Goal: Information Seeking & Learning: Find specific fact

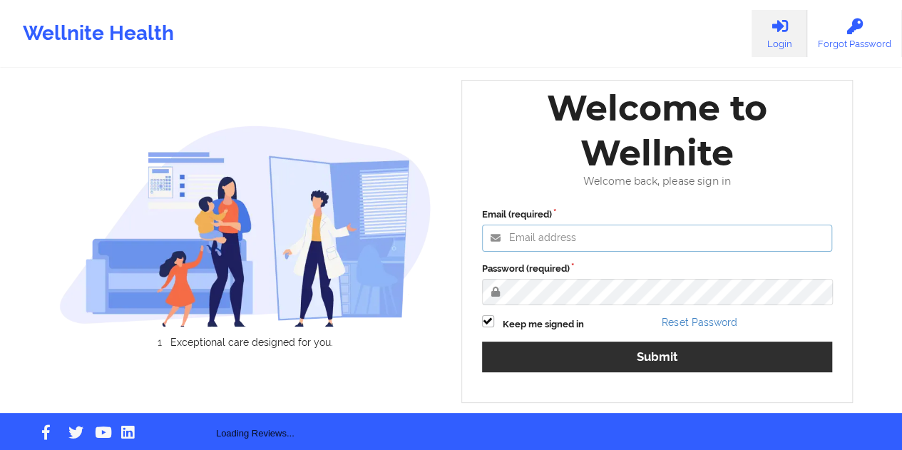
type input "[EMAIL_ADDRESS][DOMAIN_NAME]"
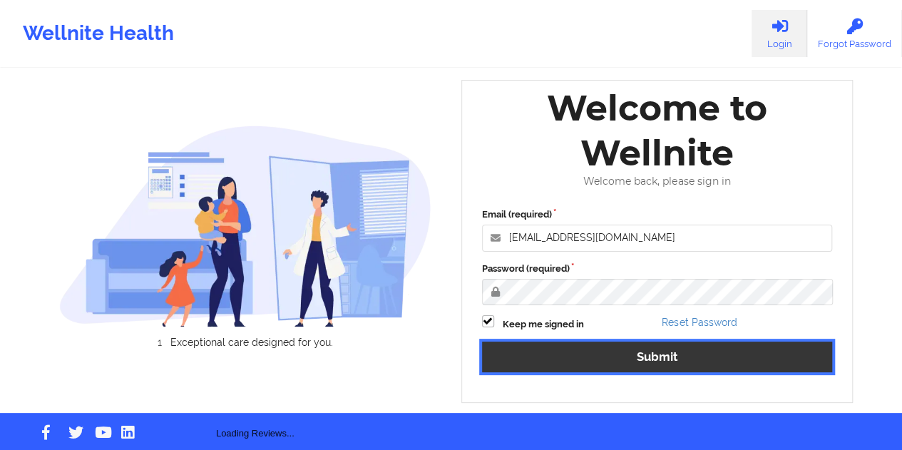
click at [626, 360] on button "Submit" at bounding box center [657, 357] width 351 height 31
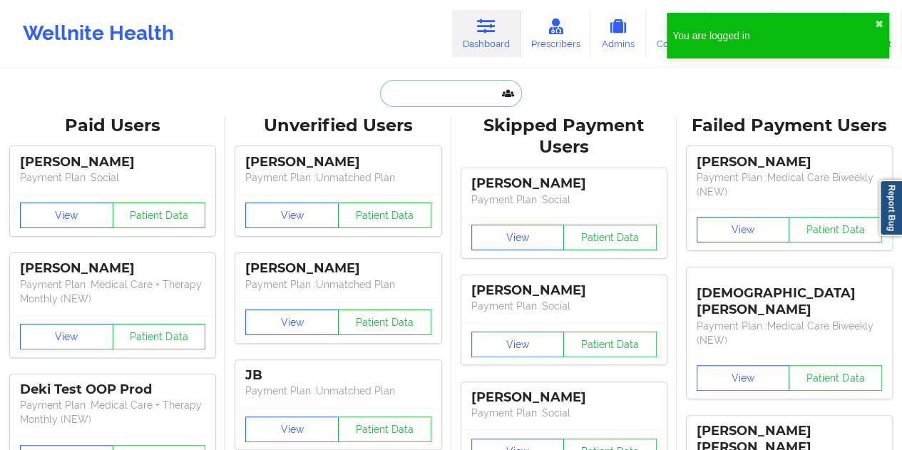
click at [455, 88] on input "text" at bounding box center [450, 93] width 141 height 27
paste input "[EMAIL_ADDRESS][DOMAIN_NAME]"
type input "[EMAIL_ADDRESS][DOMAIN_NAME]"
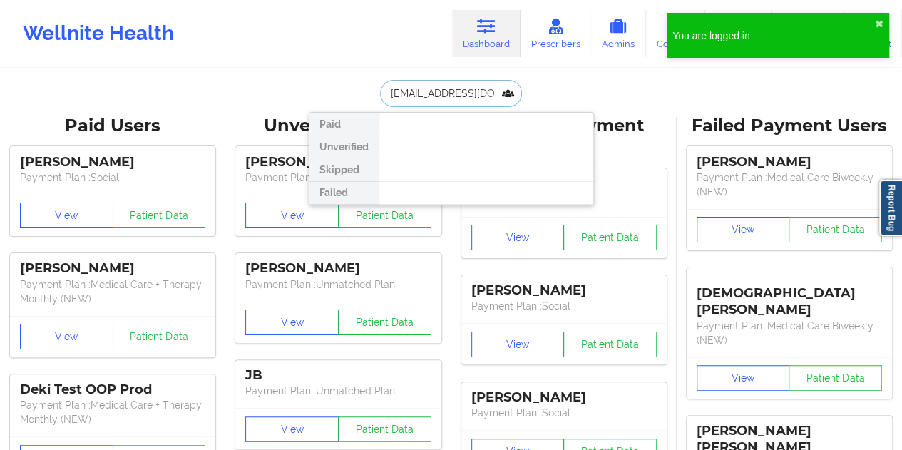
scroll to position [0, 6]
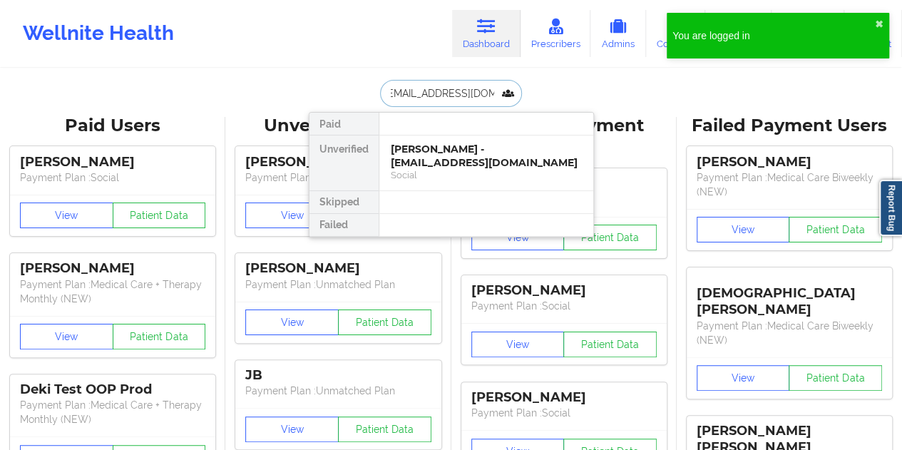
click at [460, 155] on div "[PERSON_NAME] - [EMAIL_ADDRESS][DOMAIN_NAME]" at bounding box center [486, 156] width 191 height 26
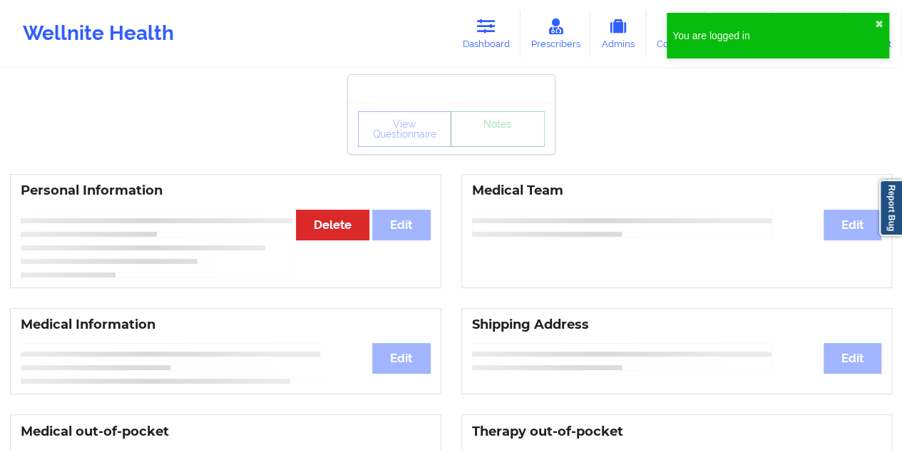
click at [491, 142] on div "View Questionnaire Notes" at bounding box center [451, 129] width 187 height 36
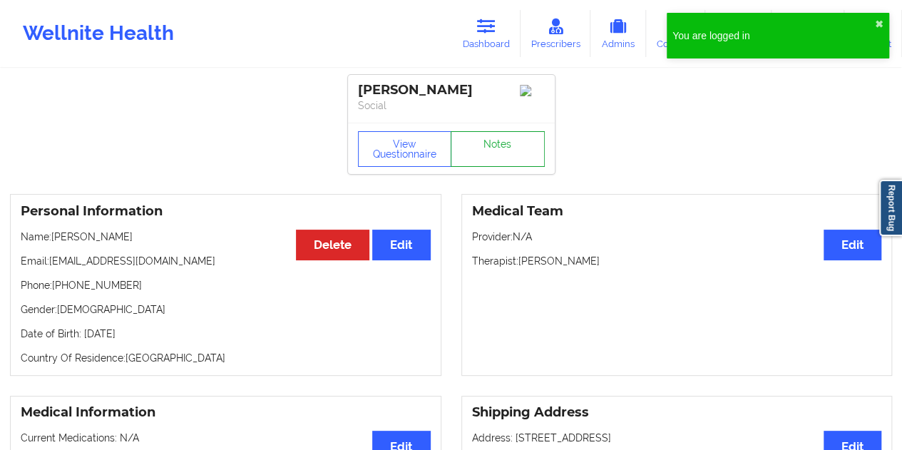
click at [491, 142] on link "Notes" at bounding box center [498, 149] width 94 height 36
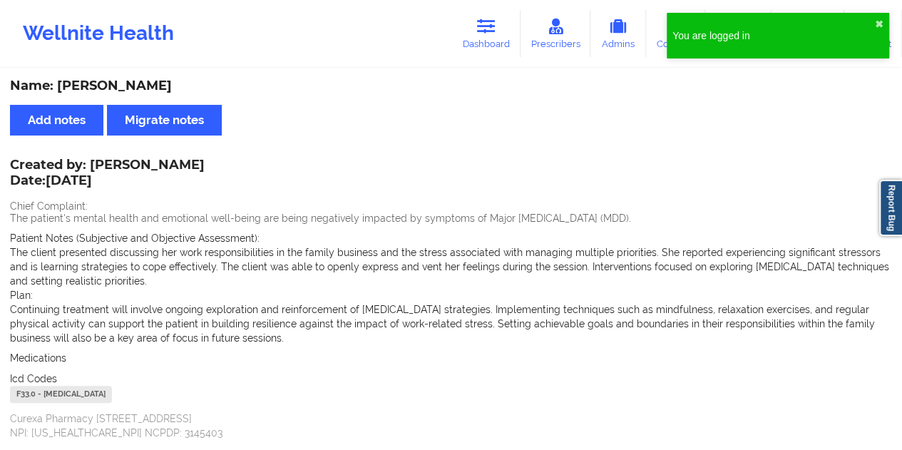
click at [144, 85] on div "Name: [PERSON_NAME]" at bounding box center [451, 86] width 882 height 16
copy div "[PERSON_NAME]"
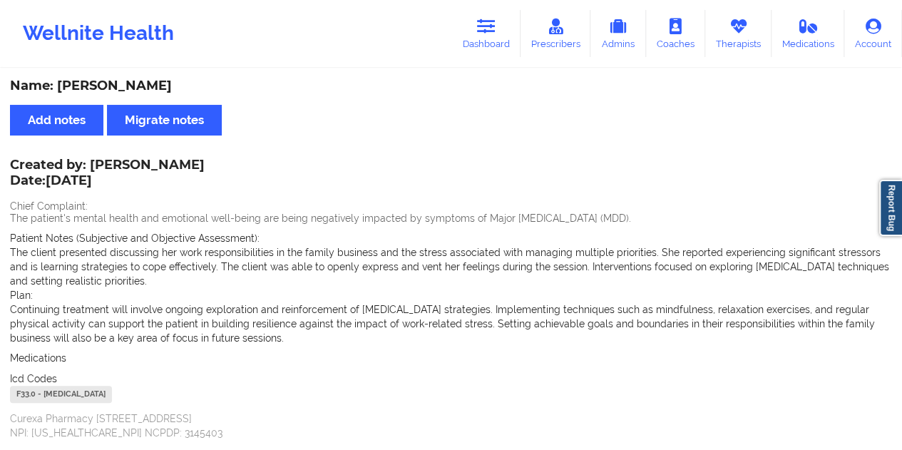
click at [498, 60] on div "Wellnite Health Dashboard Prescribers Admins Coaches Therapists Medications Acc…" at bounding box center [451, 33] width 902 height 57
drag, startPoint x: 486, startPoint y: 35, endPoint x: 476, endPoint y: 55, distance: 22.6
click at [486, 35] on link "Dashboard" at bounding box center [486, 33] width 68 height 47
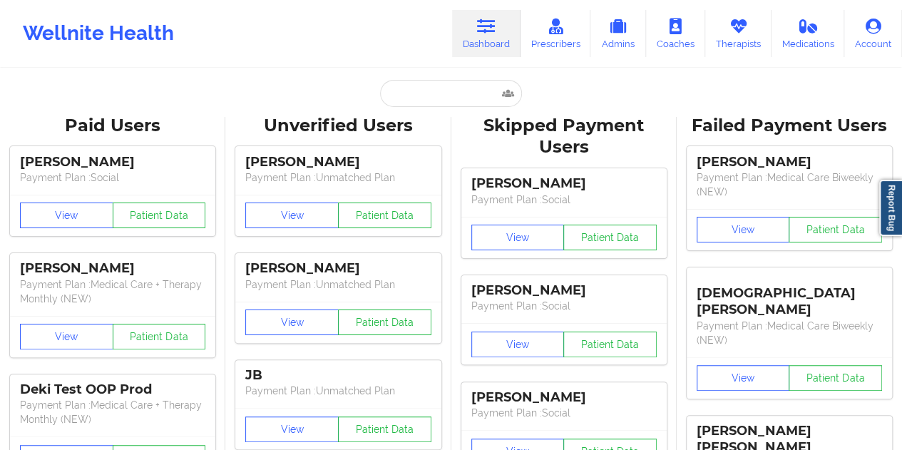
click at [431, 88] on input "text" at bounding box center [450, 93] width 141 height 27
paste input "[EMAIL_ADDRESS][DOMAIN_NAME]"
type input "[EMAIL_ADDRESS][DOMAIN_NAME]"
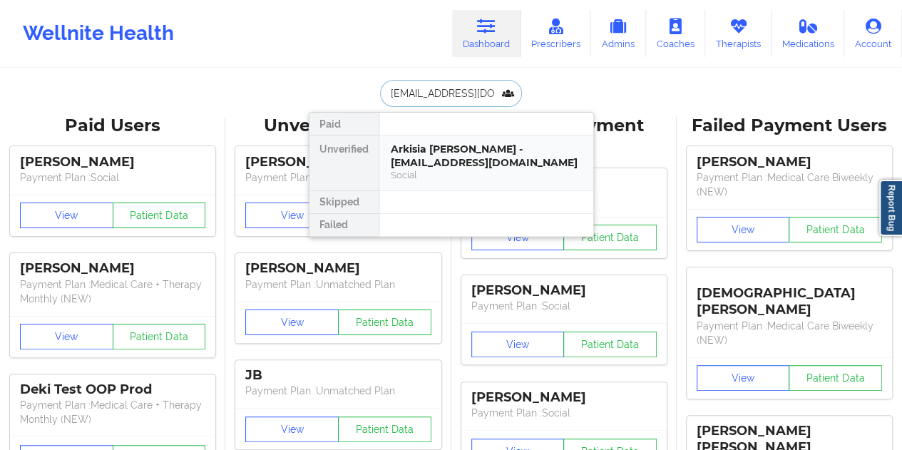
click at [443, 139] on div "Arkisia [PERSON_NAME] - [EMAIL_ADDRESS][DOMAIN_NAME] Social" at bounding box center [486, 162] width 214 height 55
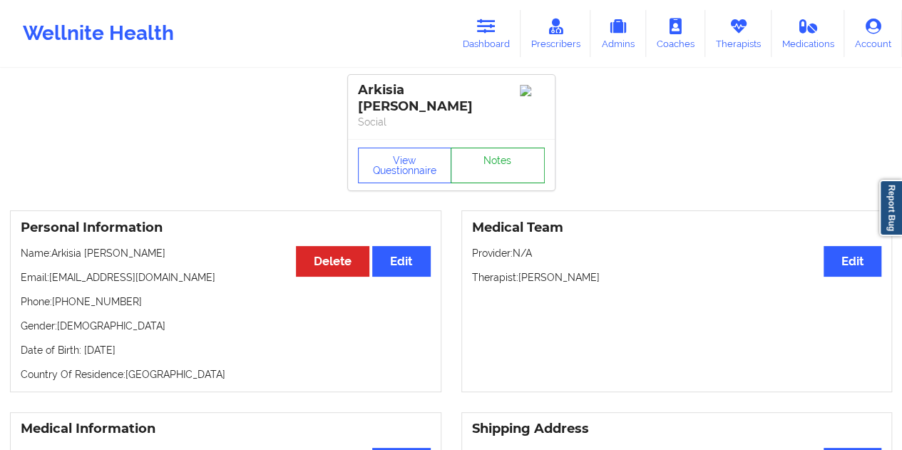
click at [495, 152] on link "Notes" at bounding box center [498, 166] width 94 height 36
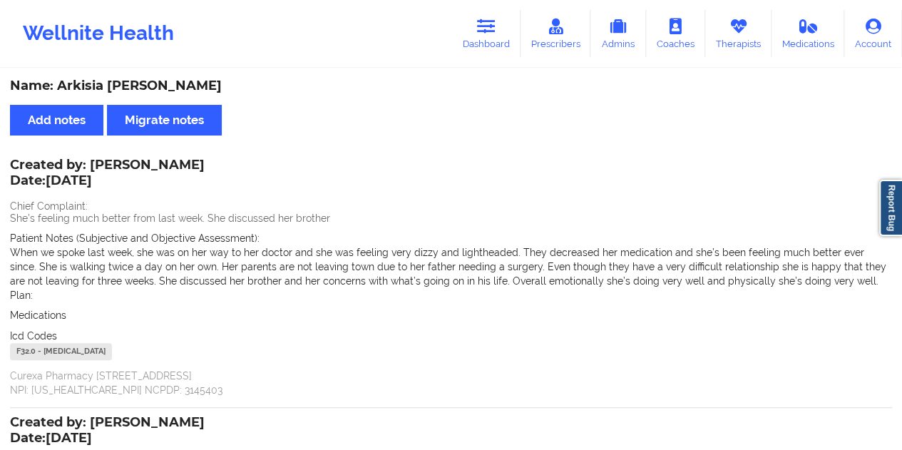
click at [113, 91] on div "Name: Arkisia [PERSON_NAME]" at bounding box center [451, 86] width 882 height 16
copy div "[PERSON_NAME]"
click at [479, 9] on div "Wellnite Health Dashboard Prescribers Admins Coaches Therapists Medications Acc…" at bounding box center [451, 33] width 902 height 57
click at [490, 30] on icon at bounding box center [486, 27] width 19 height 16
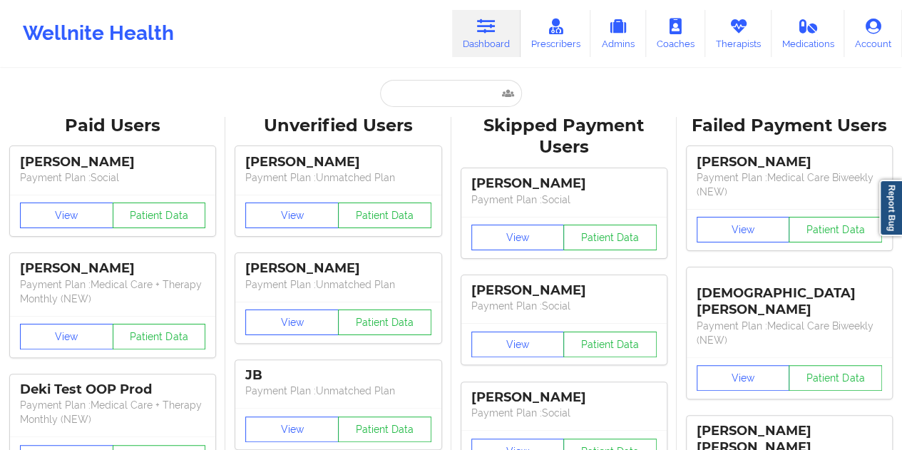
click at [415, 93] on input "text" at bounding box center [450, 93] width 141 height 27
paste input "[EMAIL_ADDRESS][DOMAIN_NAME]"
type input "[EMAIL_ADDRESS][DOMAIN_NAME]"
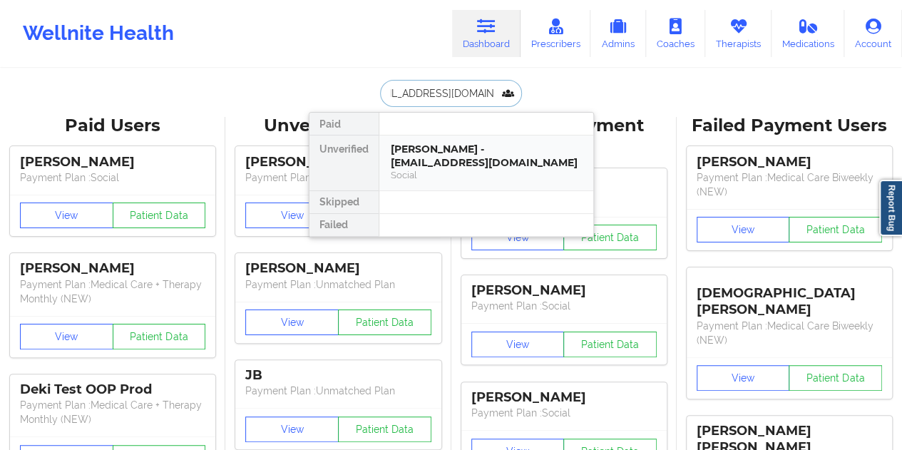
click at [471, 168] on div "[PERSON_NAME] - [EMAIL_ADDRESS][DOMAIN_NAME]" at bounding box center [486, 156] width 191 height 26
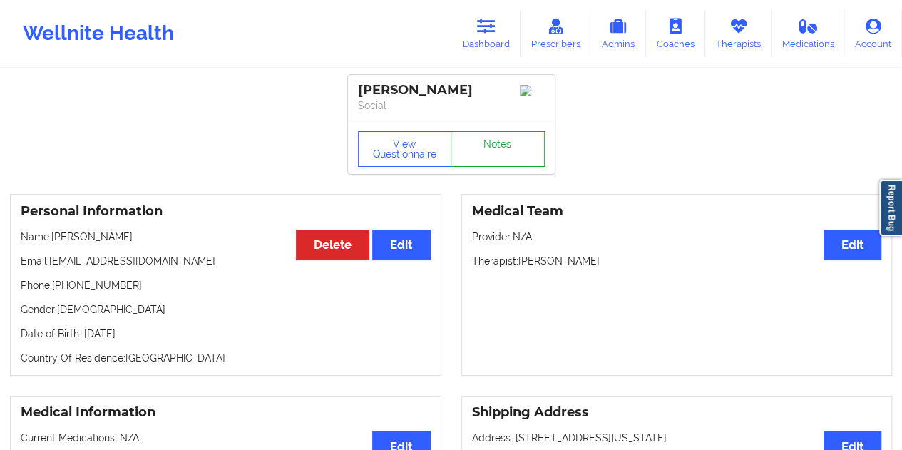
click at [493, 153] on link "Notes" at bounding box center [498, 149] width 94 height 36
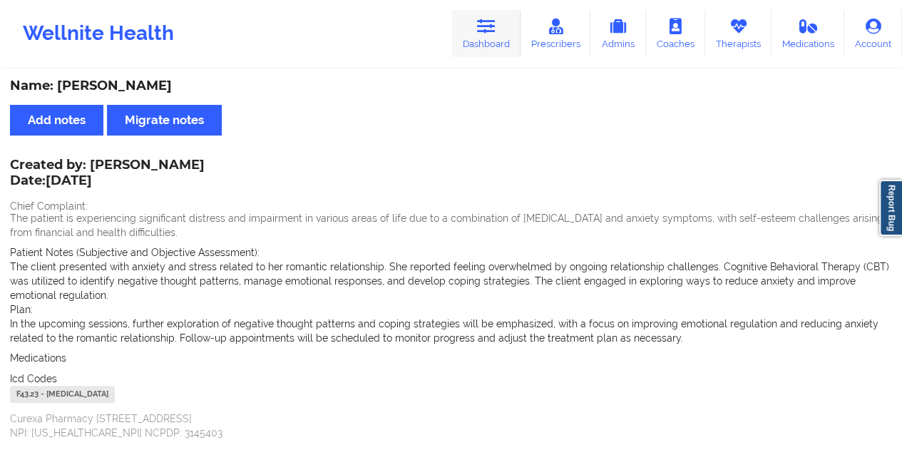
click at [491, 36] on link "Dashboard" at bounding box center [486, 33] width 68 height 47
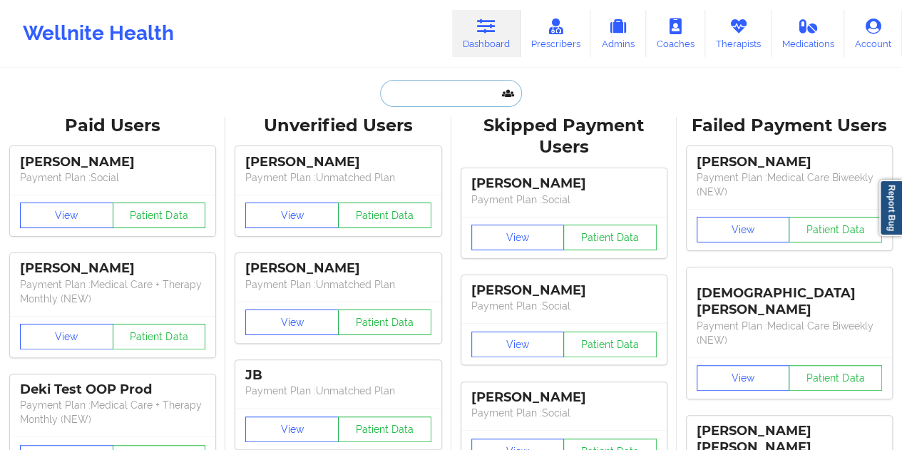
click at [411, 102] on input "text" at bounding box center [450, 93] width 141 height 27
paste input "[EMAIL_ADDRESS][DOMAIN_NAME]"
type input "[EMAIL_ADDRESS][DOMAIN_NAME]"
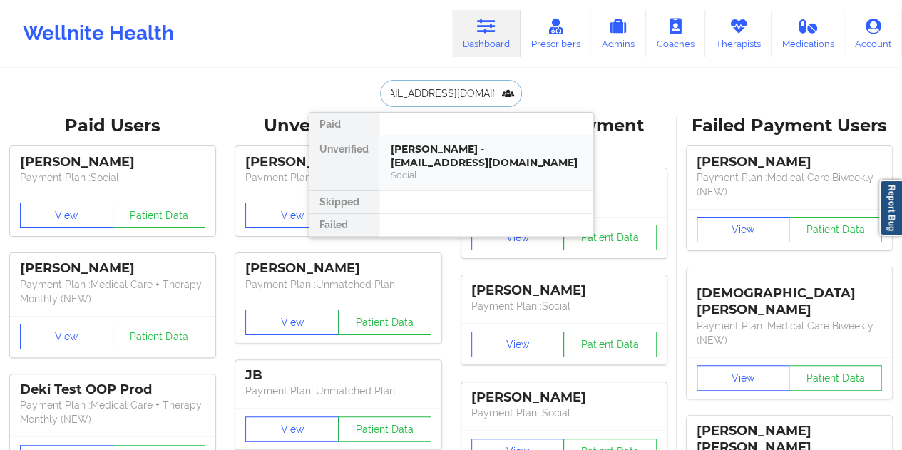
click at [486, 160] on div "[PERSON_NAME] - [EMAIL_ADDRESS][DOMAIN_NAME]" at bounding box center [486, 156] width 191 height 26
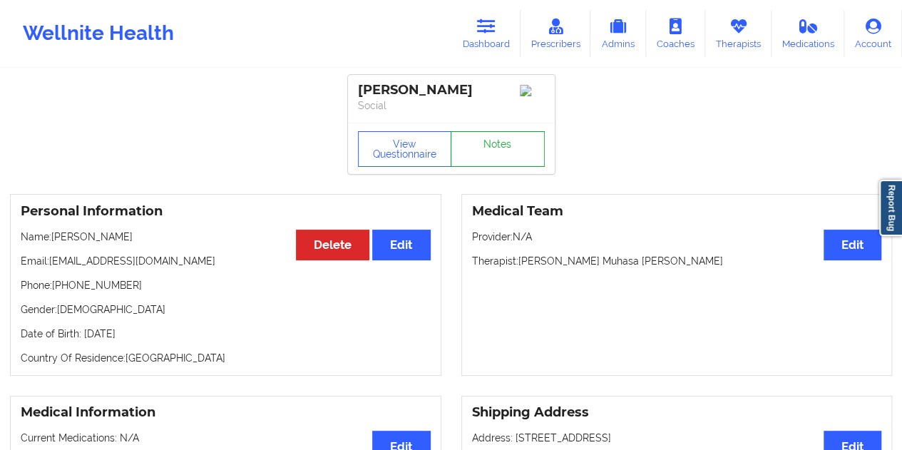
click at [496, 153] on link "Notes" at bounding box center [498, 149] width 94 height 36
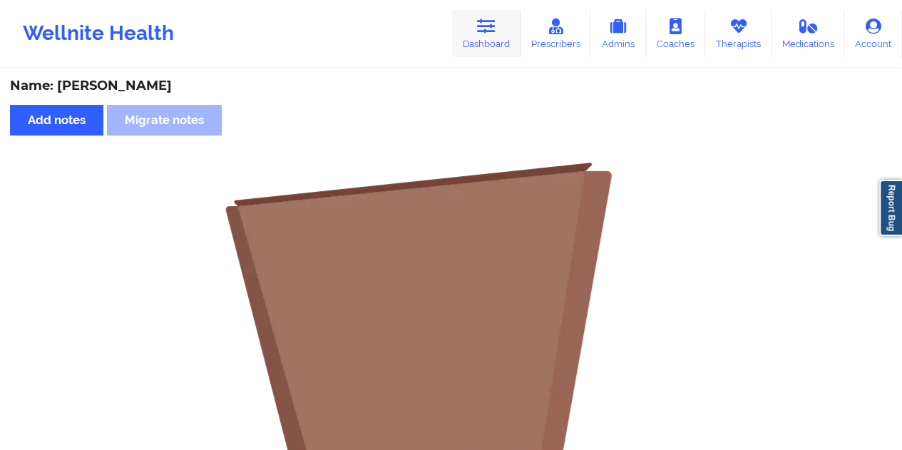
click at [491, 36] on link "Dashboard" at bounding box center [486, 33] width 68 height 47
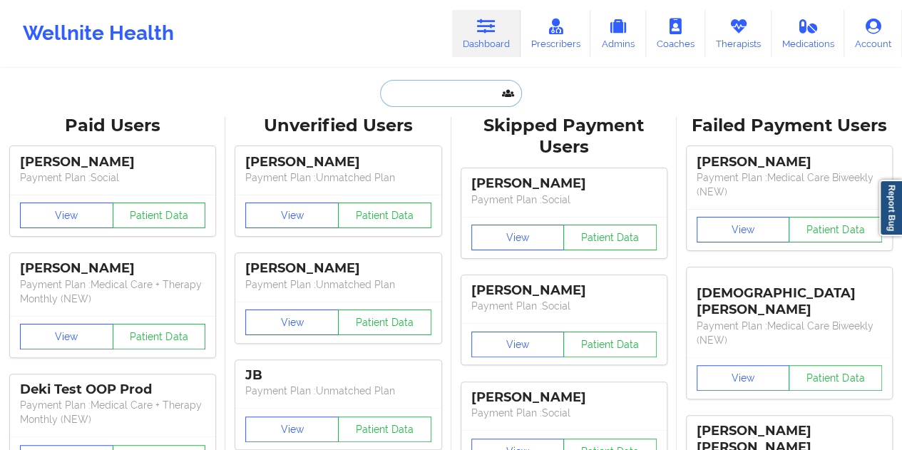
click at [448, 81] on input "text" at bounding box center [450, 93] width 141 height 27
paste input "[EMAIL_ADDRESS][DOMAIN_NAME]"
type input "[EMAIL_ADDRESS][DOMAIN_NAME]"
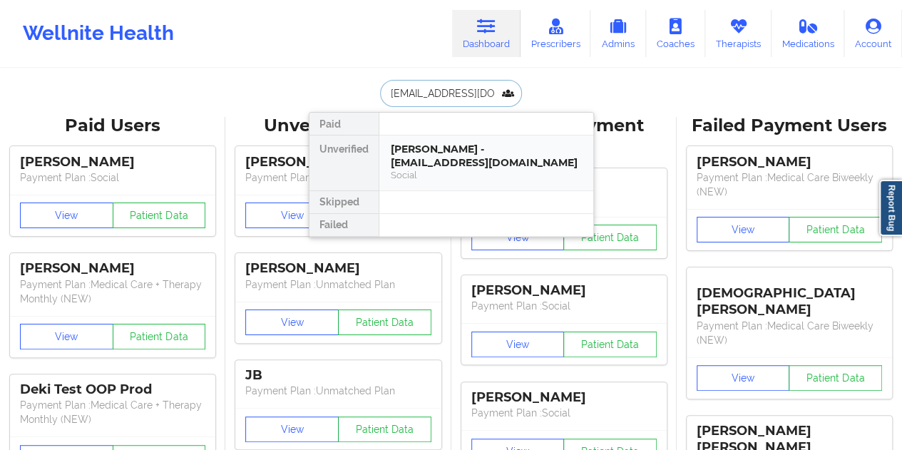
click at [456, 153] on div "[PERSON_NAME] - [EMAIL_ADDRESS][DOMAIN_NAME]" at bounding box center [486, 156] width 191 height 26
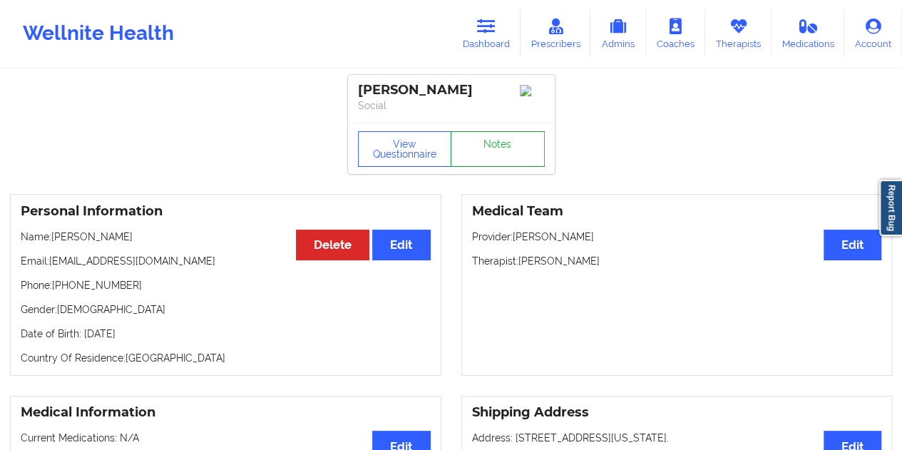
click at [483, 158] on link "Notes" at bounding box center [498, 149] width 94 height 36
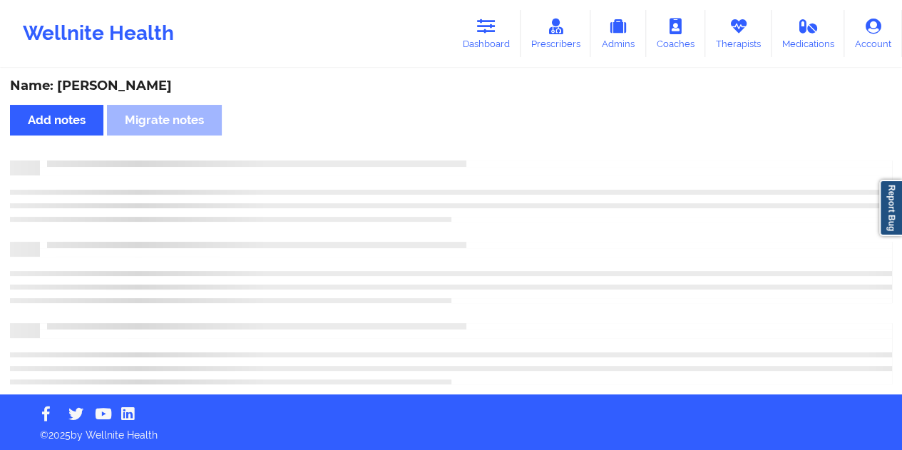
click at [106, 84] on div "Name: [PERSON_NAME]" at bounding box center [451, 86] width 882 height 16
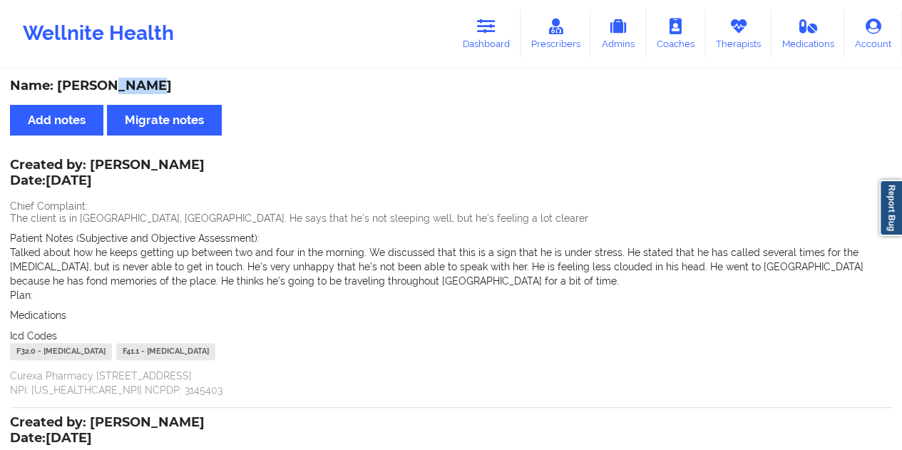
copy div "[PERSON_NAME]"
click at [499, 34] on link "Dashboard" at bounding box center [486, 33] width 68 height 47
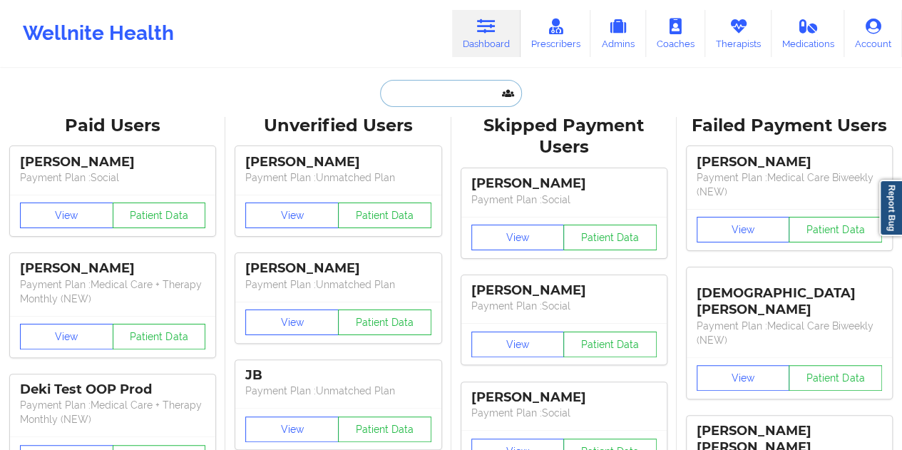
click at [478, 96] on input "text" at bounding box center [450, 93] width 141 height 27
paste input "[EMAIL_ADDRESS][DOMAIN_NAME]"
type input "[EMAIL_ADDRESS][DOMAIN_NAME]"
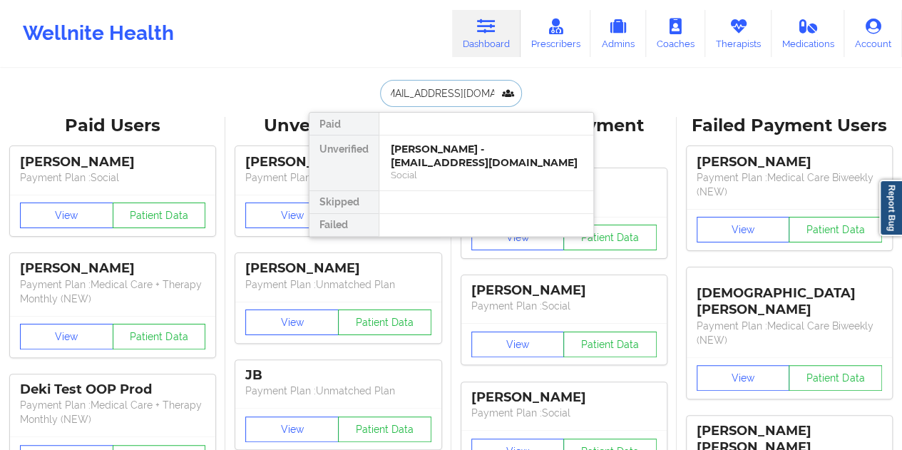
click at [430, 150] on div "[PERSON_NAME] - [EMAIL_ADDRESS][DOMAIN_NAME]" at bounding box center [486, 156] width 191 height 26
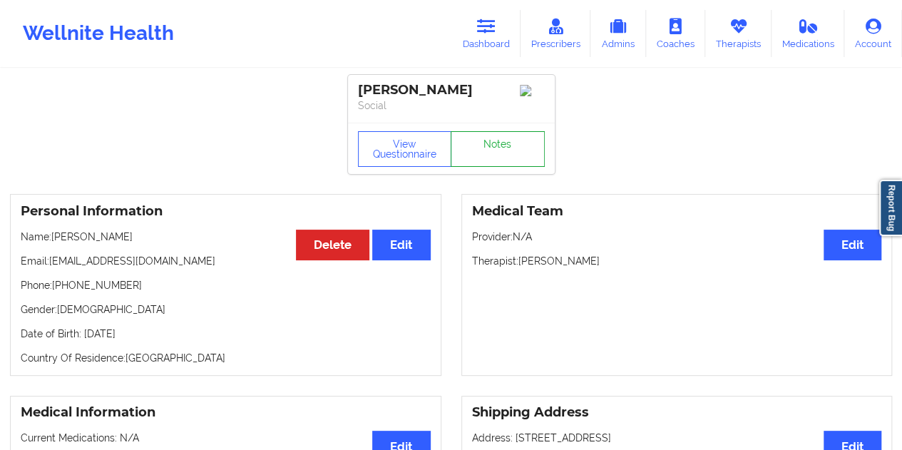
click at [498, 153] on link "Notes" at bounding box center [498, 149] width 94 height 36
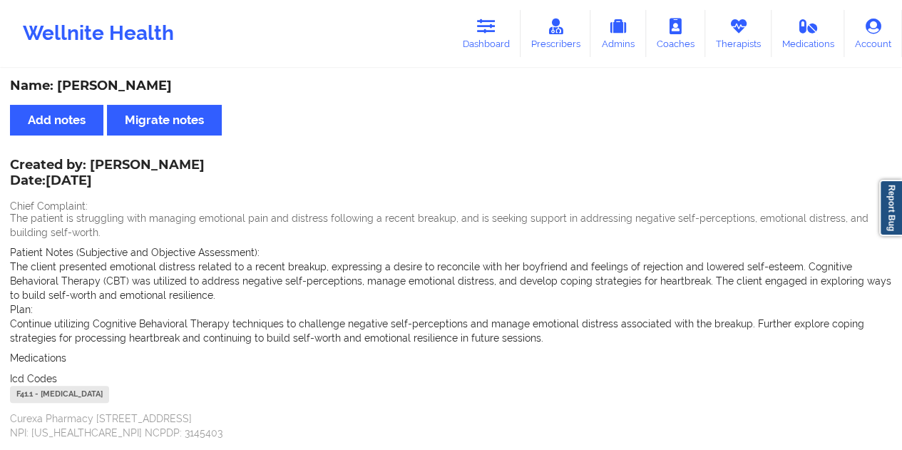
click at [148, 87] on div "Name: [PERSON_NAME]" at bounding box center [451, 86] width 882 height 16
copy div "[PERSON_NAME]"
click at [504, 43] on link "Dashboard" at bounding box center [486, 33] width 68 height 47
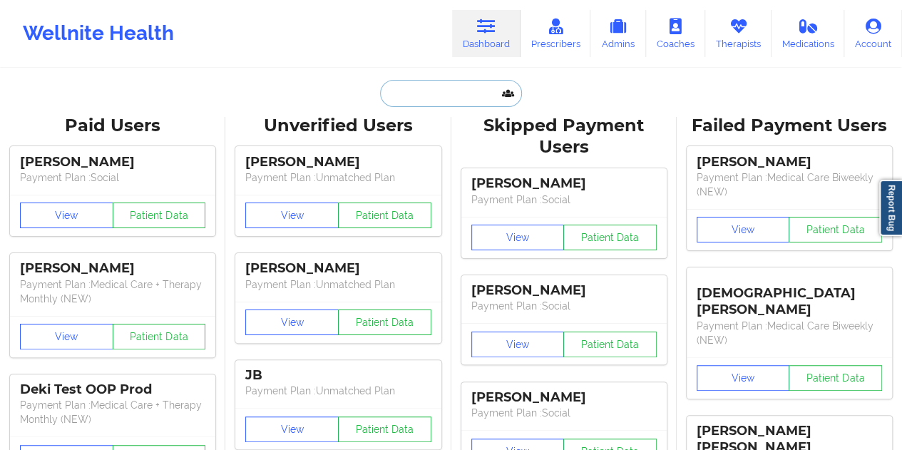
click at [438, 105] on input "text" at bounding box center [450, 93] width 141 height 27
paste input "[EMAIL_ADDRESS][DOMAIN_NAME]"
type input "[EMAIL_ADDRESS][DOMAIN_NAME]"
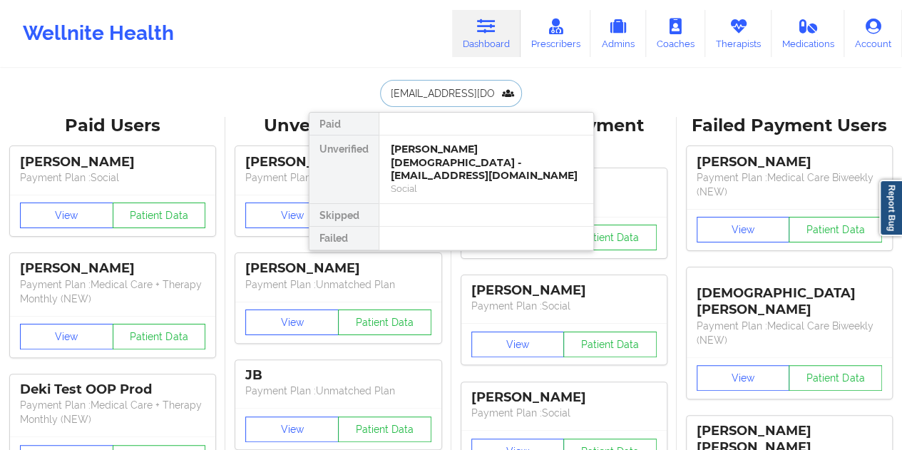
click at [448, 183] on div "Social" at bounding box center [486, 189] width 191 height 12
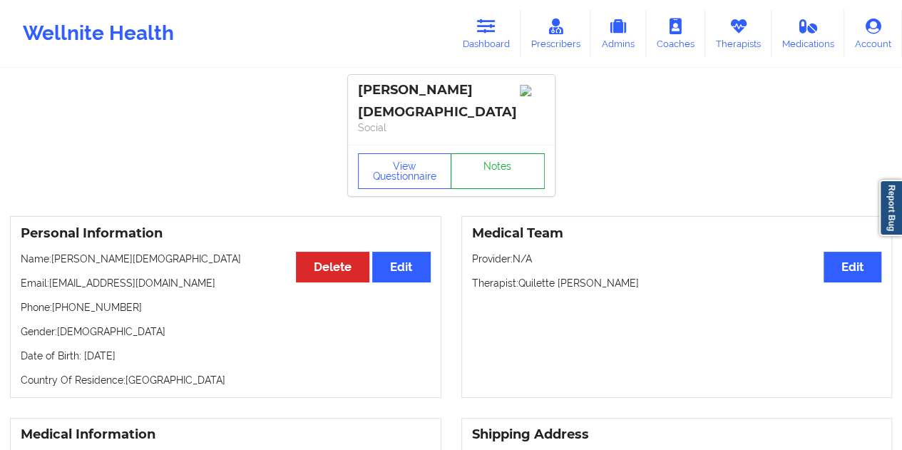
click at [498, 163] on link "Notes" at bounding box center [498, 171] width 94 height 36
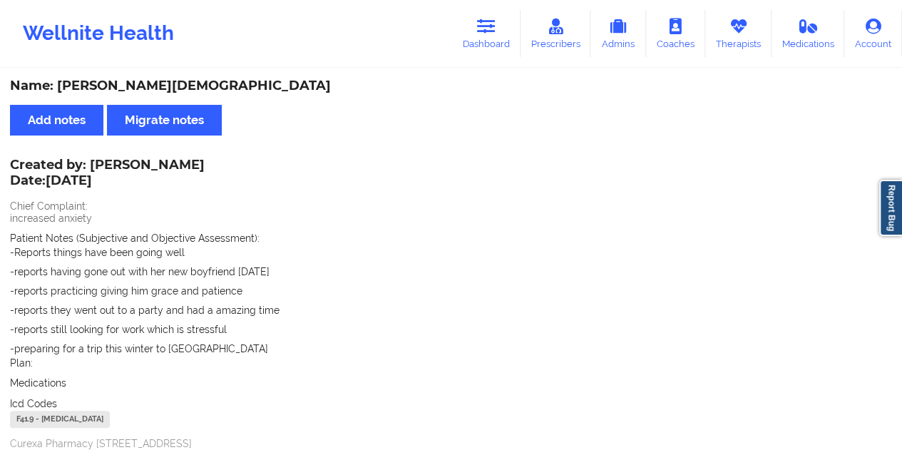
click at [125, 88] on div "Name: [PERSON_NAME][DEMOGRAPHIC_DATA]" at bounding box center [451, 86] width 882 height 16
copy div "[DEMOGRAPHIC_DATA]"
click at [479, 28] on icon at bounding box center [486, 27] width 19 height 16
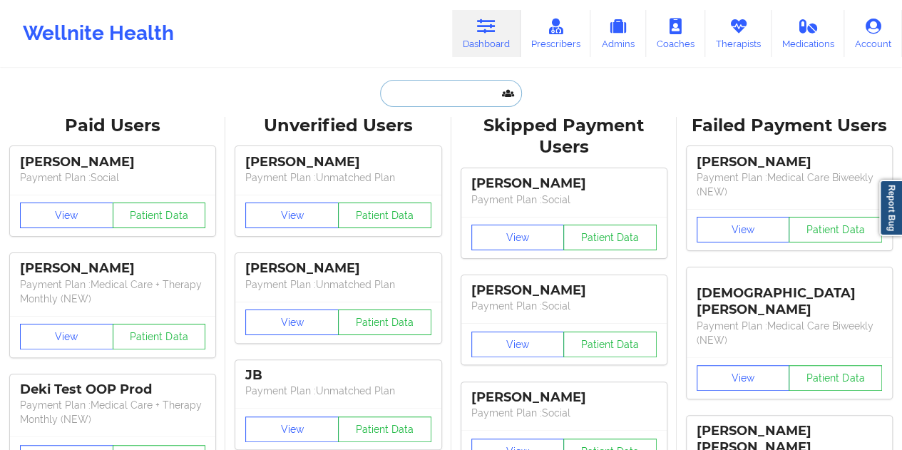
click at [447, 95] on input "text" at bounding box center [450, 93] width 141 height 27
paste input "[EMAIL_ADDRESS][DOMAIN_NAME]"
type input "[EMAIL_ADDRESS][DOMAIN_NAME]"
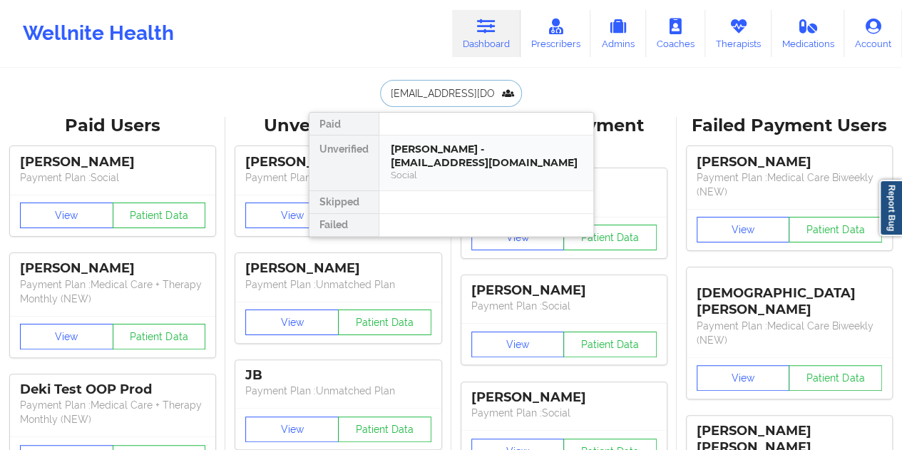
click at [440, 169] on div "Social" at bounding box center [486, 175] width 191 height 12
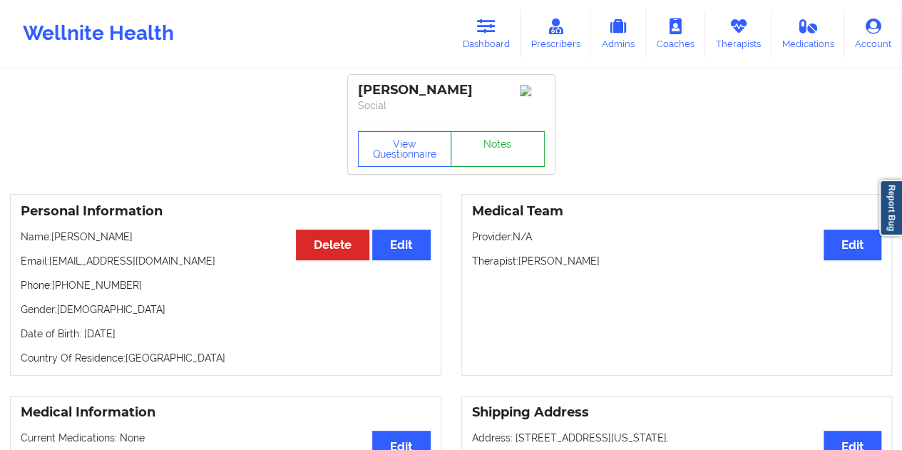
click at [501, 145] on link "Notes" at bounding box center [498, 149] width 94 height 36
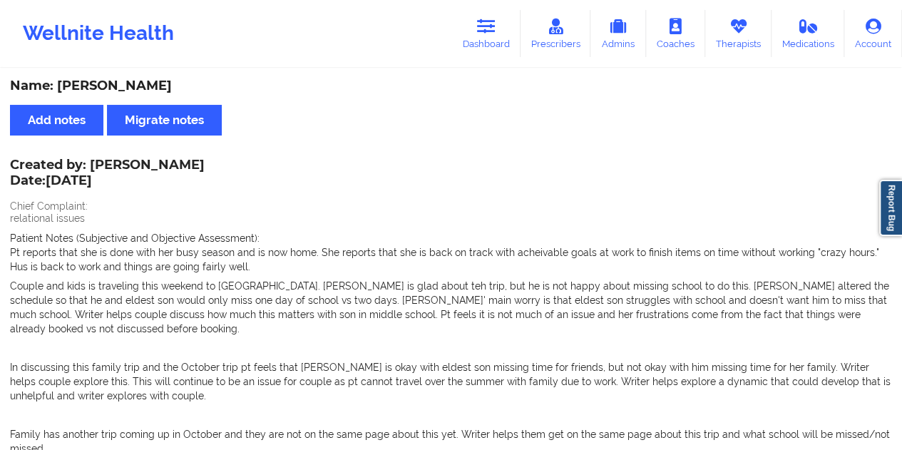
click at [130, 88] on div "Name: [PERSON_NAME]" at bounding box center [451, 86] width 882 height 16
copy div "[PERSON_NAME]"
click at [480, 38] on link "Dashboard" at bounding box center [486, 33] width 68 height 47
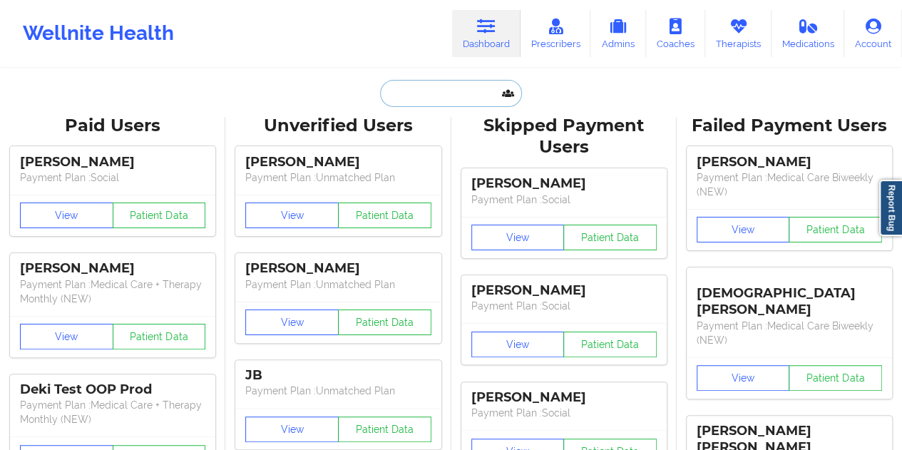
click at [419, 81] on input "text" at bounding box center [450, 93] width 141 height 27
paste input "[PERSON_NAME]"
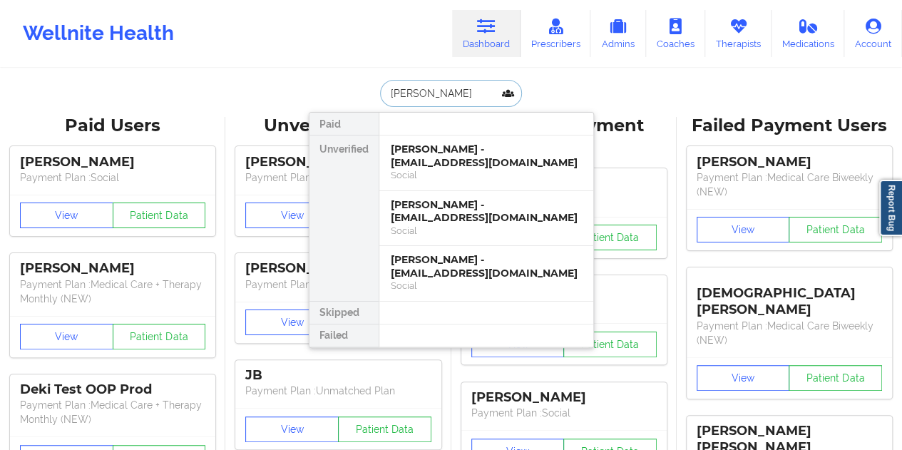
click at [493, 88] on input "[PERSON_NAME]" at bounding box center [450, 93] width 141 height 27
paste input "[PERSON_NAME]"
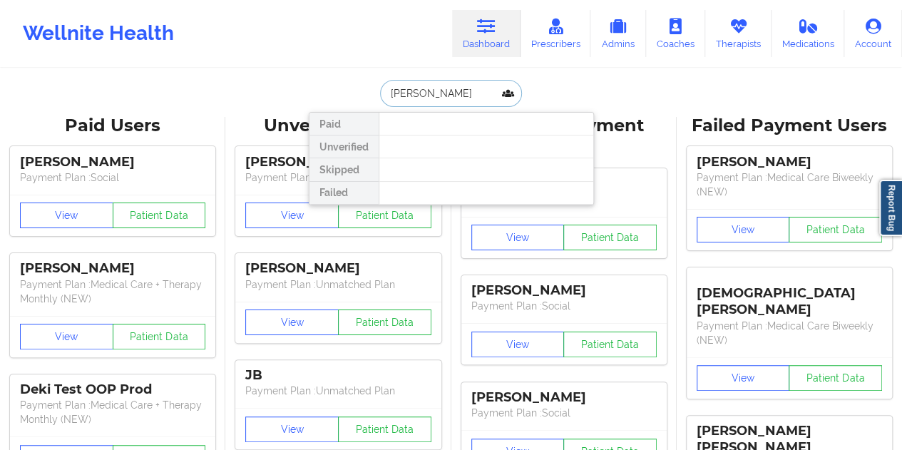
click at [421, 95] on input "[PERSON_NAME]" at bounding box center [450, 93] width 141 height 27
drag, startPoint x: 475, startPoint y: 93, endPoint x: 382, endPoint y: 93, distance: 92.7
click at [382, 93] on input "[PERSON_NAME]" at bounding box center [450, 93] width 141 height 27
click at [452, 98] on input "[PERSON_NAME]" at bounding box center [450, 93] width 141 height 27
click at [425, 95] on input "[PERSON_NAME]" at bounding box center [450, 93] width 141 height 27
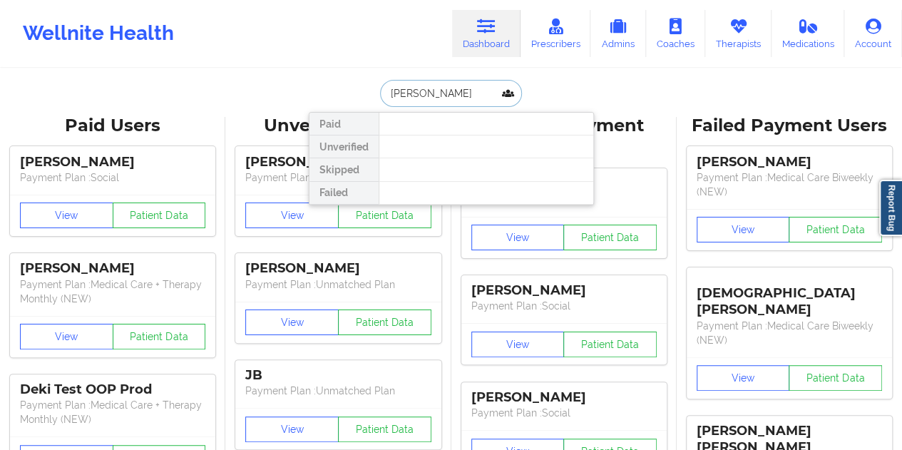
paste input "[EMAIL_ADDRESS][DOMAIN_NAME]"
type input "[EMAIL_ADDRESS][DOMAIN_NAME]"
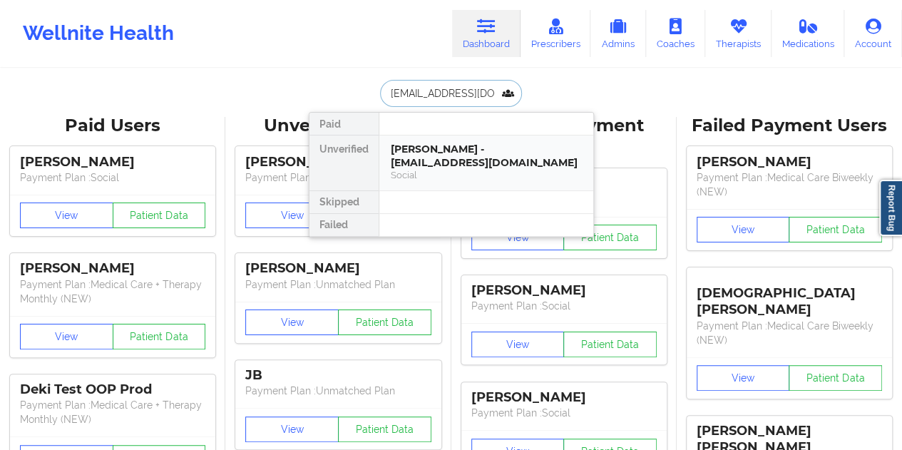
click at [429, 149] on div "[PERSON_NAME] - [EMAIL_ADDRESS][DOMAIN_NAME]" at bounding box center [486, 156] width 191 height 26
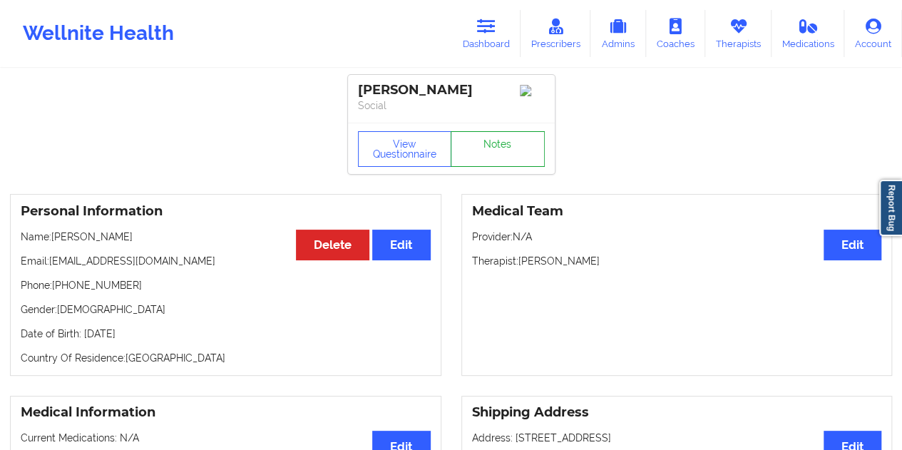
click at [486, 140] on link "Notes" at bounding box center [498, 149] width 94 height 36
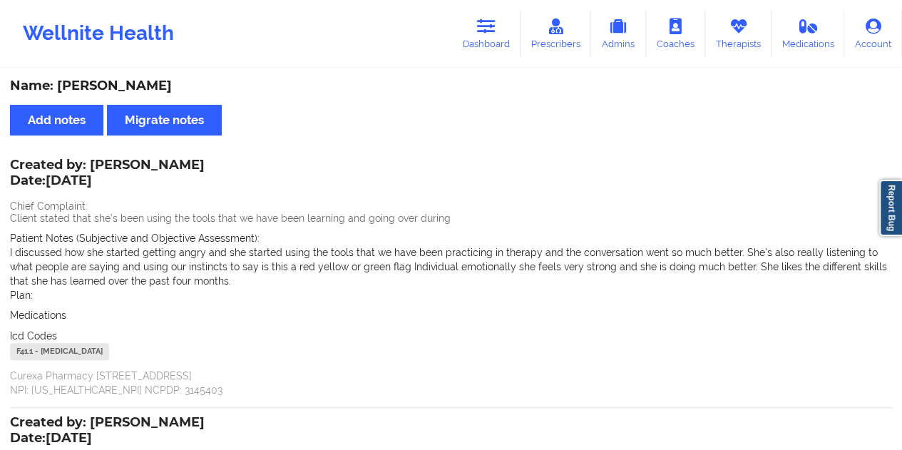
click at [144, 81] on div "Name: [PERSON_NAME]" at bounding box center [451, 86] width 882 height 16
copy div "[GEOGRAPHIC_DATA]"
click at [500, 17] on link "Dashboard" at bounding box center [486, 33] width 68 height 47
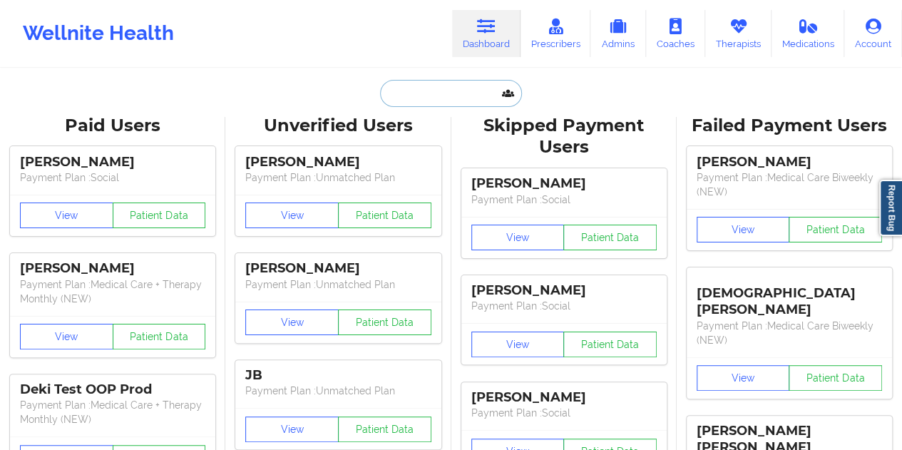
click at [425, 98] on input "text" at bounding box center [450, 93] width 141 height 27
paste input "[EMAIL_ADDRESS][DOMAIN_NAME]"
type input "[EMAIL_ADDRESS][DOMAIN_NAME]"
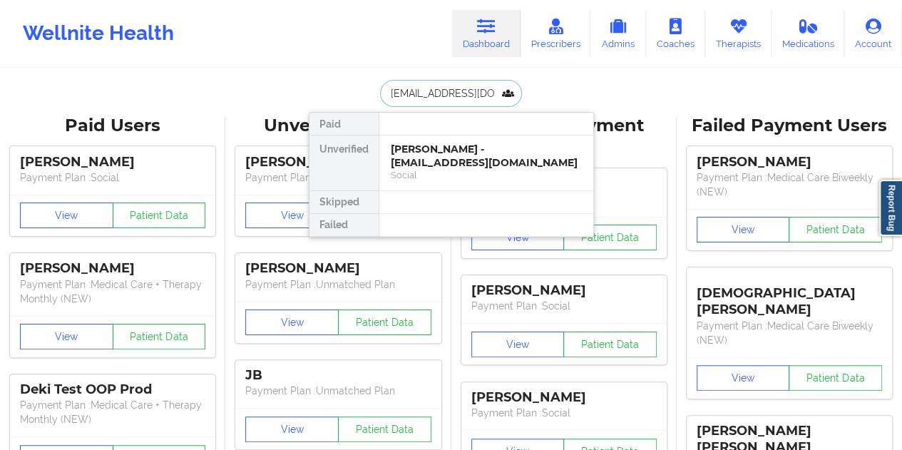
click at [429, 169] on div "Social" at bounding box center [486, 175] width 191 height 12
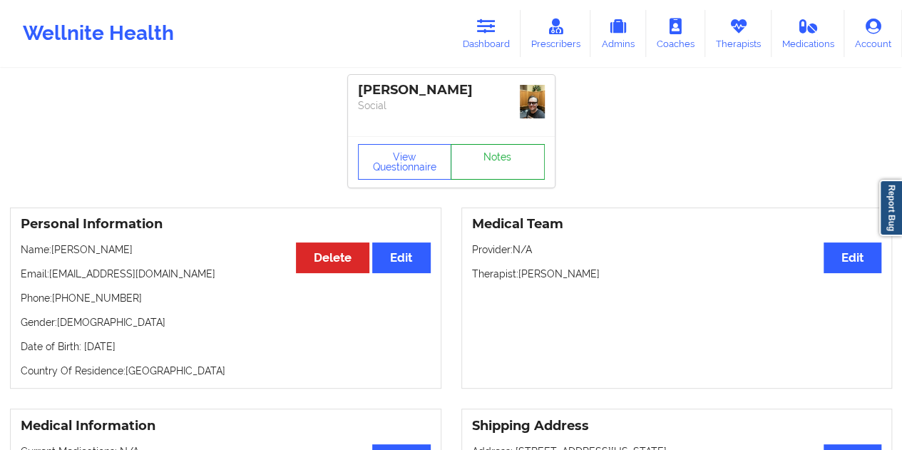
click at [483, 155] on link "Notes" at bounding box center [498, 162] width 94 height 36
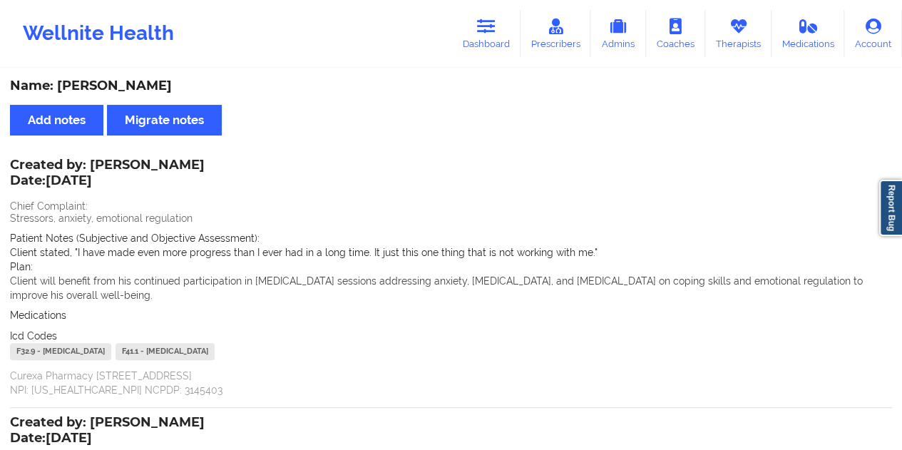
drag, startPoint x: 492, startPoint y: 32, endPoint x: 468, endPoint y: 61, distance: 38.0
click at [492, 32] on icon at bounding box center [486, 27] width 19 height 16
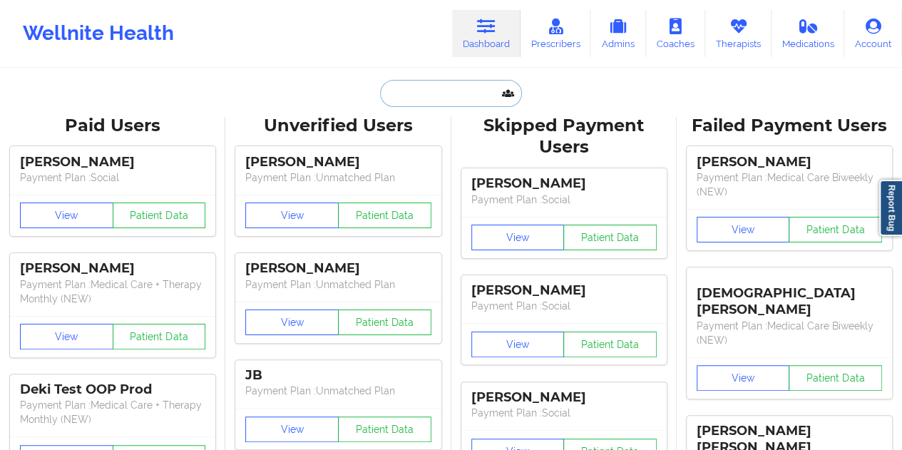
click at [419, 83] on input "text" at bounding box center [450, 93] width 141 height 27
paste input "[EMAIL_ADDRESS][DOMAIN_NAME]"
type input "[EMAIL_ADDRESS][DOMAIN_NAME]"
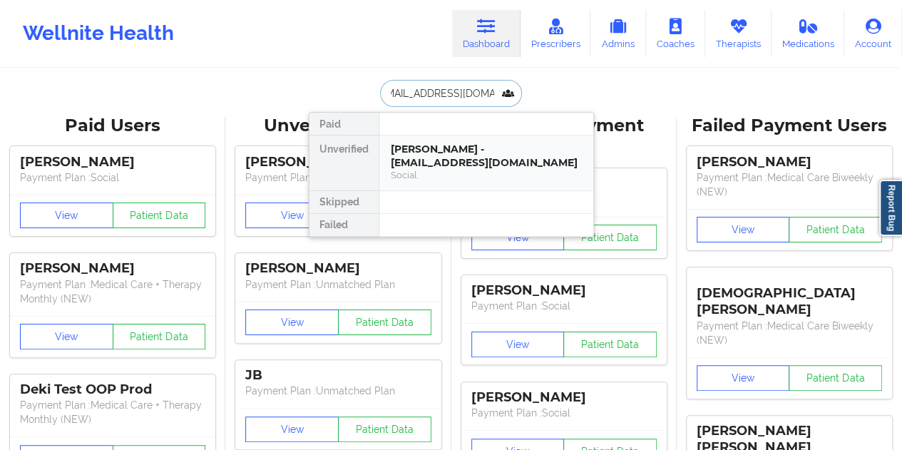
click at [461, 149] on div "[PERSON_NAME] - [EMAIL_ADDRESS][DOMAIN_NAME]" at bounding box center [486, 156] width 191 height 26
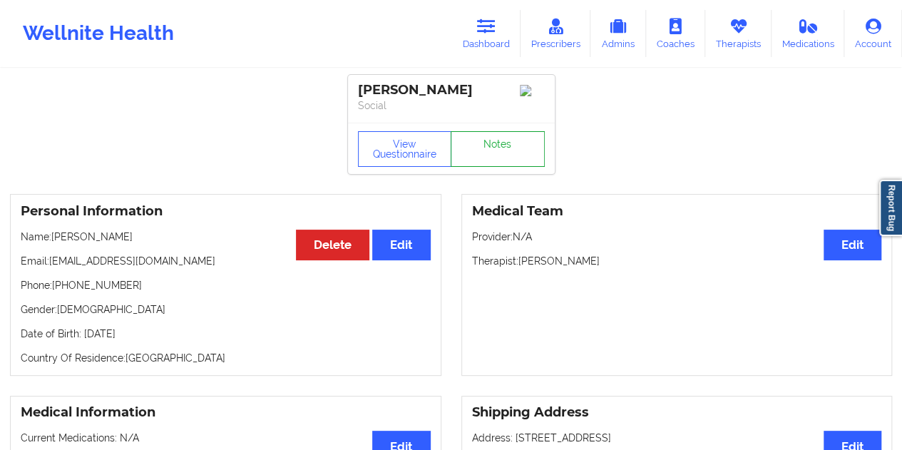
click at [498, 162] on link "Notes" at bounding box center [498, 149] width 94 height 36
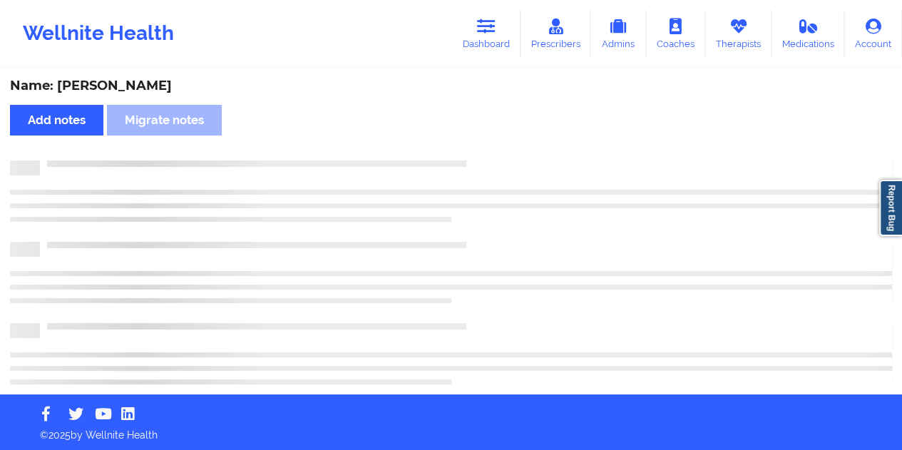
click at [145, 83] on div "Name: [PERSON_NAME]" at bounding box center [451, 86] width 882 height 16
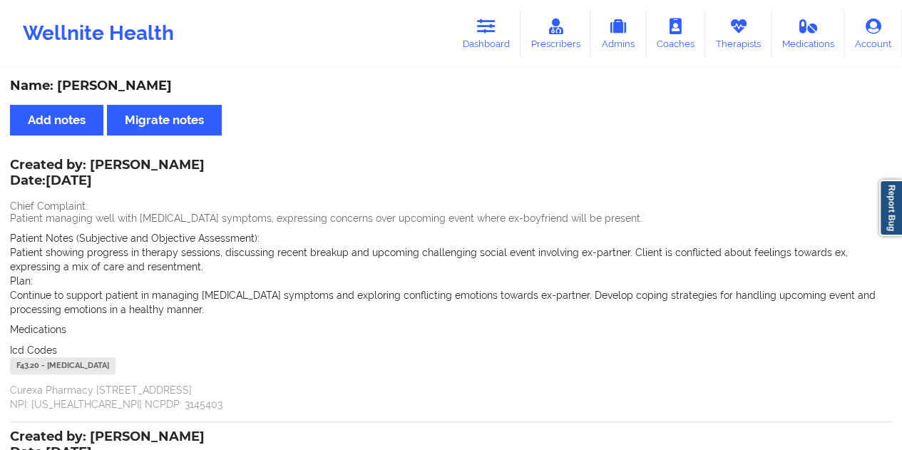
copy div "[PERSON_NAME]"
drag, startPoint x: 91, startPoint y: 161, endPoint x: 217, endPoint y: 162, distance: 126.2
click at [205, 162] on div "Created by: [PERSON_NAME] Date: [DATE]" at bounding box center [107, 174] width 195 height 33
copy div "[PERSON_NAME]"
click at [503, 36] on link "Dashboard" at bounding box center [486, 33] width 68 height 47
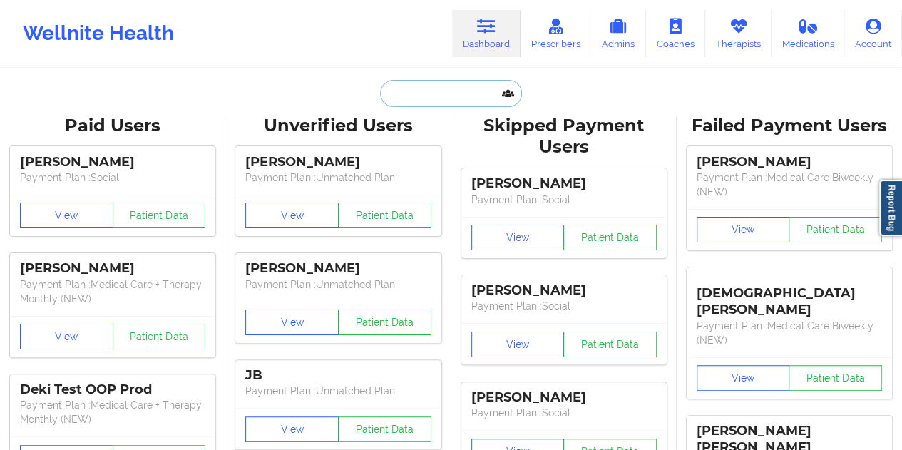
drag, startPoint x: 483, startPoint y: 66, endPoint x: 446, endPoint y: 93, distance: 45.9
click at [446, 93] on input "text" at bounding box center [450, 93] width 141 height 27
paste input "[EMAIL_ADDRESS][DOMAIN_NAME]"
type input "[EMAIL_ADDRESS][DOMAIN_NAME]"
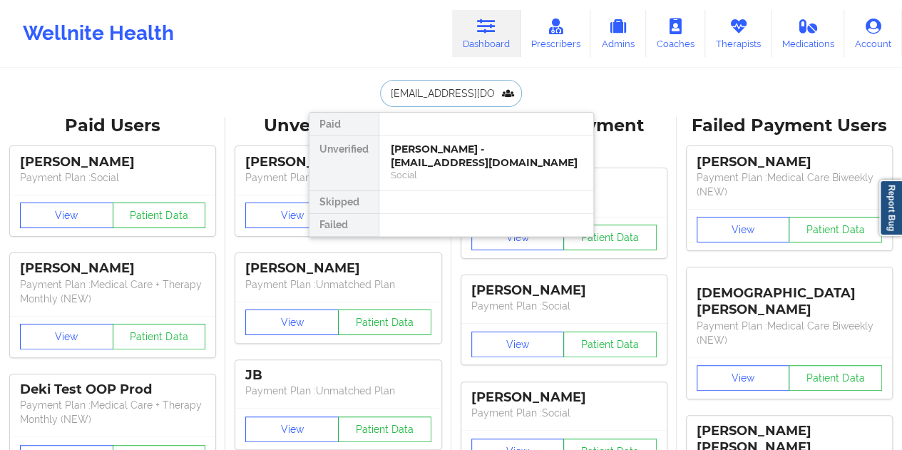
scroll to position [0, 18]
click at [437, 158] on div "[PERSON_NAME] - [EMAIL_ADDRESS][DOMAIN_NAME]" at bounding box center [486, 156] width 191 height 26
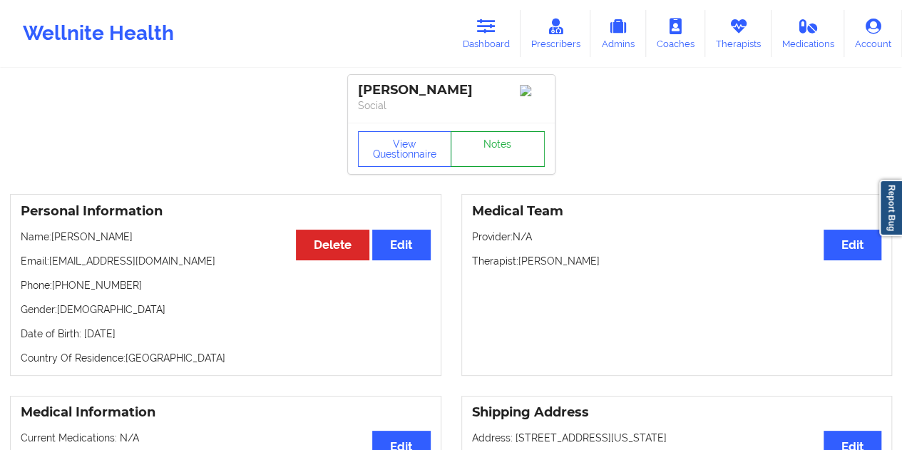
click at [478, 144] on link "Notes" at bounding box center [498, 149] width 94 height 36
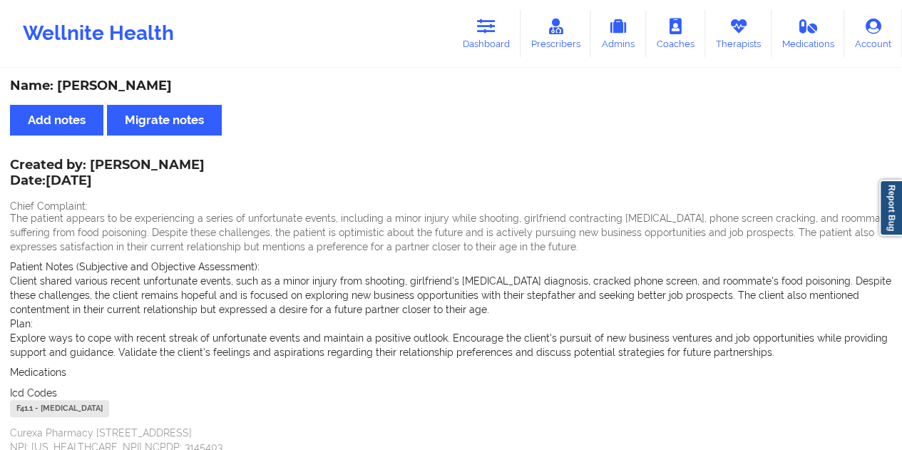
click at [108, 88] on div "Name: [PERSON_NAME]" at bounding box center [451, 86] width 882 height 16
copy div "[PERSON_NAME]"
click at [451, 94] on div "Name: [PERSON_NAME]" at bounding box center [451, 86] width 882 height 16
click at [488, 28] on icon at bounding box center [486, 27] width 19 height 16
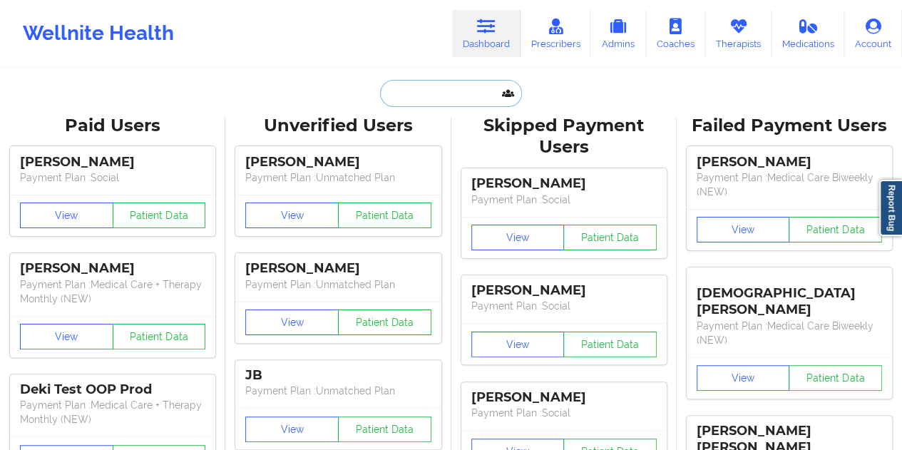
click at [448, 101] on input "text" at bounding box center [450, 93] width 141 height 27
paste input "[EMAIL_ADDRESS][DOMAIN_NAME]"
type input "[EMAIL_ADDRESS][DOMAIN_NAME]"
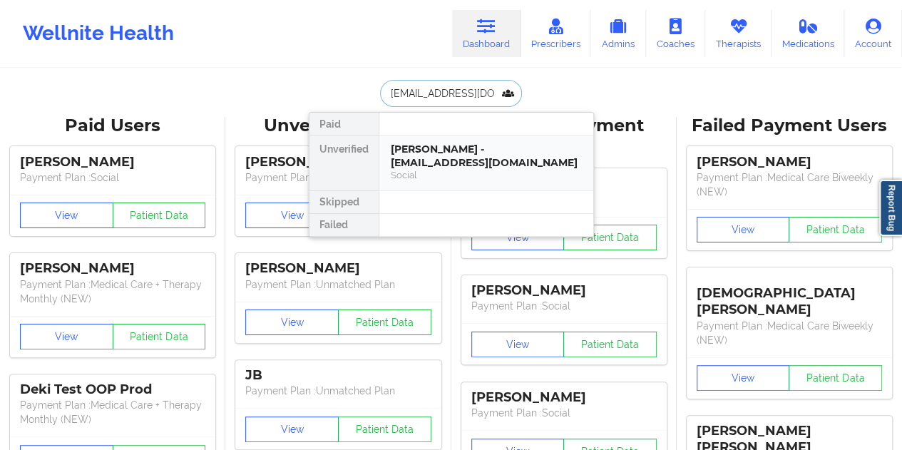
click at [469, 145] on div "[PERSON_NAME] - [EMAIL_ADDRESS][DOMAIN_NAME]" at bounding box center [486, 156] width 191 height 26
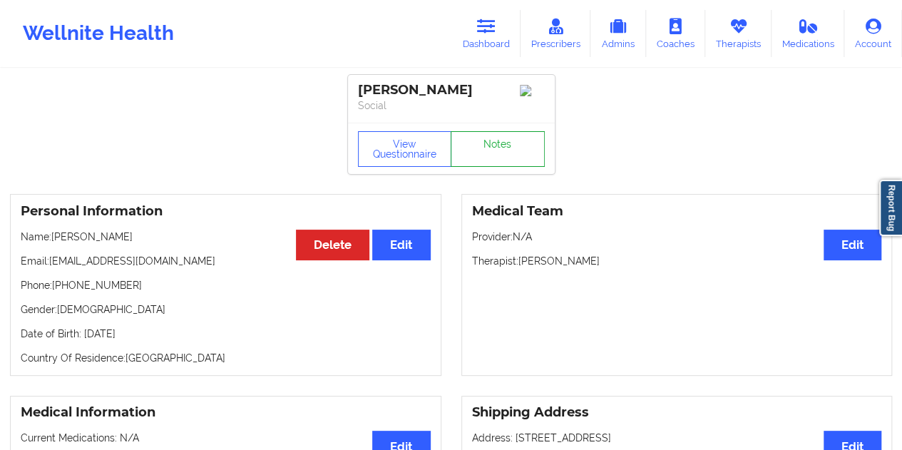
click at [491, 147] on link "Notes" at bounding box center [498, 149] width 94 height 36
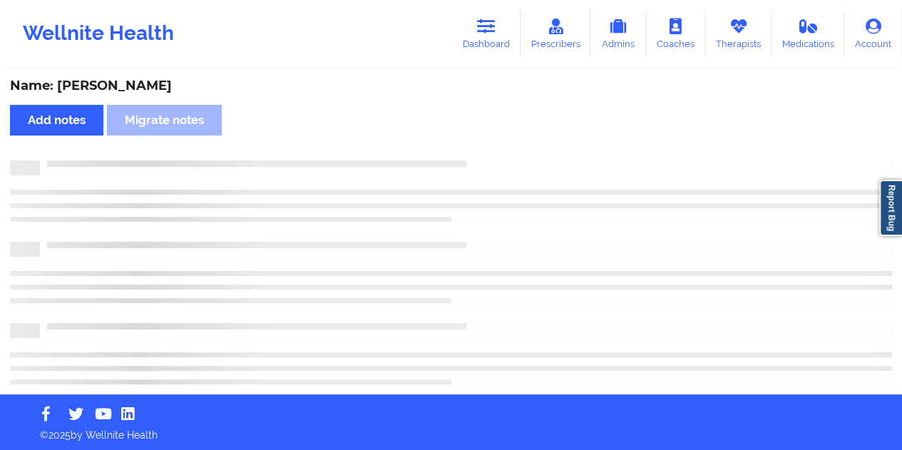
click at [117, 78] on div "Name: [PERSON_NAME]" at bounding box center [451, 86] width 882 height 16
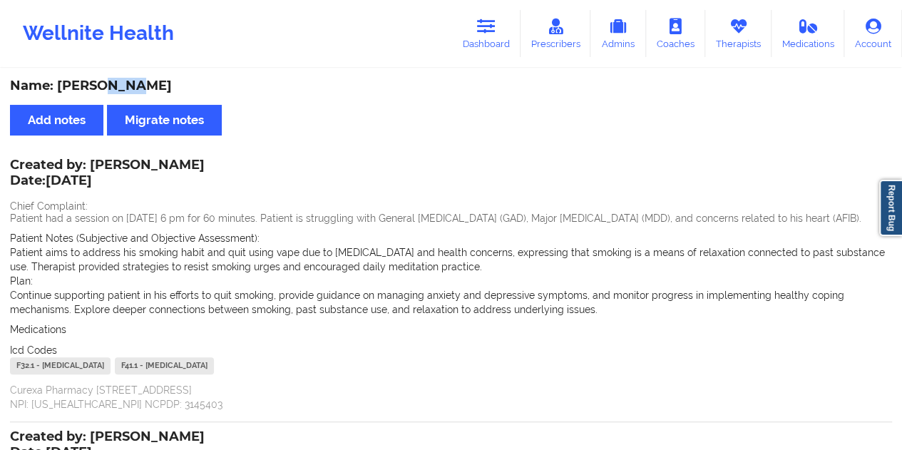
click at [117, 78] on div "Name: [PERSON_NAME]" at bounding box center [451, 86] width 882 height 16
drag, startPoint x: 488, startPoint y: 32, endPoint x: 469, endPoint y: 63, distance: 36.4
click at [487, 31] on icon at bounding box center [486, 27] width 19 height 16
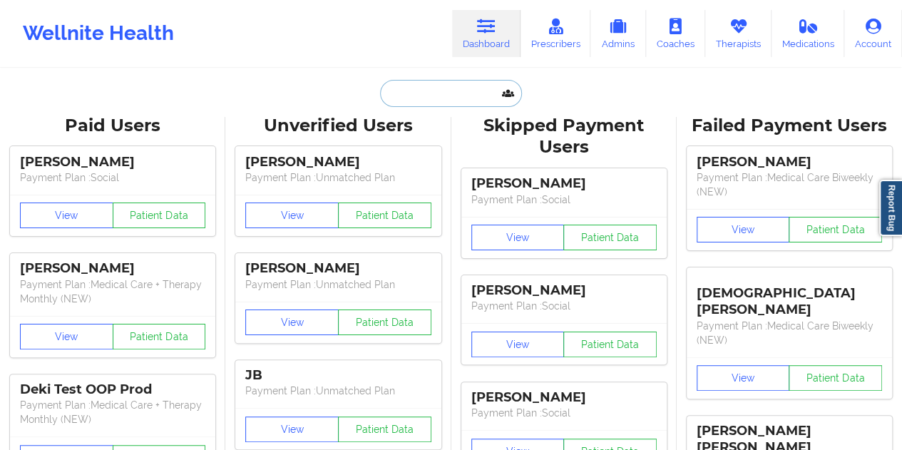
click at [435, 92] on input "text" at bounding box center [450, 93] width 141 height 27
paste input "[EMAIL_ADDRESS][DOMAIN_NAME]"
type input "[EMAIL_ADDRESS][DOMAIN_NAME]"
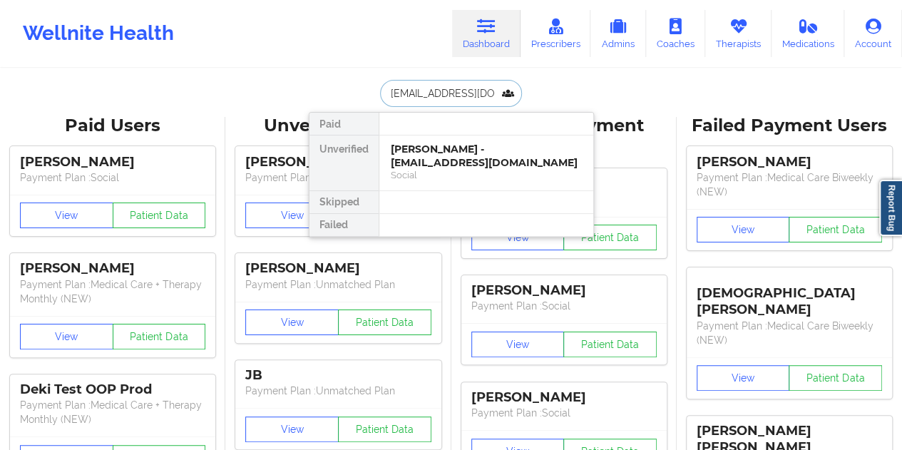
click at [431, 164] on div "[PERSON_NAME] - [EMAIL_ADDRESS][DOMAIN_NAME]" at bounding box center [486, 156] width 191 height 26
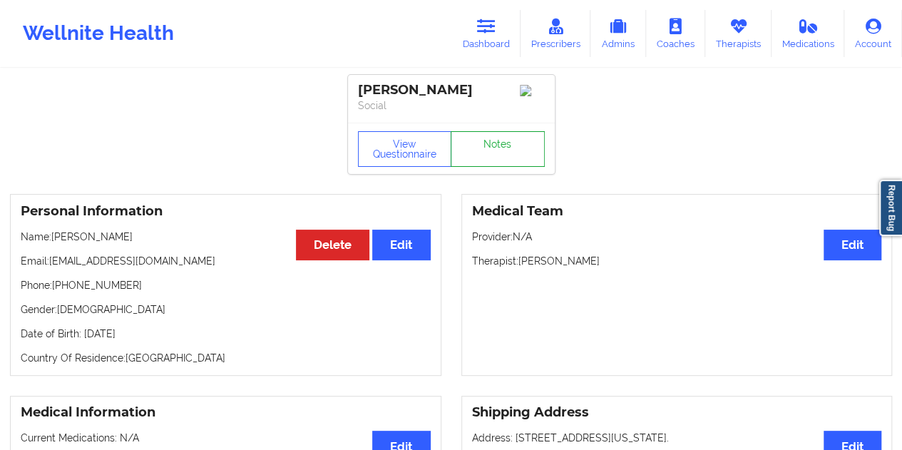
click at [496, 148] on link "Notes" at bounding box center [498, 149] width 94 height 36
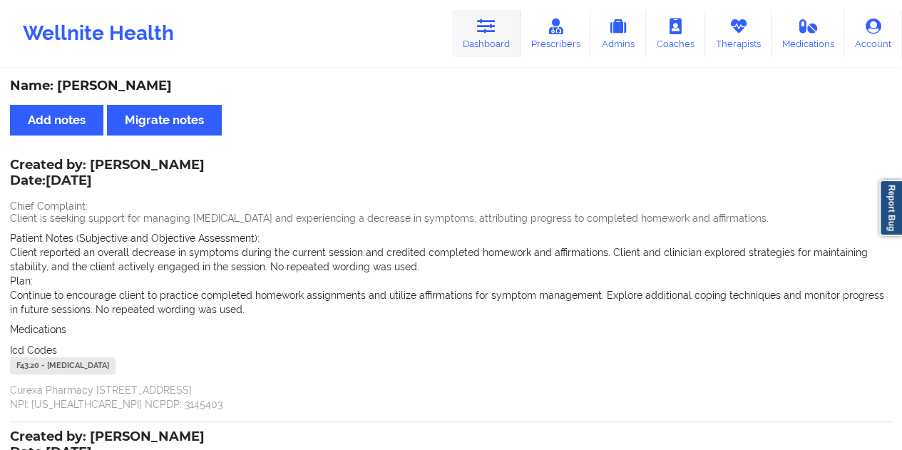
click at [489, 29] on icon at bounding box center [486, 27] width 19 height 16
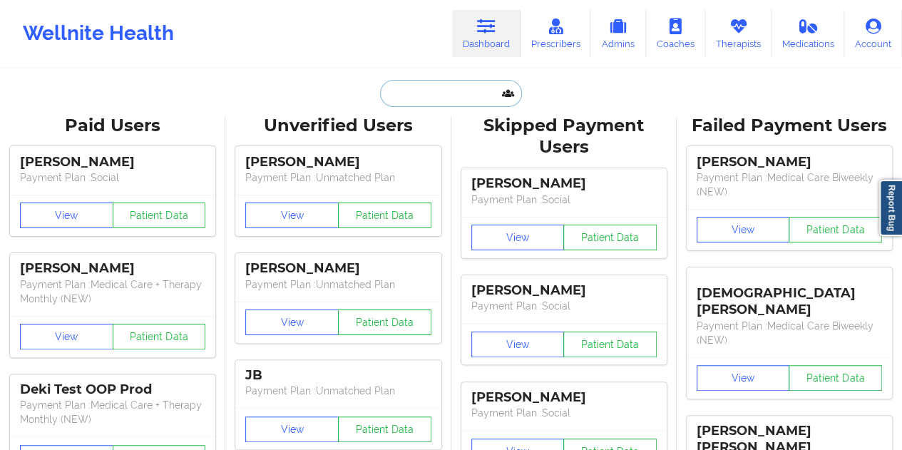
click at [438, 102] on input "text" at bounding box center [450, 93] width 141 height 27
paste input "[EMAIL_ADDRESS][DOMAIN_NAME]"
type input "[EMAIL_ADDRESS][DOMAIN_NAME]"
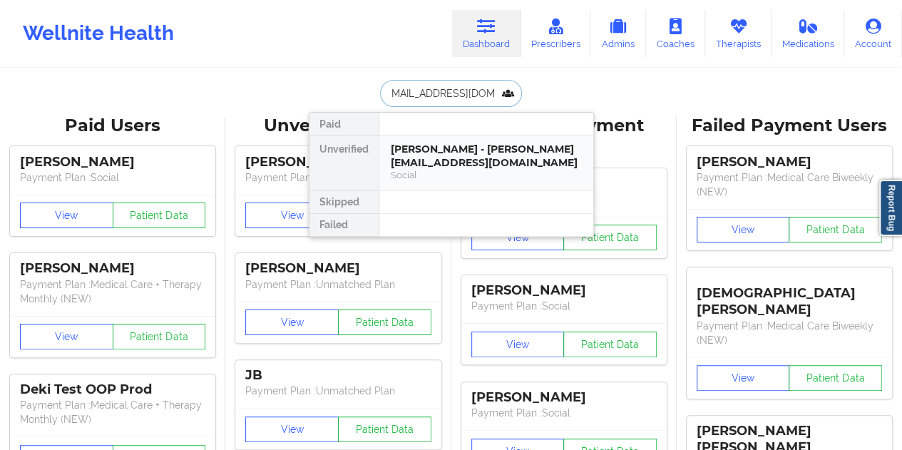
click at [436, 161] on div "[PERSON_NAME] - [PERSON_NAME][EMAIL_ADDRESS][DOMAIN_NAME]" at bounding box center [486, 156] width 191 height 26
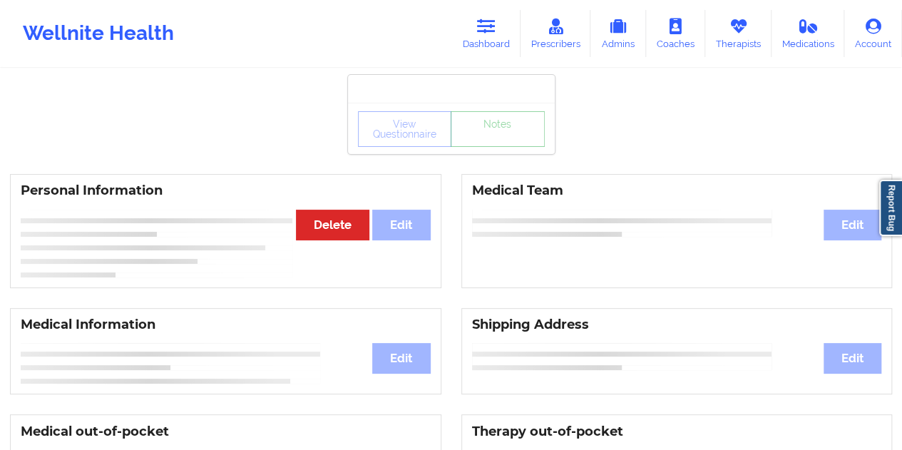
click at [480, 146] on link "Notes" at bounding box center [498, 129] width 94 height 36
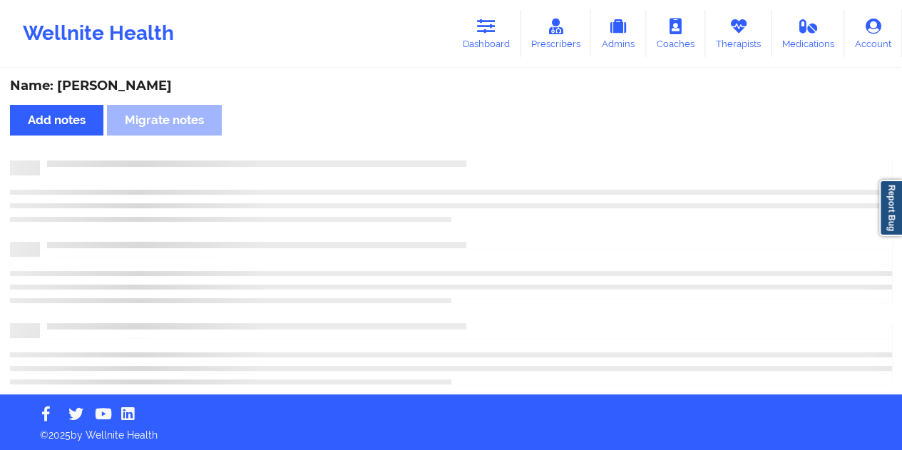
click at [167, 86] on div "Name: [PERSON_NAME]" at bounding box center [451, 86] width 882 height 16
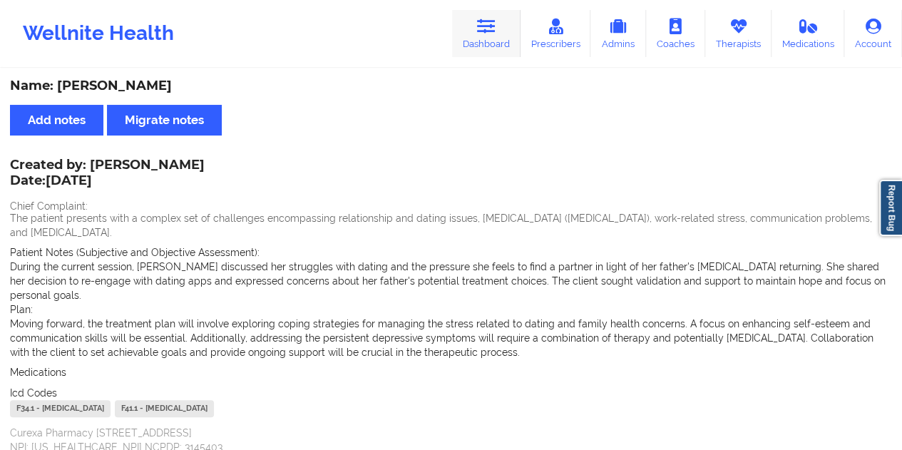
click at [488, 47] on link "Dashboard" at bounding box center [486, 33] width 68 height 47
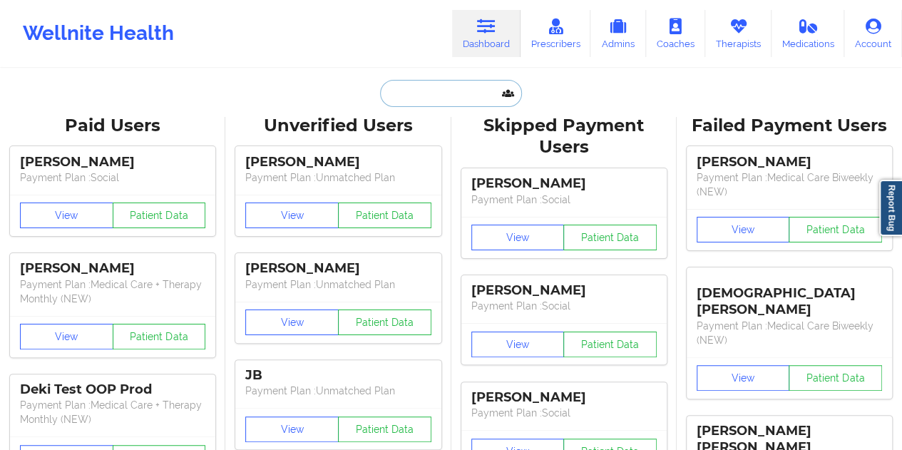
click at [419, 94] on input "text" at bounding box center [450, 93] width 141 height 27
paste input "[EMAIL_ADDRESS][DOMAIN_NAME]"
type input "[EMAIL_ADDRESS][DOMAIN_NAME]"
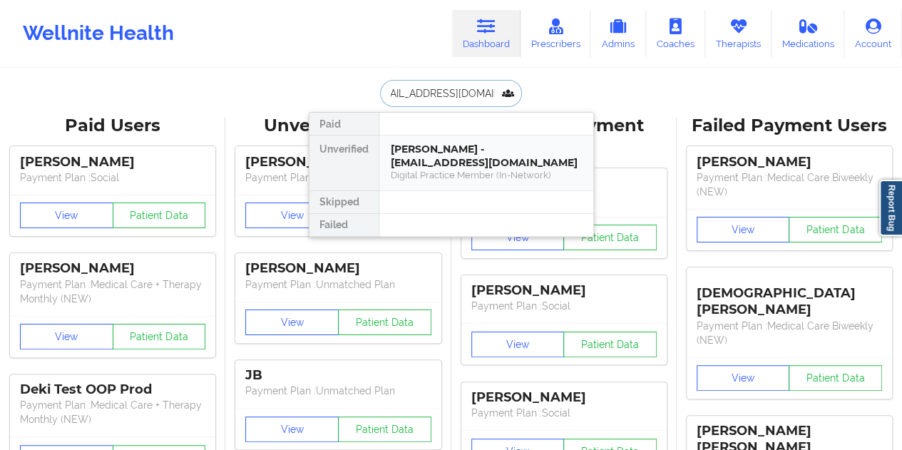
click at [451, 155] on div "[PERSON_NAME] - [EMAIL_ADDRESS][DOMAIN_NAME]" at bounding box center [486, 156] width 191 height 26
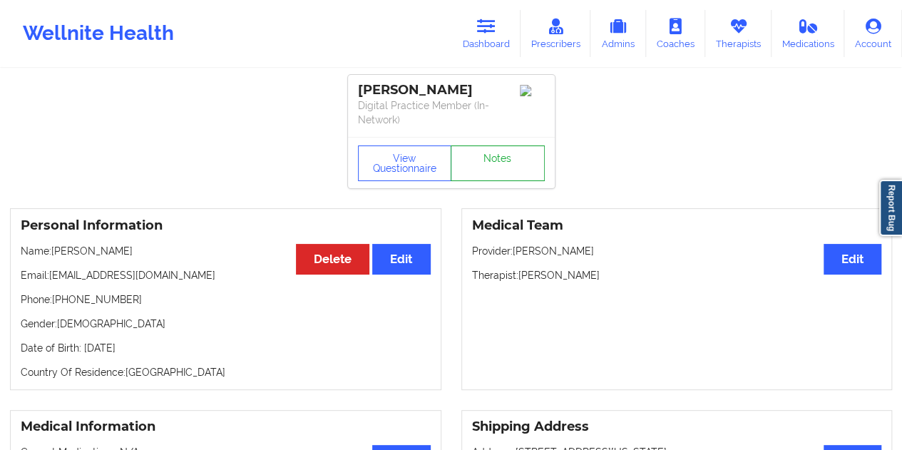
click at [502, 153] on link "Notes" at bounding box center [498, 163] width 94 height 36
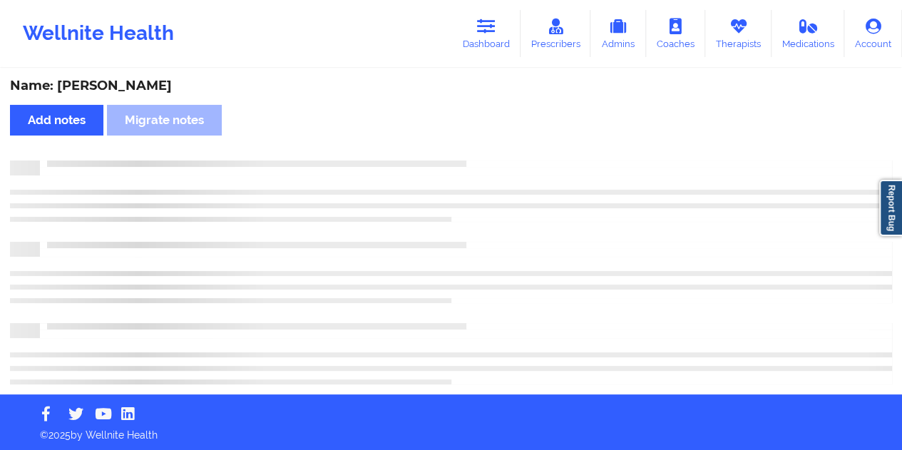
click at [133, 90] on div "Name: [PERSON_NAME]" at bounding box center [451, 86] width 882 height 16
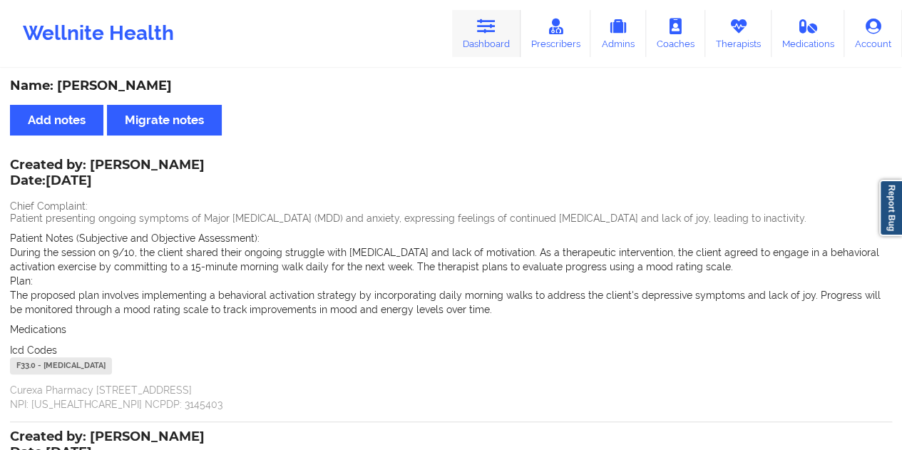
click at [484, 44] on link "Dashboard" at bounding box center [486, 33] width 68 height 47
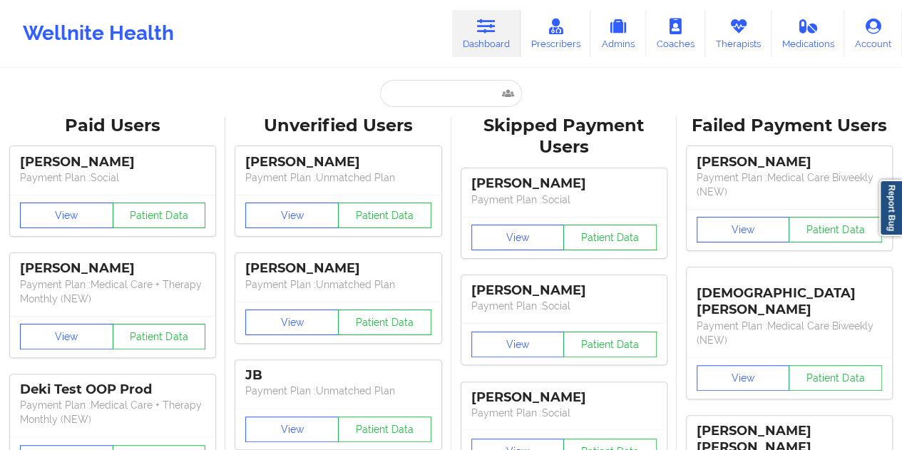
drag, startPoint x: 426, startPoint y: 108, endPoint x: 426, endPoint y: 98, distance: 10.0
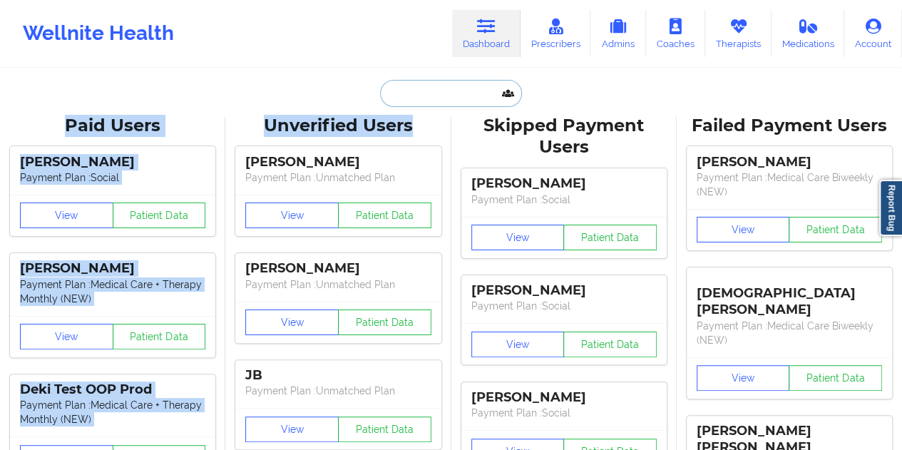
click at [426, 98] on input "text" at bounding box center [450, 93] width 141 height 27
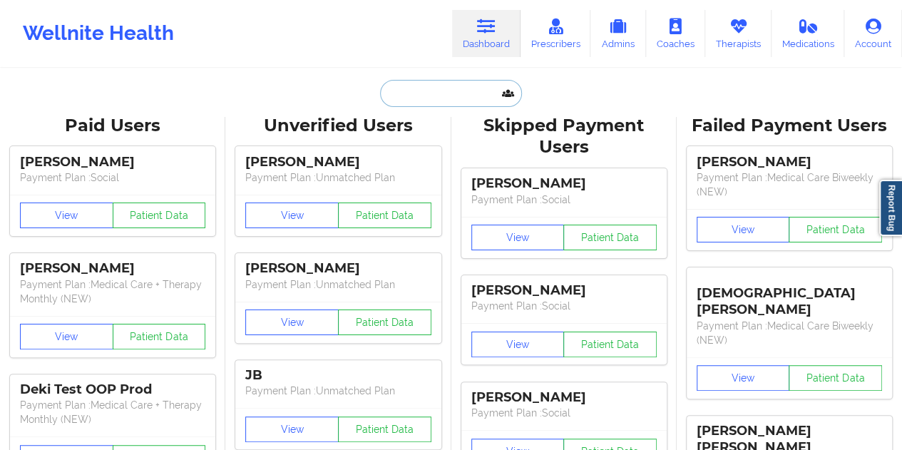
paste input "[EMAIL_ADDRESS][DOMAIN_NAME]"
type input "[EMAIL_ADDRESS][DOMAIN_NAME]"
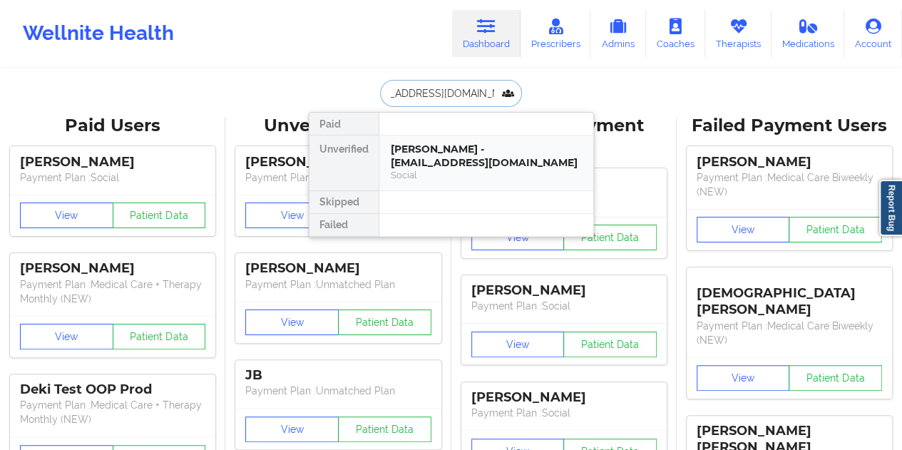
click at [466, 150] on div "[PERSON_NAME] - [EMAIL_ADDRESS][DOMAIN_NAME]" at bounding box center [486, 156] width 191 height 26
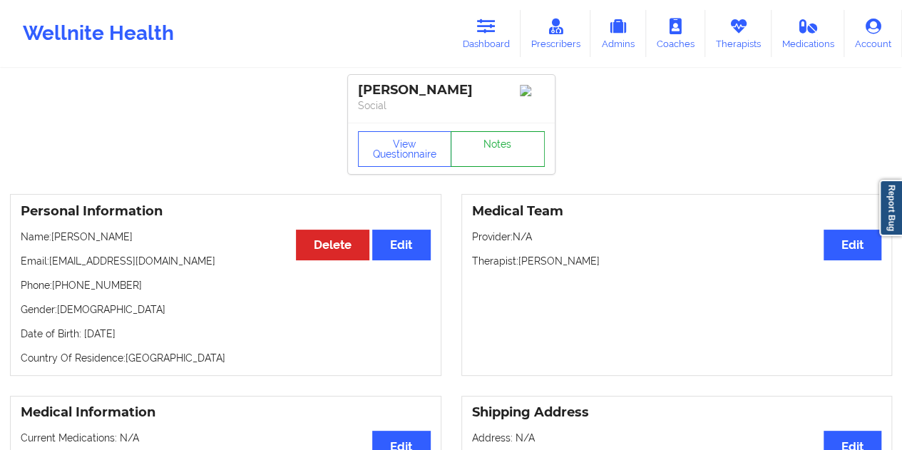
click at [486, 160] on link "Notes" at bounding box center [498, 149] width 94 height 36
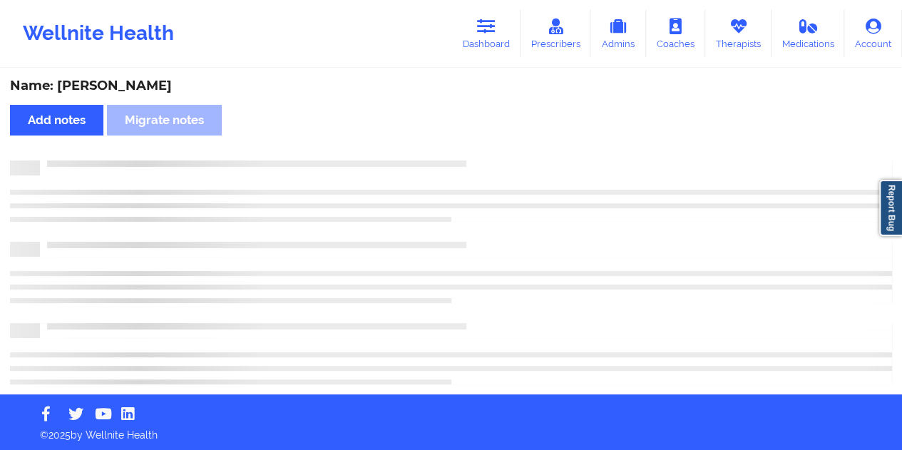
click at [155, 83] on div "Name: [PERSON_NAME]" at bounding box center [451, 86] width 882 height 16
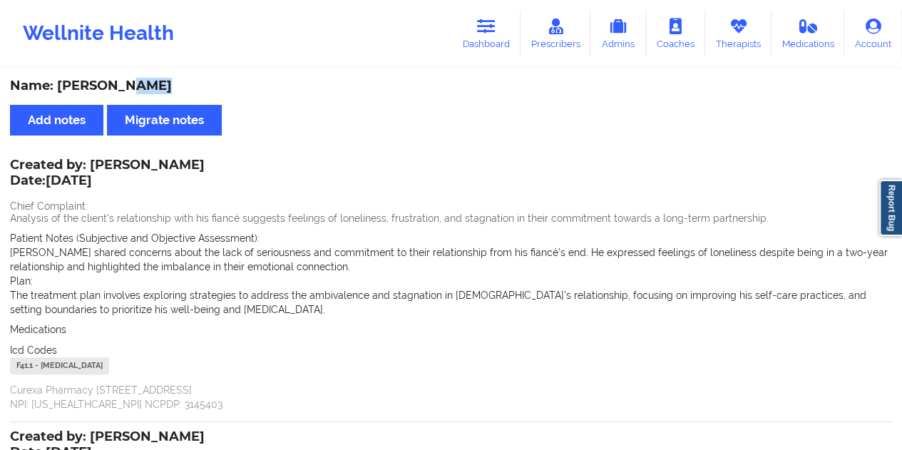
drag, startPoint x: 493, startPoint y: 36, endPoint x: 488, endPoint y: 62, distance: 26.7
click at [493, 34] on link "Dashboard" at bounding box center [486, 33] width 68 height 47
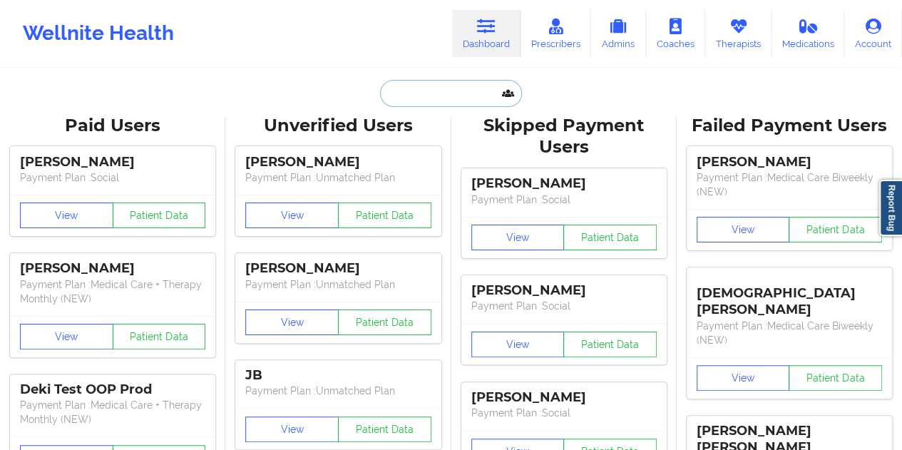
click at [436, 100] on input "text" at bounding box center [450, 93] width 141 height 27
paste input "[EMAIL_ADDRESS][DOMAIN_NAME]"
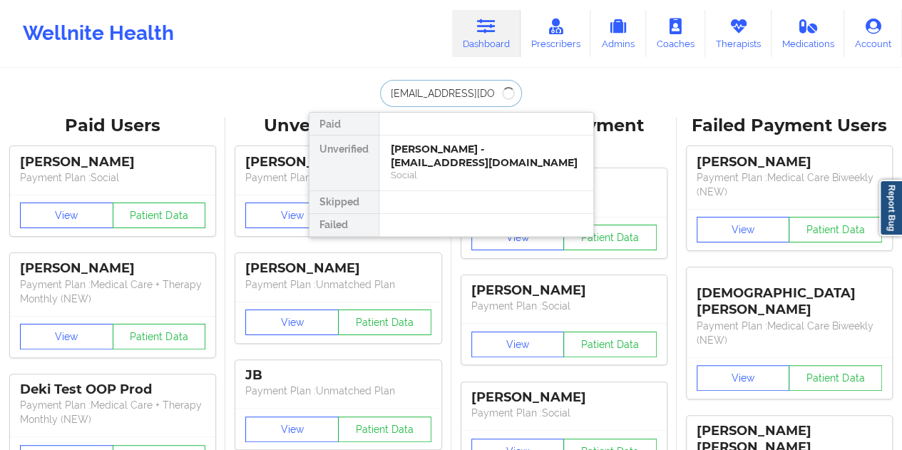
type input "[EMAIL_ADDRESS][DOMAIN_NAME]"
click at [439, 169] on div "Social" at bounding box center [486, 175] width 191 height 12
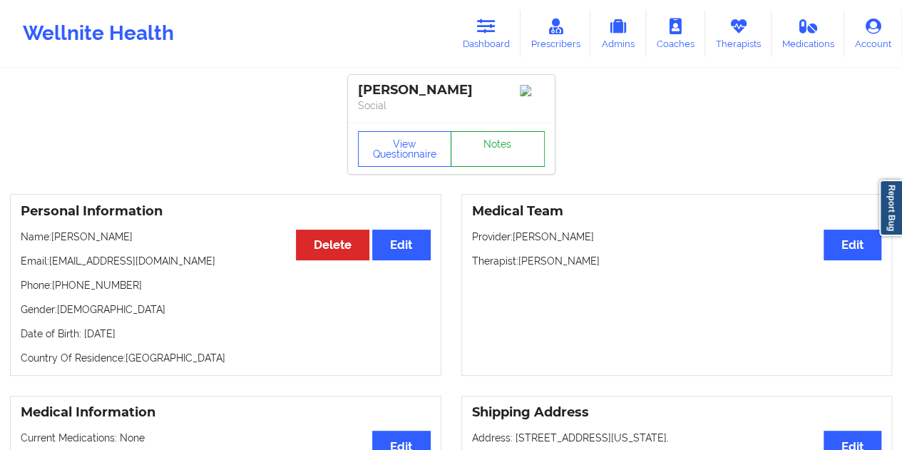
click at [501, 147] on link "Notes" at bounding box center [498, 149] width 94 height 36
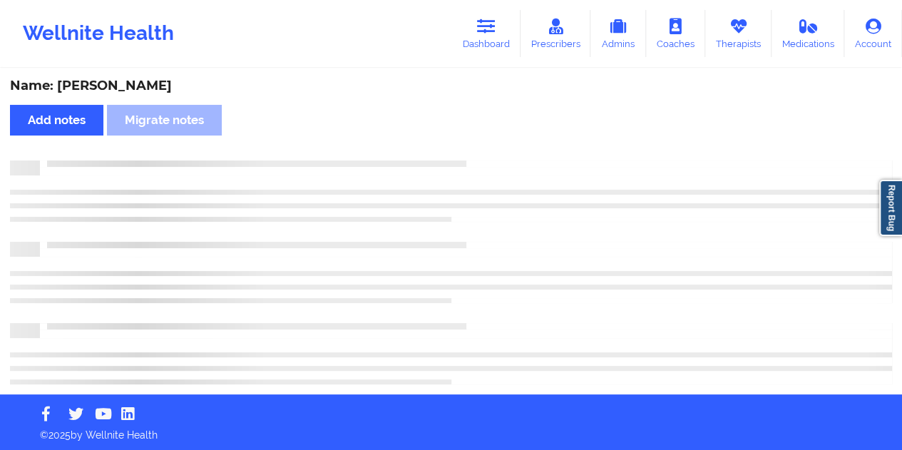
click at [109, 78] on div "Name: [PERSON_NAME]" at bounding box center [451, 86] width 882 height 16
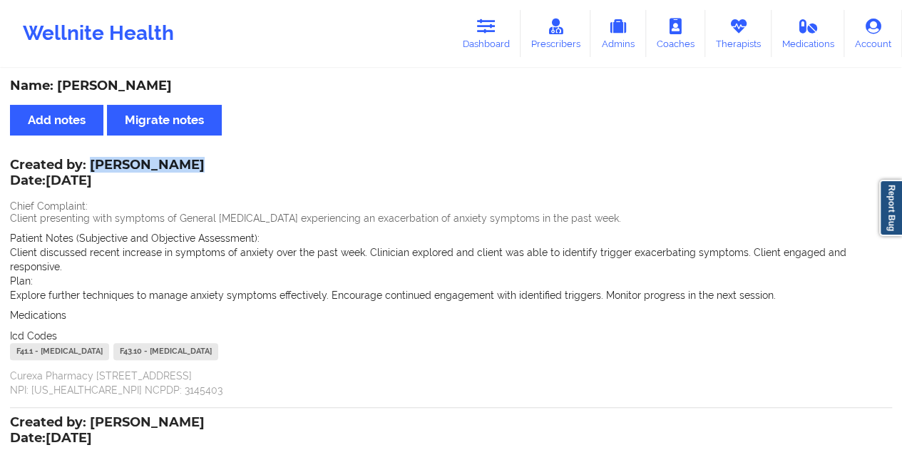
drag, startPoint x: 92, startPoint y: 166, endPoint x: 181, endPoint y: 163, distance: 89.2
click at [181, 163] on div "Created by: [PERSON_NAME] Date: [DATE]" at bounding box center [107, 174] width 195 height 33
click at [501, 39] on link "Dashboard" at bounding box center [486, 33] width 68 height 47
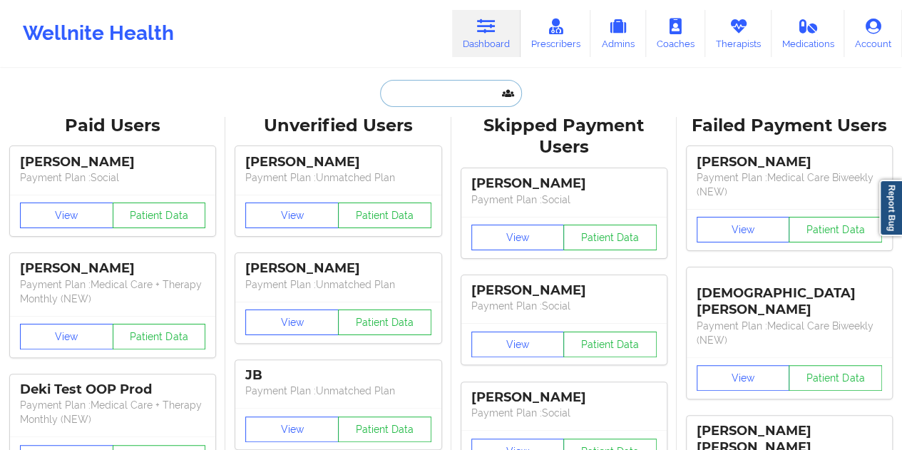
click at [426, 91] on input "text" at bounding box center [450, 93] width 141 height 27
paste input "[EMAIL_ADDRESS][DOMAIN_NAME]"
type input "[EMAIL_ADDRESS][DOMAIN_NAME]"
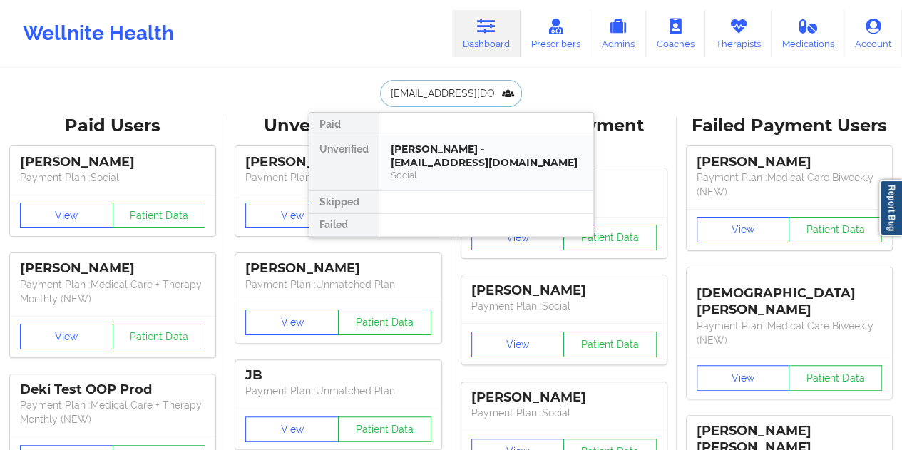
click at [446, 145] on div "[PERSON_NAME] - [EMAIL_ADDRESS][DOMAIN_NAME]" at bounding box center [486, 156] width 191 height 26
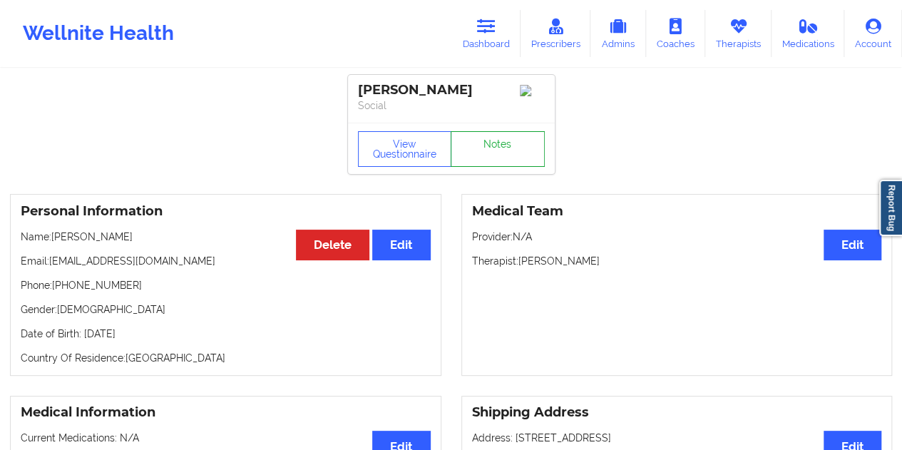
click at [498, 142] on link "Notes" at bounding box center [498, 149] width 94 height 36
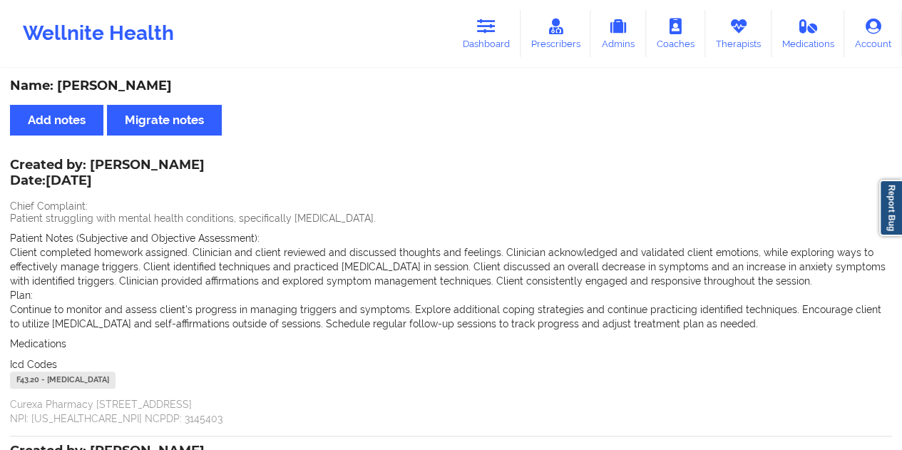
click at [126, 81] on div "Name: [PERSON_NAME]" at bounding box center [451, 86] width 882 height 16
click at [492, 37] on link "Dashboard" at bounding box center [486, 33] width 68 height 47
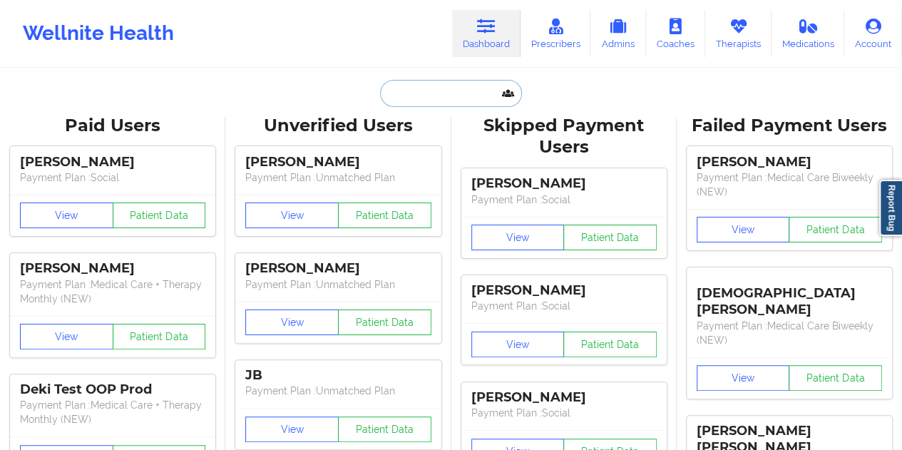
click at [459, 103] on input "text" at bounding box center [450, 93] width 141 height 27
paste input "[EMAIL_ADDRESS][DOMAIN_NAME]"
type input "[EMAIL_ADDRESS][DOMAIN_NAME]"
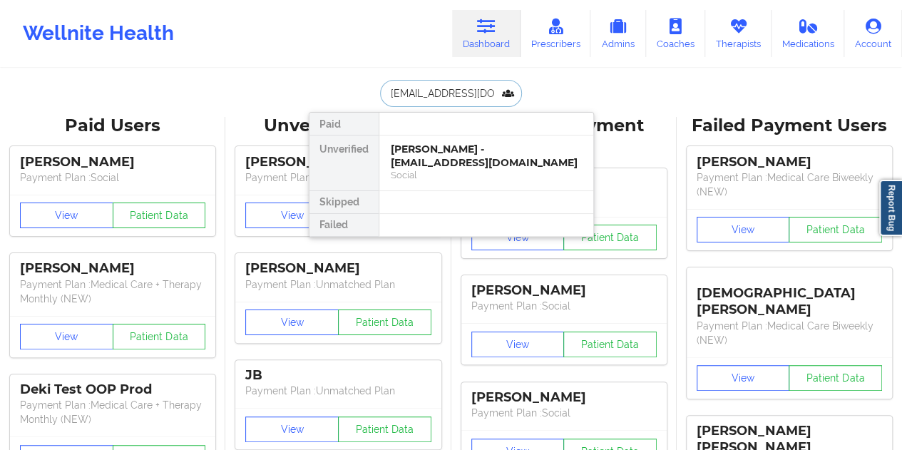
scroll to position [0, 16]
click at [435, 162] on div "[PERSON_NAME] - [EMAIL_ADDRESS][DOMAIN_NAME]" at bounding box center [486, 156] width 191 height 26
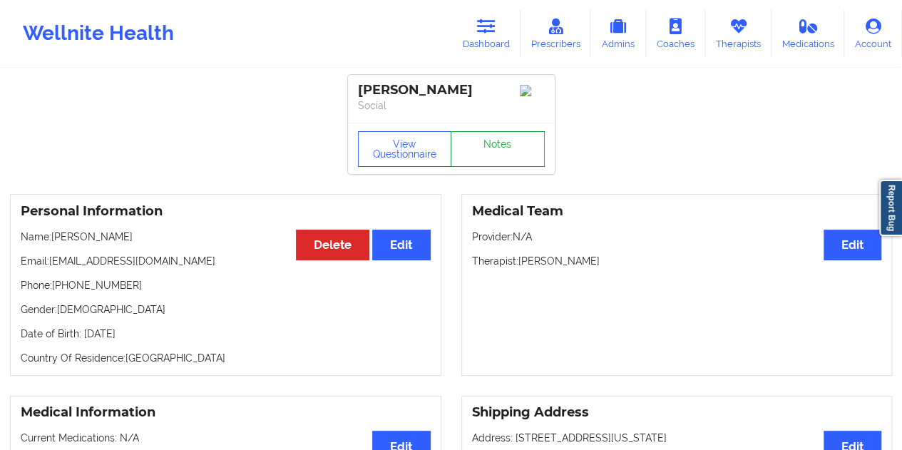
click at [494, 156] on link "Notes" at bounding box center [498, 149] width 94 height 36
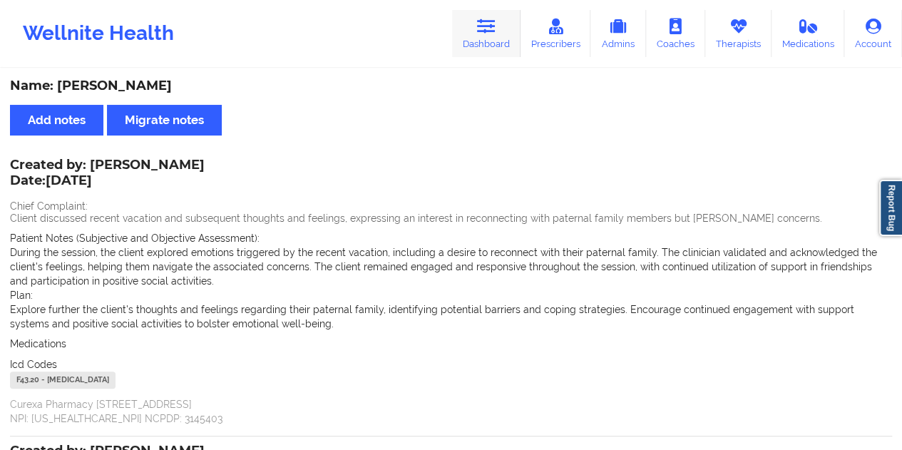
click at [488, 47] on link "Dashboard" at bounding box center [486, 33] width 68 height 47
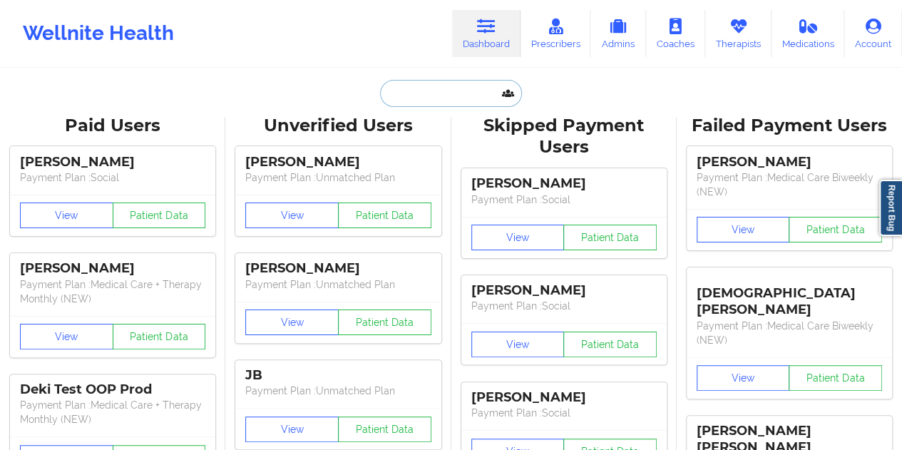
click at [446, 88] on input "text" at bounding box center [450, 93] width 141 height 27
paste input "[PERSON_NAME][EMAIL_ADDRESS][DOMAIN_NAME]"
type input "[PERSON_NAME][EMAIL_ADDRESS][DOMAIN_NAME]"
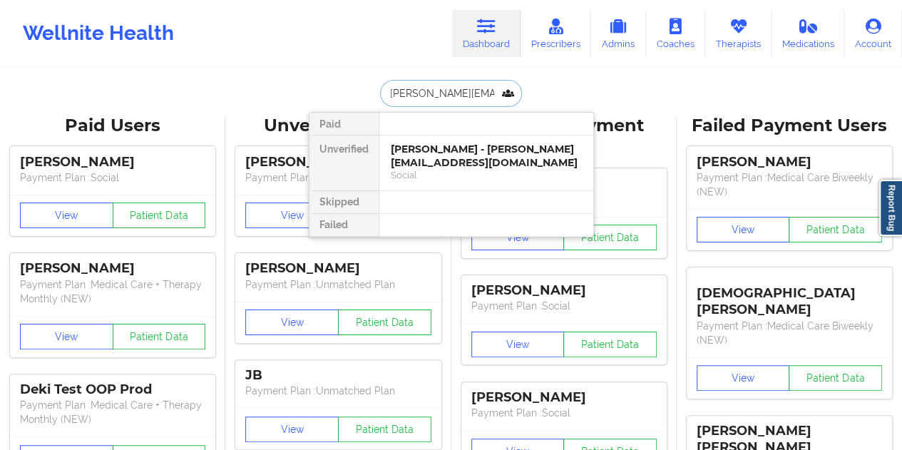
click at [445, 158] on div "[PERSON_NAME] - [PERSON_NAME][EMAIL_ADDRESS][DOMAIN_NAME]" at bounding box center [486, 156] width 191 height 26
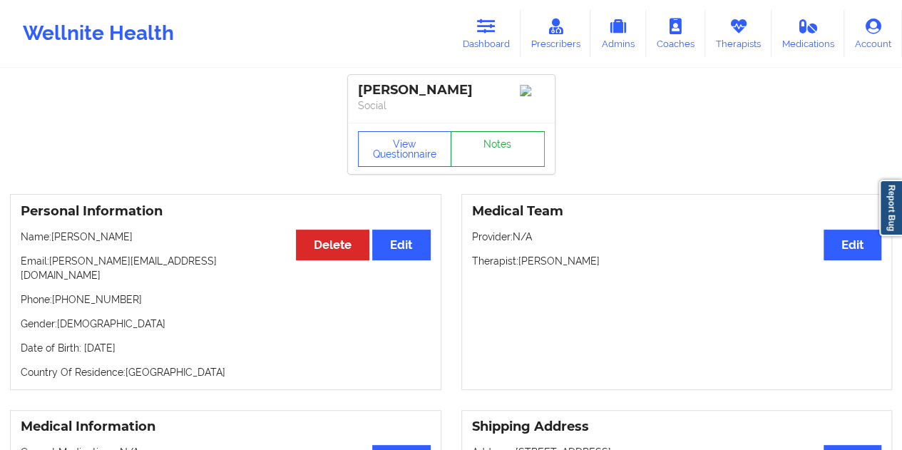
click at [491, 155] on link "Notes" at bounding box center [498, 149] width 94 height 36
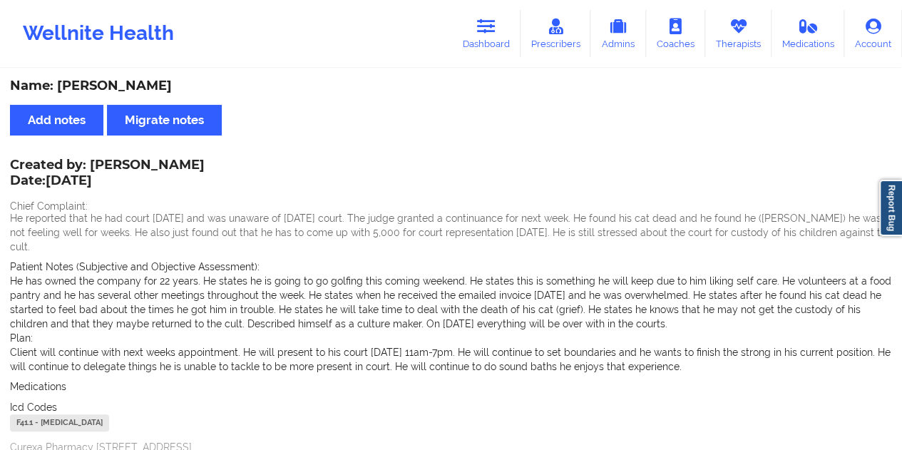
click at [113, 86] on div "Name: [PERSON_NAME]" at bounding box center [451, 86] width 882 height 16
drag, startPoint x: 92, startPoint y: 165, endPoint x: 218, endPoint y: 18, distance: 194.2
click at [125, 163] on div "Created by: [PERSON_NAME] Date: [DATE]" at bounding box center [107, 174] width 195 height 33
click at [479, 42] on link "Dashboard" at bounding box center [486, 33] width 68 height 47
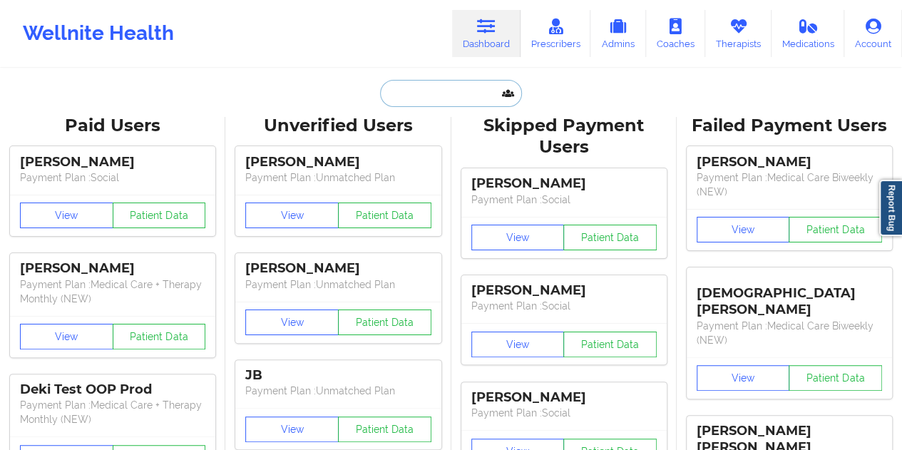
click at [436, 95] on input "text" at bounding box center [450, 93] width 141 height 27
paste input "[EMAIL_ADDRESS][DOMAIN_NAME]"
type input "[EMAIL_ADDRESS][DOMAIN_NAME]"
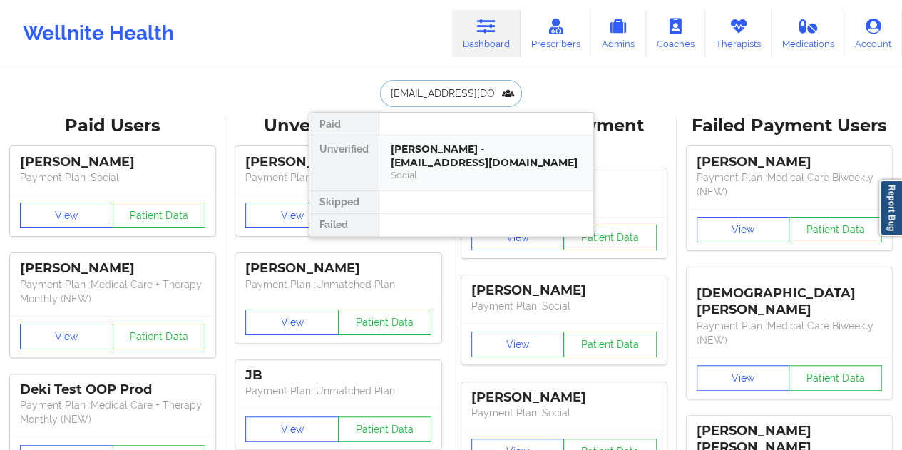
click at [453, 169] on div "Social" at bounding box center [486, 175] width 191 height 12
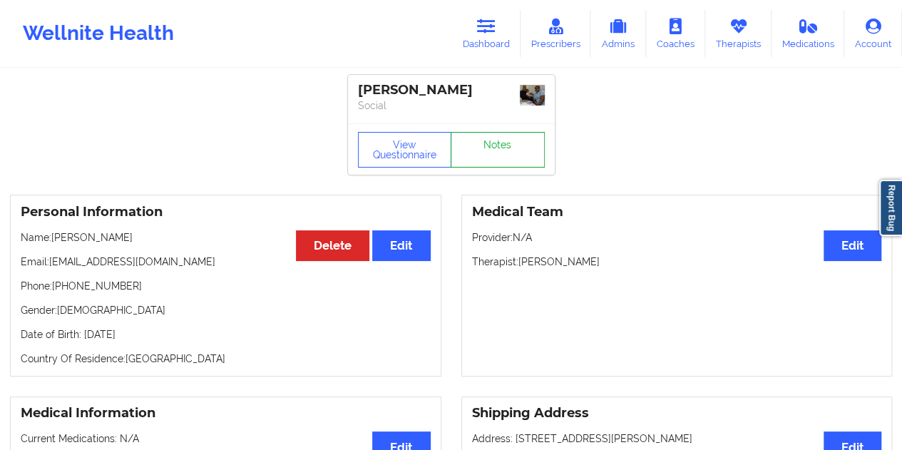
click at [496, 152] on link "Notes" at bounding box center [498, 150] width 94 height 36
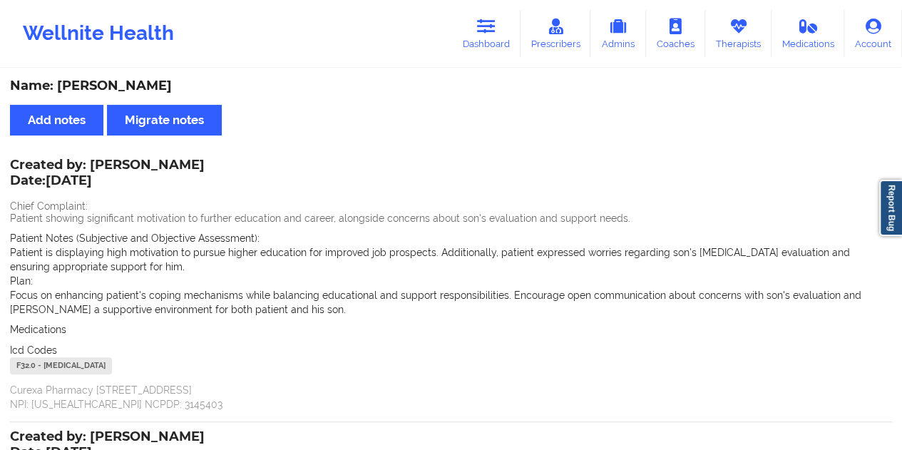
click at [110, 82] on div "Name: [PERSON_NAME]" at bounding box center [451, 86] width 882 height 16
drag, startPoint x: 88, startPoint y: 162, endPoint x: 175, endPoint y: 159, distance: 86.3
click at [175, 159] on div "Created by: [PERSON_NAME] Date: [DATE]" at bounding box center [107, 174] width 195 height 33
click at [498, 53] on link "Dashboard" at bounding box center [486, 33] width 68 height 47
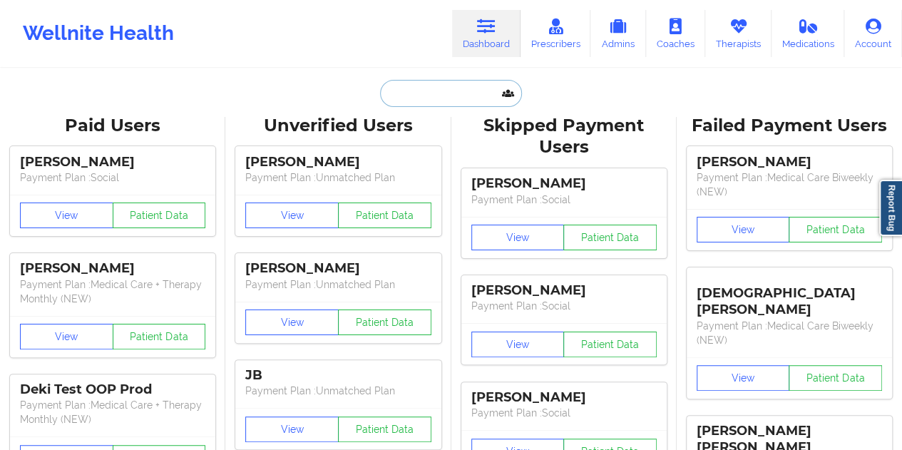
click at [447, 86] on input "text" at bounding box center [450, 93] width 141 height 27
paste input "[EMAIL_ADDRESS][DOMAIN_NAME]"
type input "[EMAIL_ADDRESS][DOMAIN_NAME]"
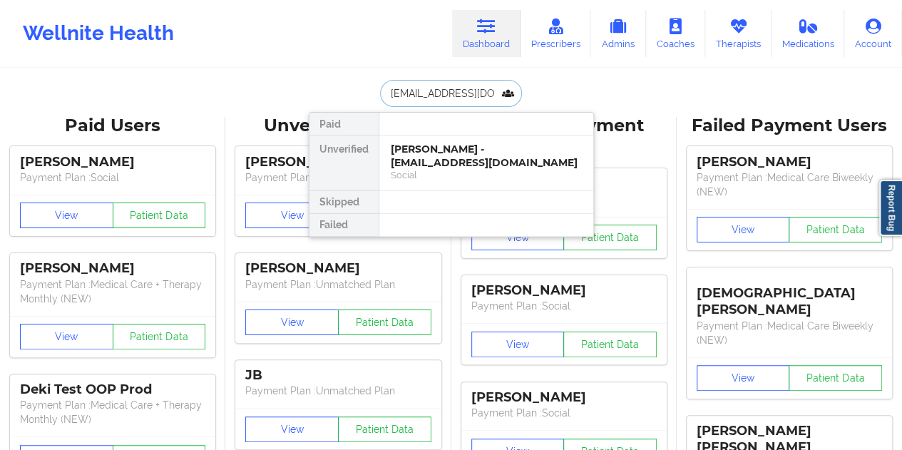
scroll to position [0, 10]
click at [452, 160] on div "[PERSON_NAME] - [EMAIL_ADDRESS][DOMAIN_NAME]" at bounding box center [486, 156] width 191 height 26
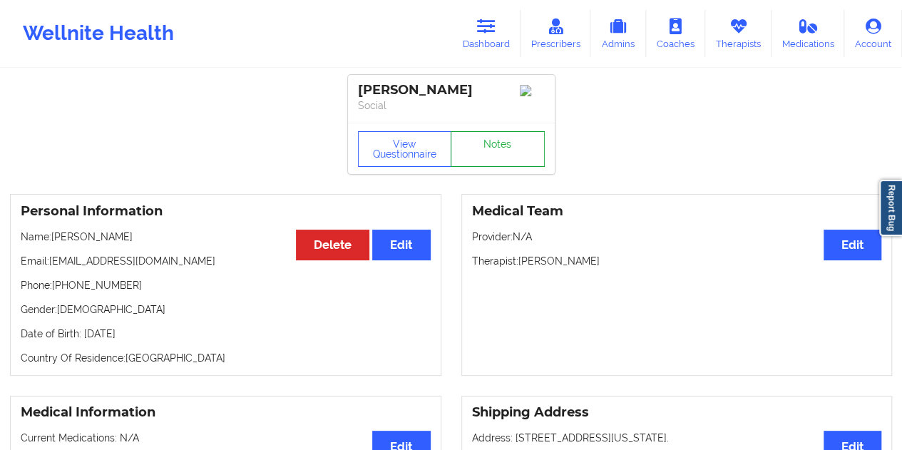
click at [472, 152] on link "Notes" at bounding box center [498, 149] width 94 height 36
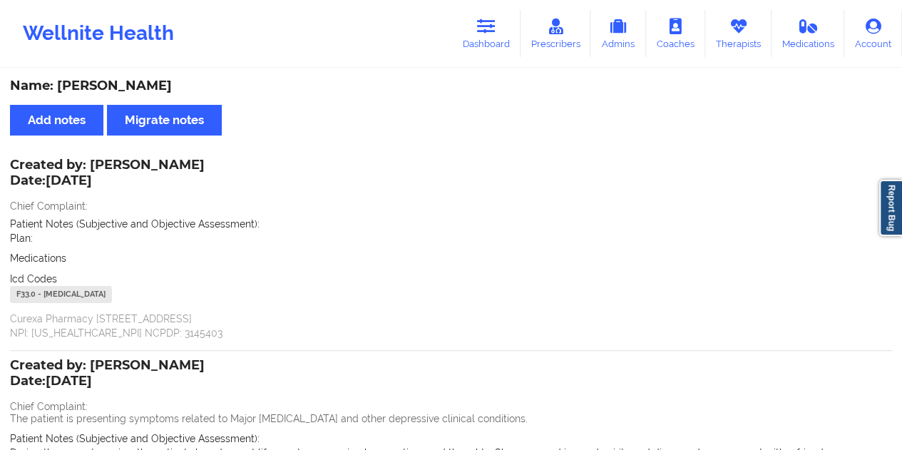
click at [127, 91] on div "Name: [PERSON_NAME]" at bounding box center [451, 86] width 882 height 16
click at [191, 90] on div "Name: [PERSON_NAME]" at bounding box center [451, 86] width 882 height 16
drag, startPoint x: 161, startPoint y: 83, endPoint x: 57, endPoint y: 83, distance: 104.1
click at [57, 83] on div "Name: [PERSON_NAME]" at bounding box center [451, 86] width 882 height 16
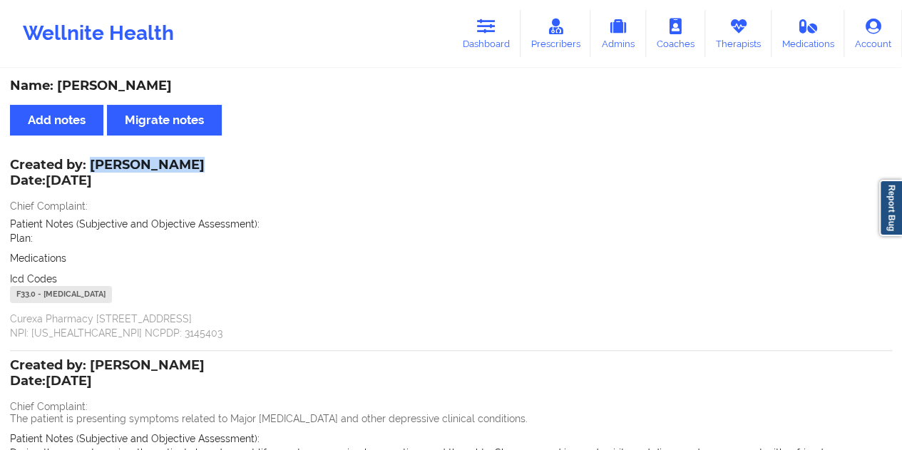
drag, startPoint x: 89, startPoint y: 165, endPoint x: 178, endPoint y: 162, distance: 89.2
click at [178, 162] on div "Created by: [PERSON_NAME] Date: [DATE]" at bounding box center [107, 174] width 195 height 33
click at [482, 39] on link "Dashboard" at bounding box center [486, 33] width 68 height 47
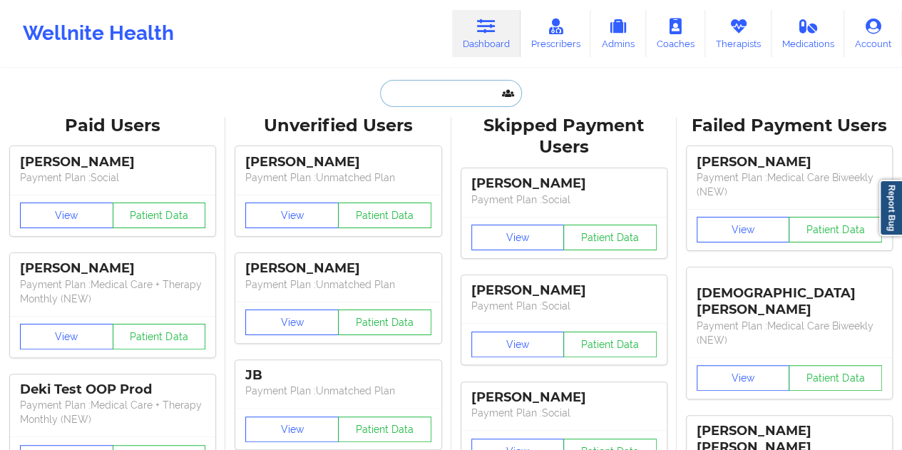
drag, startPoint x: 482, startPoint y: 39, endPoint x: 424, endPoint y: 102, distance: 86.3
click at [424, 102] on input "text" at bounding box center [450, 93] width 141 height 27
paste input "[EMAIL_ADDRESS][DOMAIN_NAME]"
type input "[EMAIL_ADDRESS][DOMAIN_NAME]"
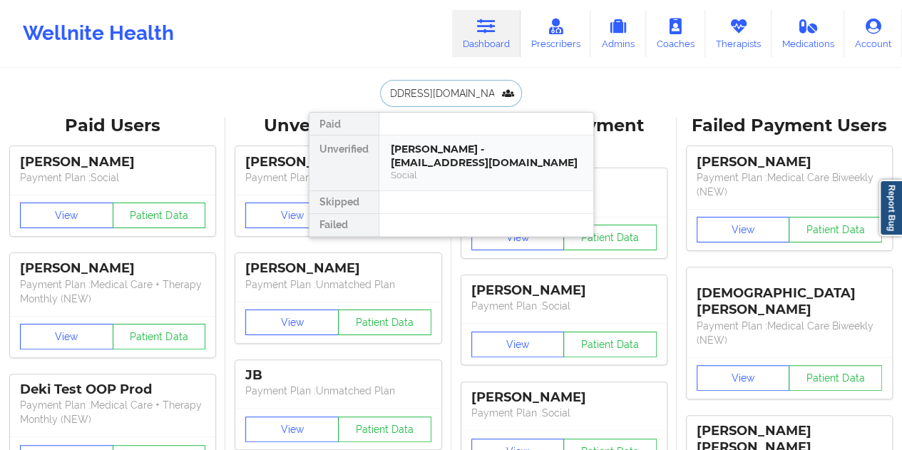
click at [432, 147] on div "[PERSON_NAME] - [EMAIL_ADDRESS][DOMAIN_NAME]" at bounding box center [486, 156] width 191 height 26
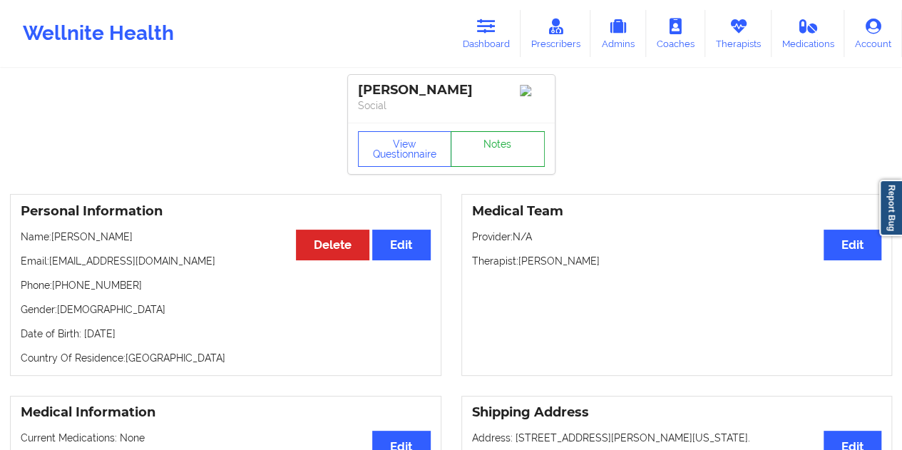
click at [503, 148] on link "Notes" at bounding box center [498, 149] width 94 height 36
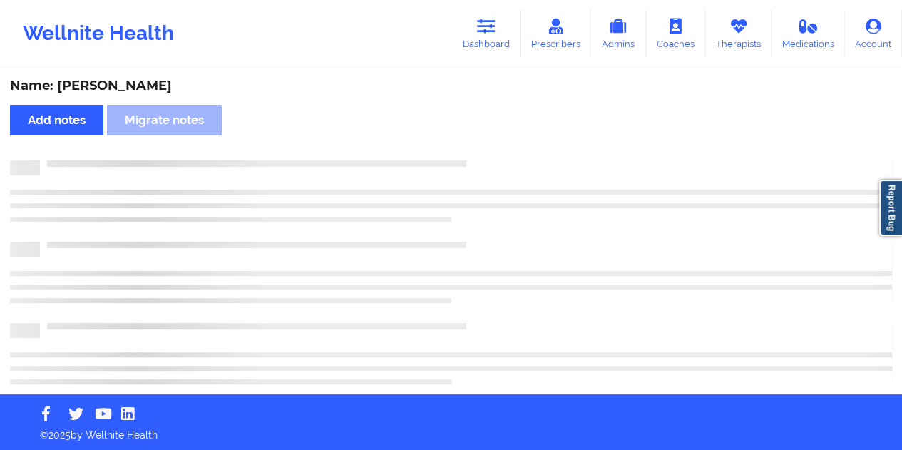
click at [157, 83] on div "Name: [PERSON_NAME]" at bounding box center [451, 86] width 882 height 16
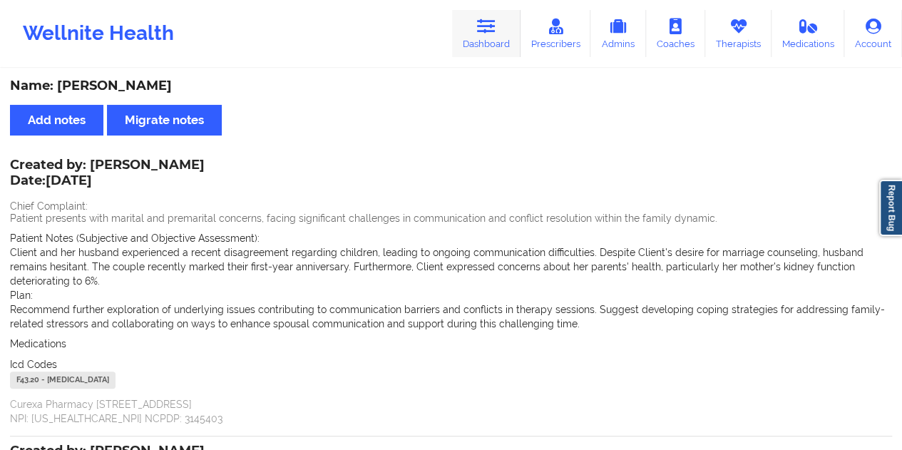
click at [499, 19] on link "Dashboard" at bounding box center [486, 33] width 68 height 47
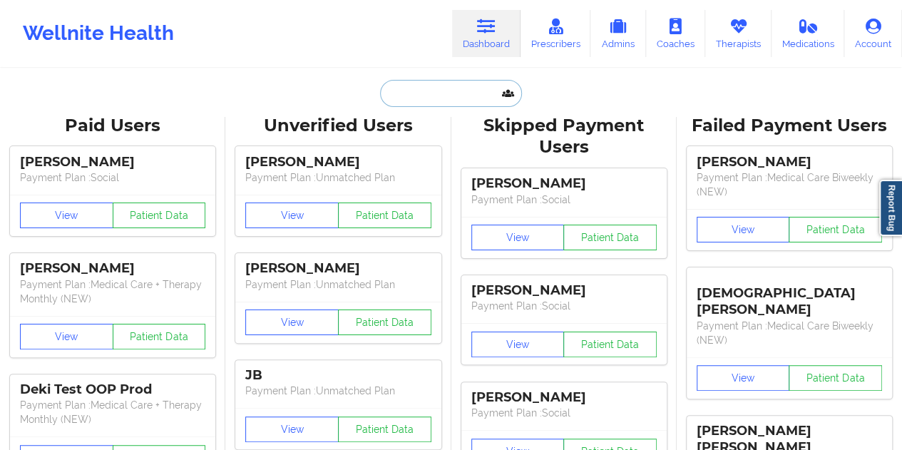
click at [429, 86] on input "text" at bounding box center [450, 93] width 141 height 27
paste input "[EMAIL_ADDRESS][PERSON_NAME][DOMAIN_NAME]"
type input "[EMAIL_ADDRESS][PERSON_NAME][DOMAIN_NAME]"
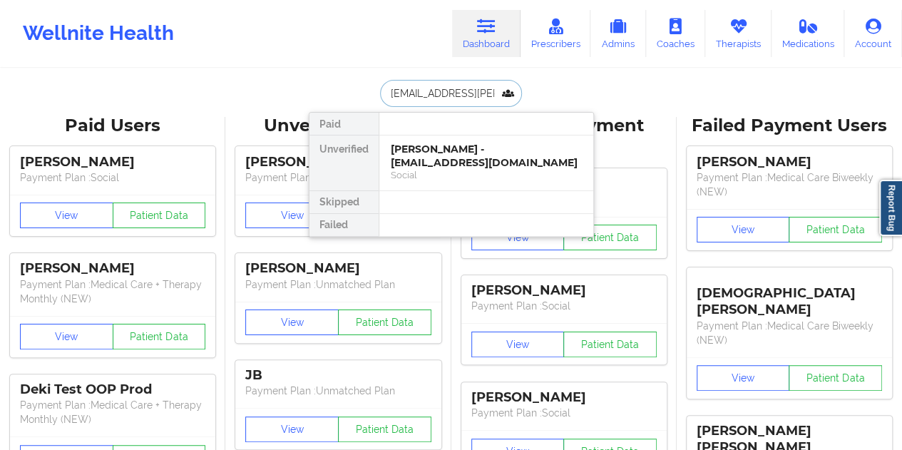
scroll to position [0, 26]
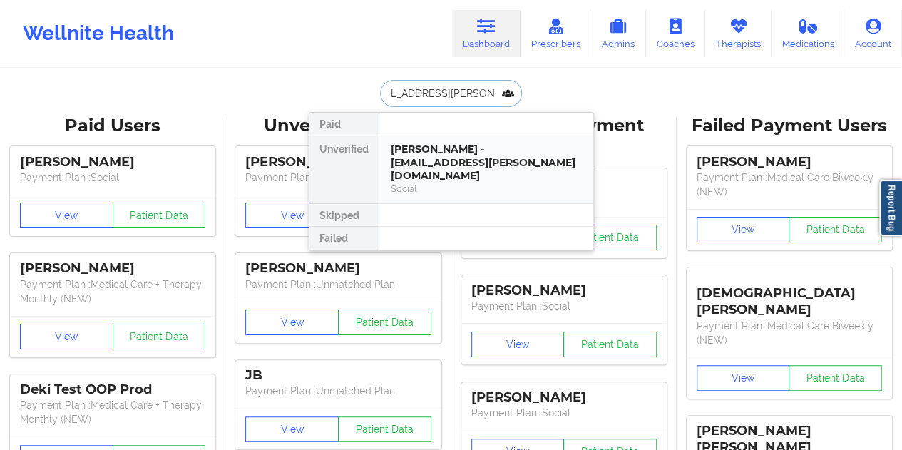
click at [446, 166] on div "[PERSON_NAME] - [EMAIL_ADDRESS][PERSON_NAME][DOMAIN_NAME]" at bounding box center [486, 163] width 191 height 40
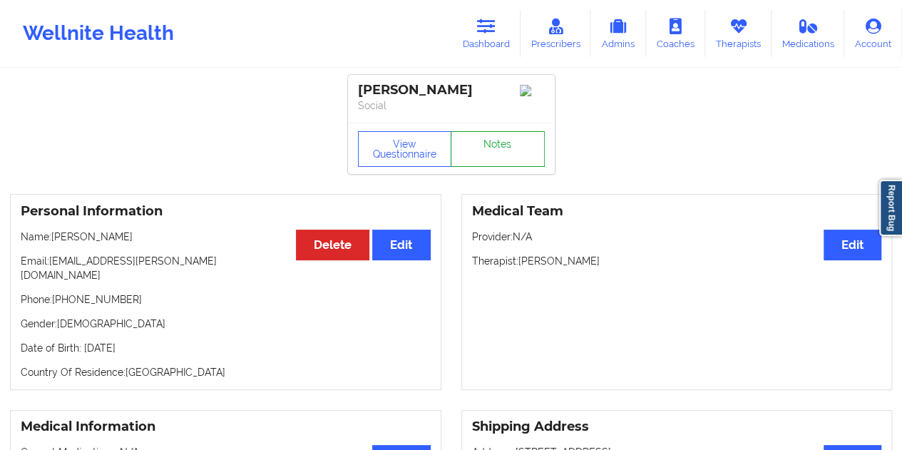
click at [521, 160] on link "Notes" at bounding box center [498, 149] width 94 height 36
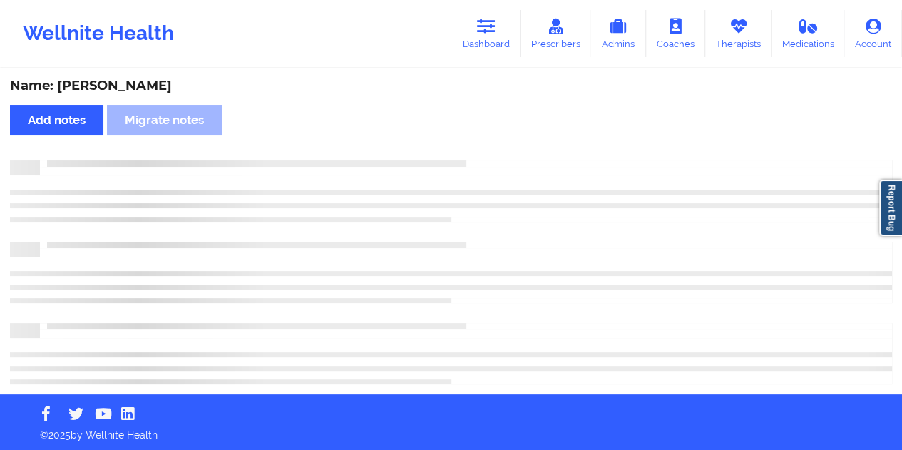
click at [178, 81] on div "Name: [PERSON_NAME]" at bounding box center [451, 86] width 882 height 16
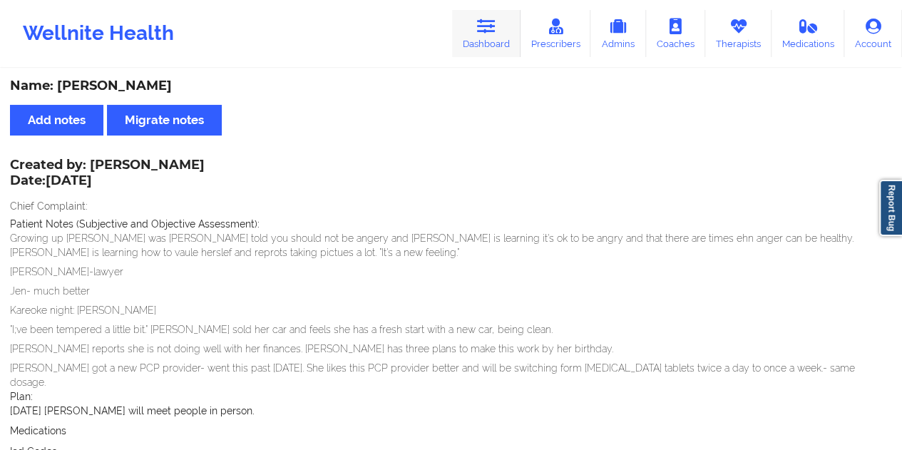
click at [493, 31] on icon at bounding box center [486, 27] width 19 height 16
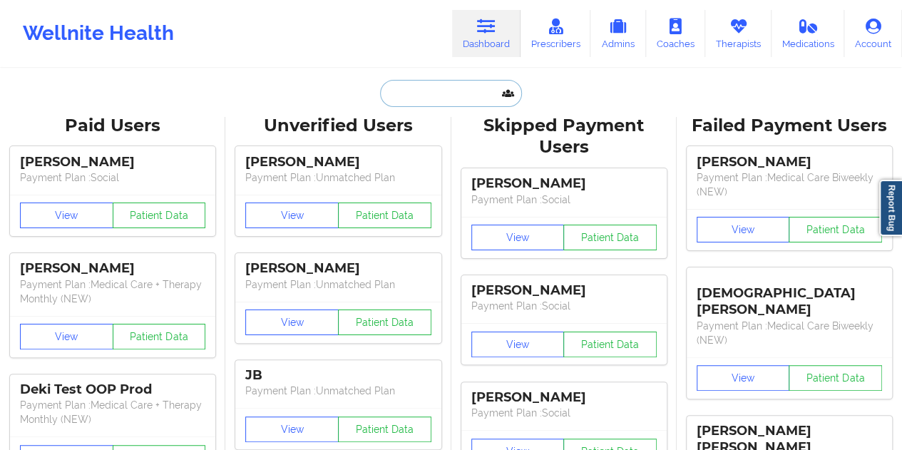
click at [438, 95] on input "text" at bounding box center [450, 93] width 141 height 27
paste input "[EMAIL_ADDRESS][DOMAIN_NAME]"
type input "[EMAIL_ADDRESS][DOMAIN_NAME]"
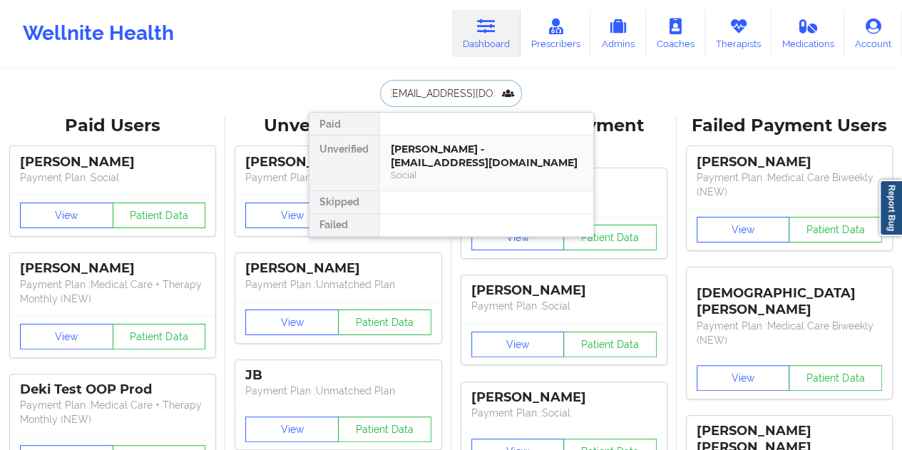
click at [479, 145] on div "[PERSON_NAME] - [EMAIL_ADDRESS][DOMAIN_NAME]" at bounding box center [486, 156] width 191 height 26
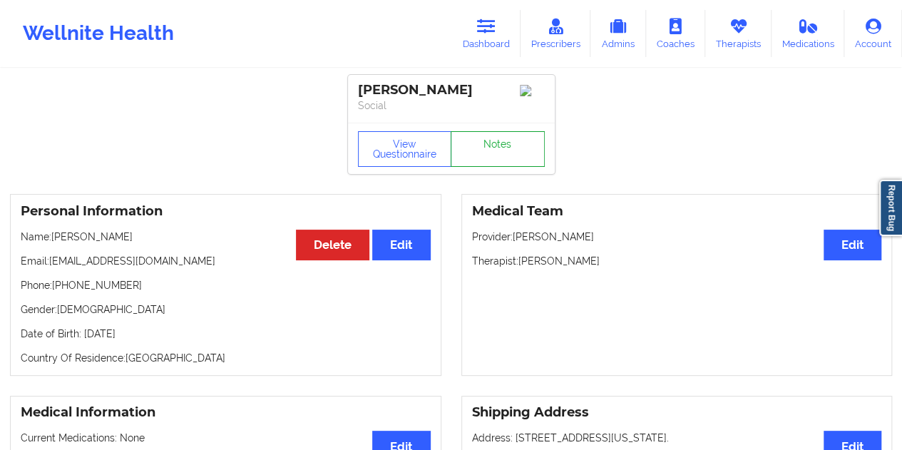
click at [506, 148] on link "Notes" at bounding box center [498, 149] width 94 height 36
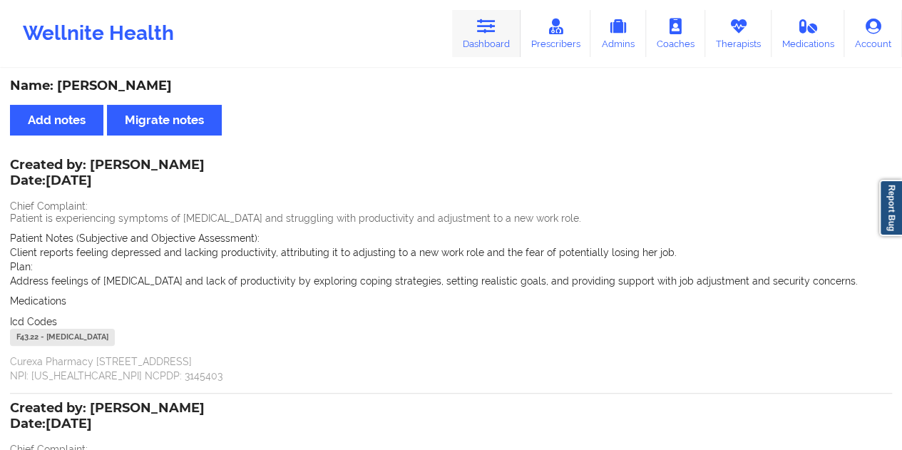
drag, startPoint x: 488, startPoint y: 20, endPoint x: 479, endPoint y: 45, distance: 26.6
click at [488, 20] on icon at bounding box center [486, 27] width 19 height 16
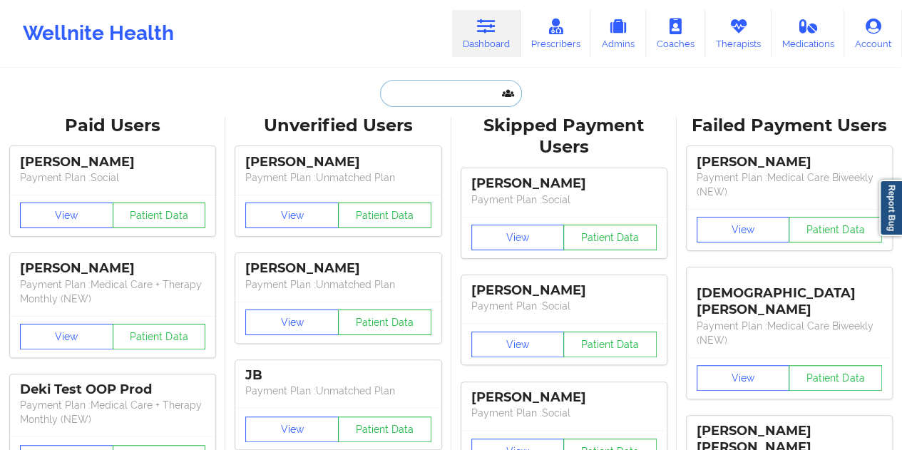
click at [425, 89] on input "text" at bounding box center [450, 93] width 141 height 27
paste input "[EMAIL_ADDRESS][DOMAIN_NAME]"
type input "[EMAIL_ADDRESS][DOMAIN_NAME]"
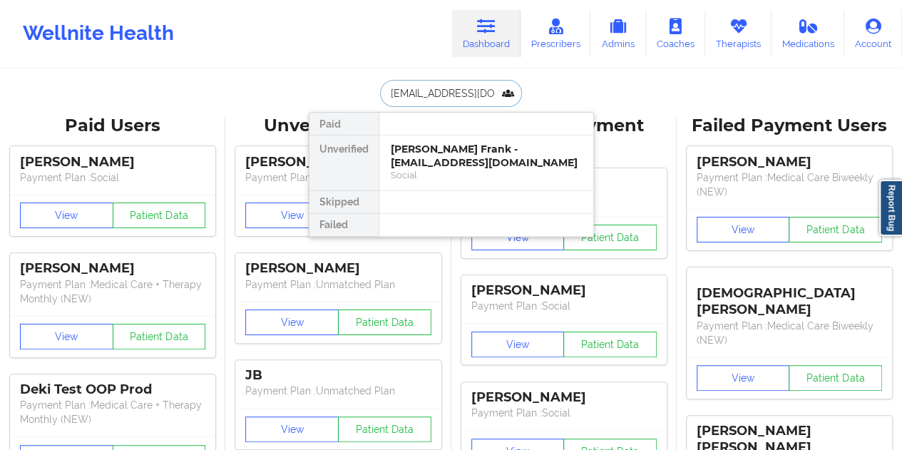
click at [456, 169] on div "Social" at bounding box center [486, 175] width 191 height 12
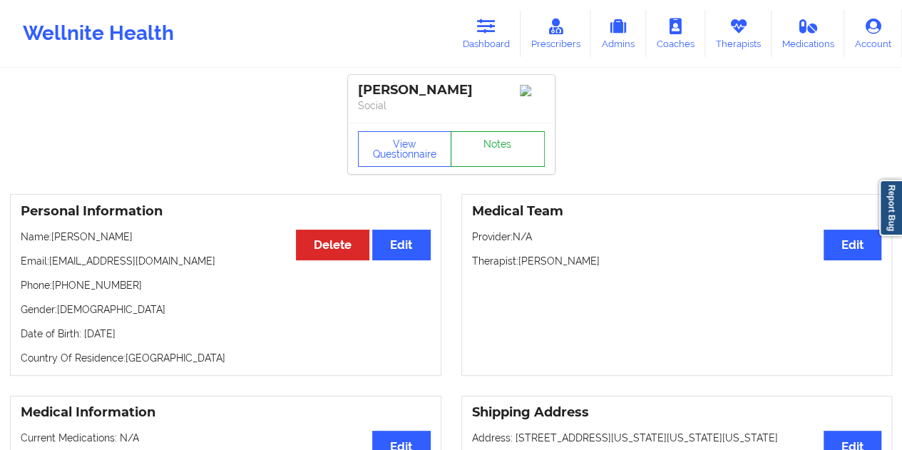
click at [493, 140] on link "Notes" at bounding box center [498, 149] width 94 height 36
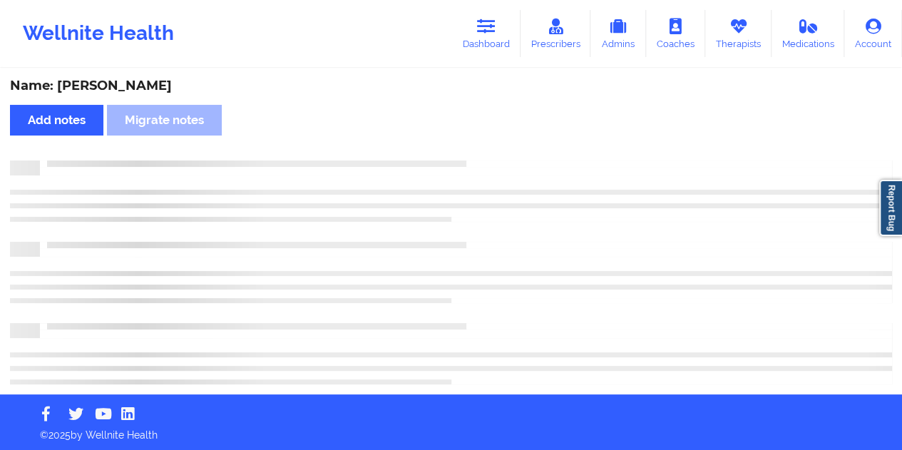
click at [119, 91] on div "Name: [PERSON_NAME]" at bounding box center [451, 86] width 882 height 16
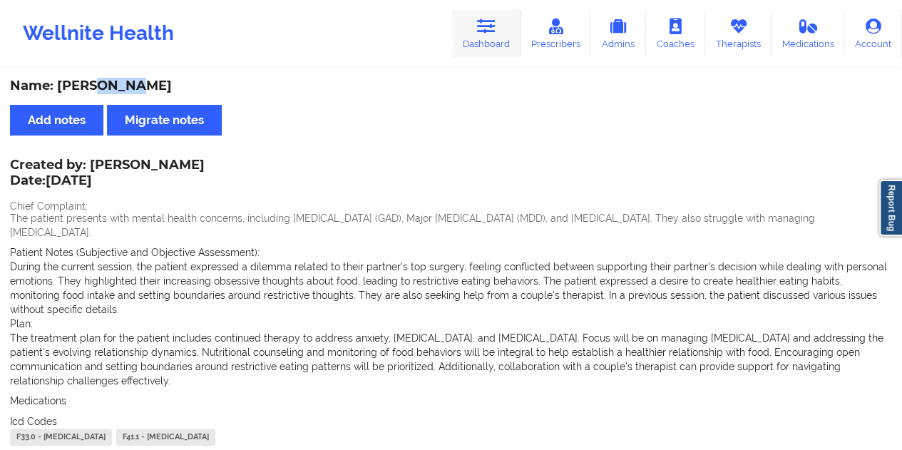
click at [501, 55] on link "Dashboard" at bounding box center [486, 33] width 68 height 47
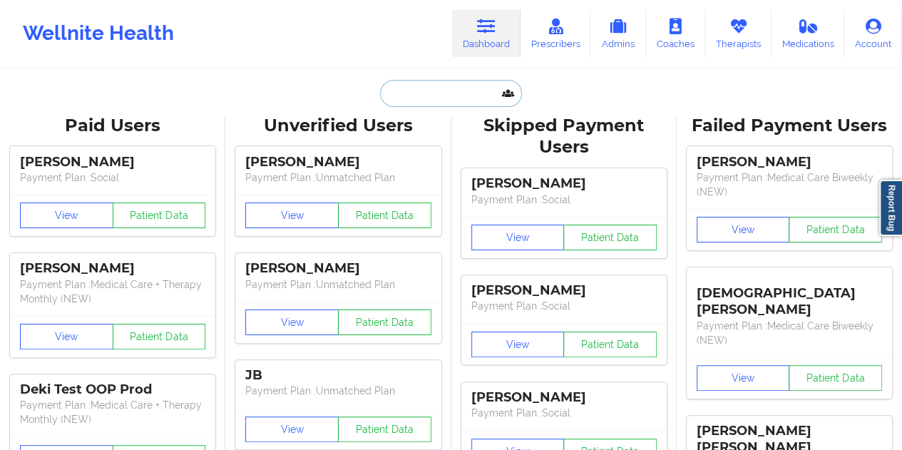
click at [429, 102] on input "text" at bounding box center [450, 93] width 141 height 27
paste input "[EMAIL_ADDRESS][DOMAIN_NAME]"
type input "[EMAIL_ADDRESS][DOMAIN_NAME]"
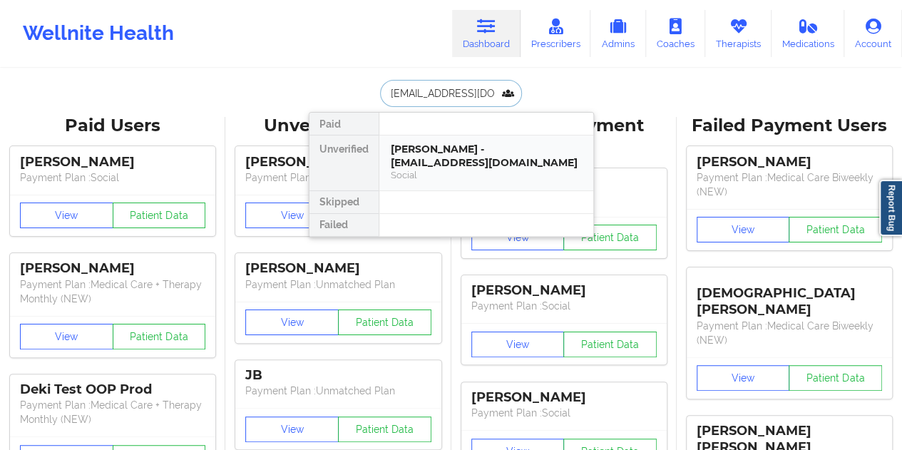
click at [447, 169] on div "Social" at bounding box center [486, 175] width 191 height 12
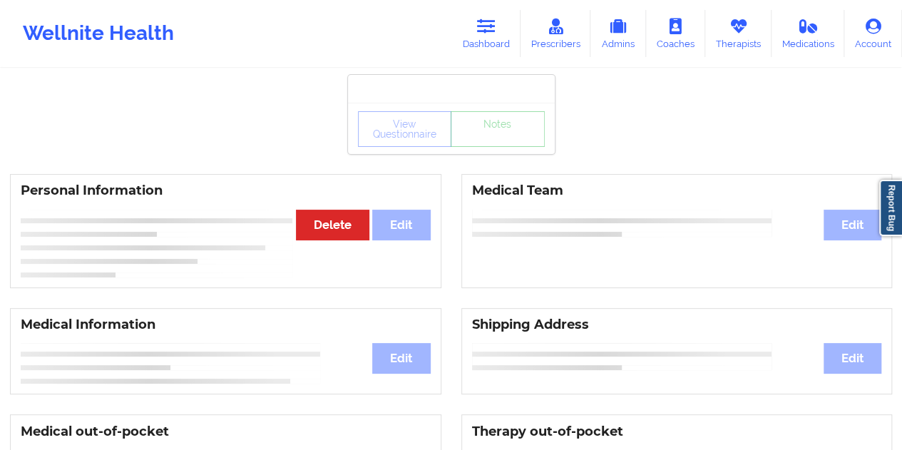
click at [485, 148] on div "View Questionnaire Notes" at bounding box center [451, 128] width 207 height 51
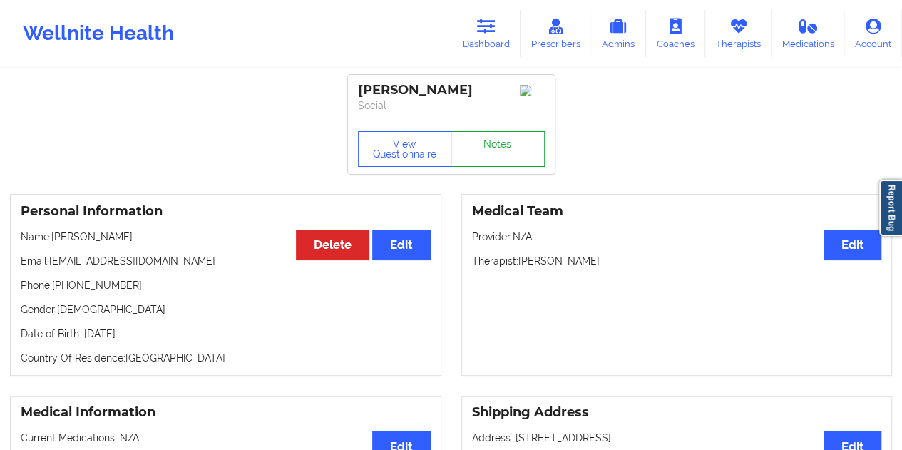
click at [481, 147] on link "Notes" at bounding box center [498, 149] width 94 height 36
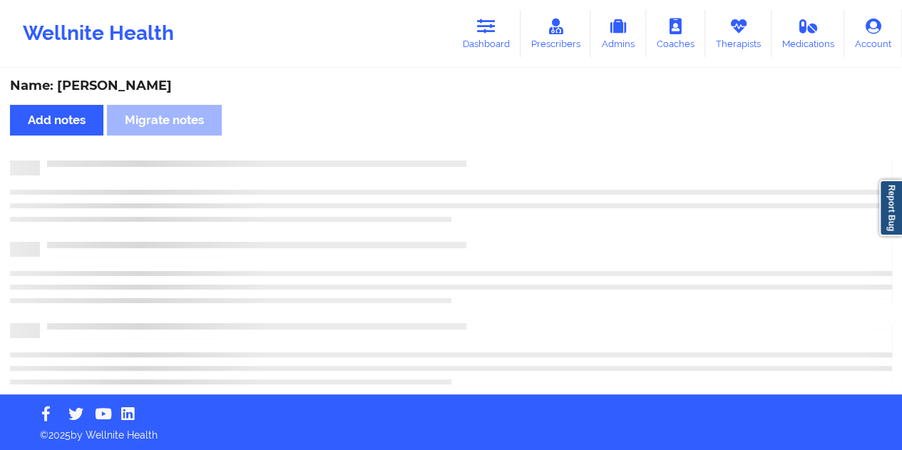
click at [125, 86] on div "Name: [PERSON_NAME]" at bounding box center [451, 86] width 882 height 16
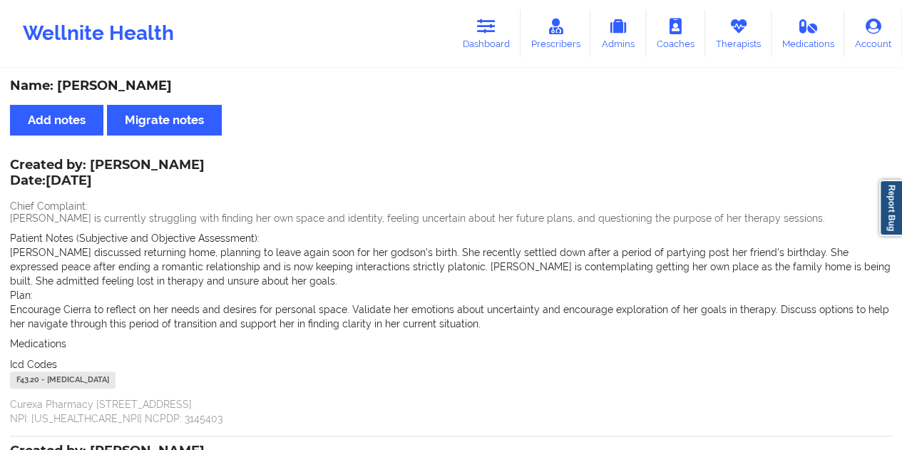
click at [115, 83] on div "Name: [PERSON_NAME]" at bounding box center [451, 86] width 882 height 16
click at [491, 24] on icon at bounding box center [486, 27] width 19 height 16
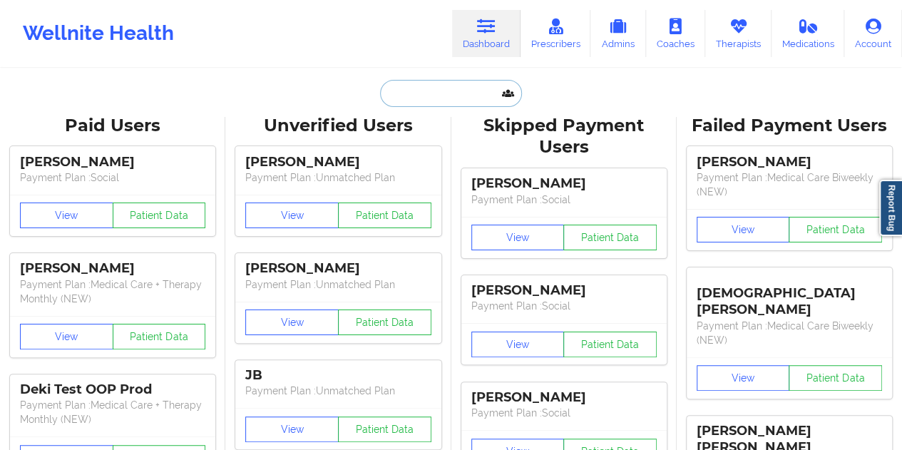
click at [429, 92] on input "text" at bounding box center [450, 93] width 141 height 27
paste input "[EMAIL_ADDRESS][DOMAIN_NAME]"
type input "[EMAIL_ADDRESS][DOMAIN_NAME]"
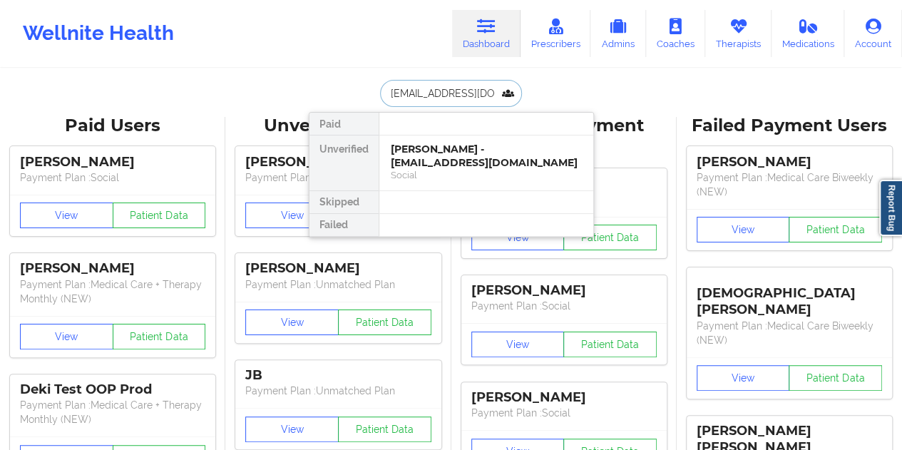
click at [458, 148] on div "[PERSON_NAME] - [EMAIL_ADDRESS][DOMAIN_NAME]" at bounding box center [486, 156] width 191 height 26
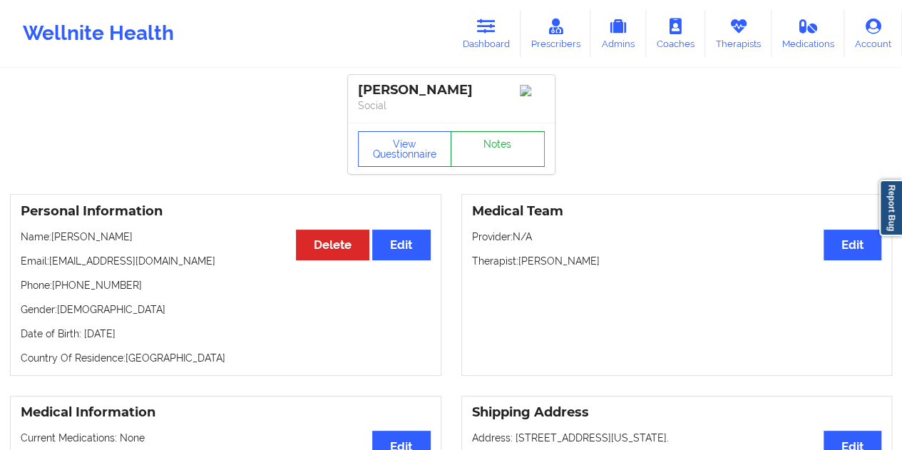
click at [503, 145] on link "Notes" at bounding box center [498, 149] width 94 height 36
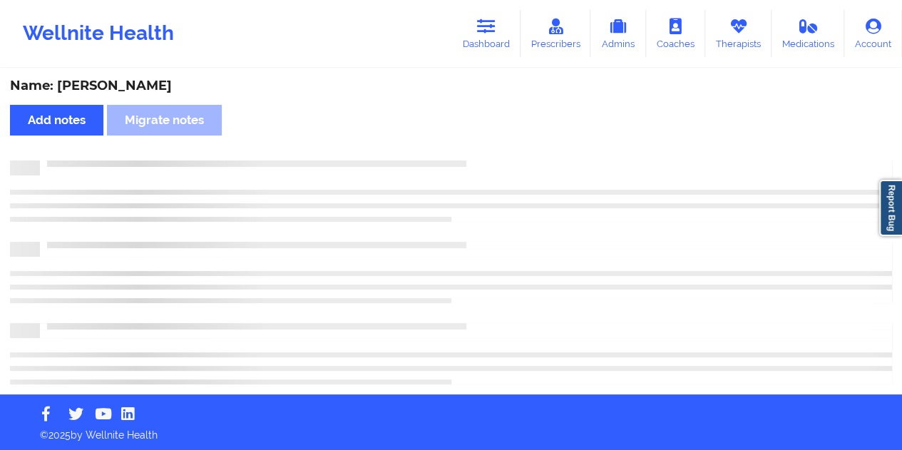
click at [133, 76] on div "Name: [PERSON_NAME] Add notes Migrate notes" at bounding box center [451, 232] width 902 height 324
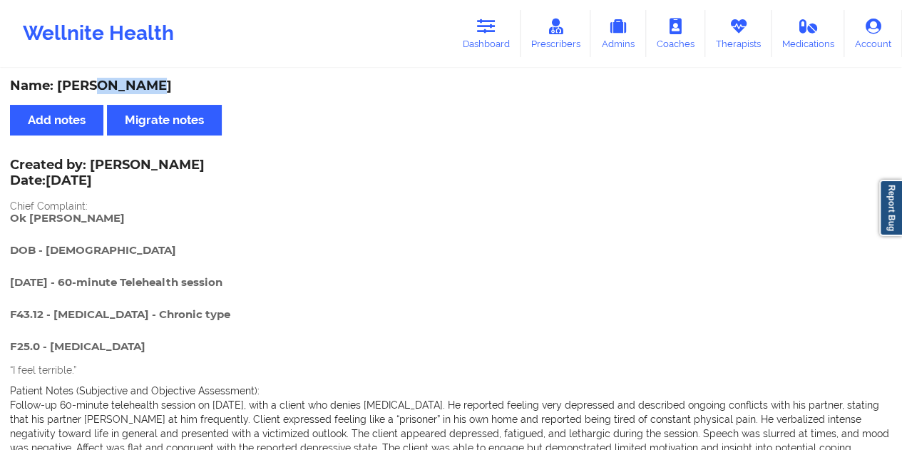
drag, startPoint x: 492, startPoint y: 56, endPoint x: 483, endPoint y: 63, distance: 11.1
click at [492, 55] on link "Dashboard" at bounding box center [486, 33] width 68 height 47
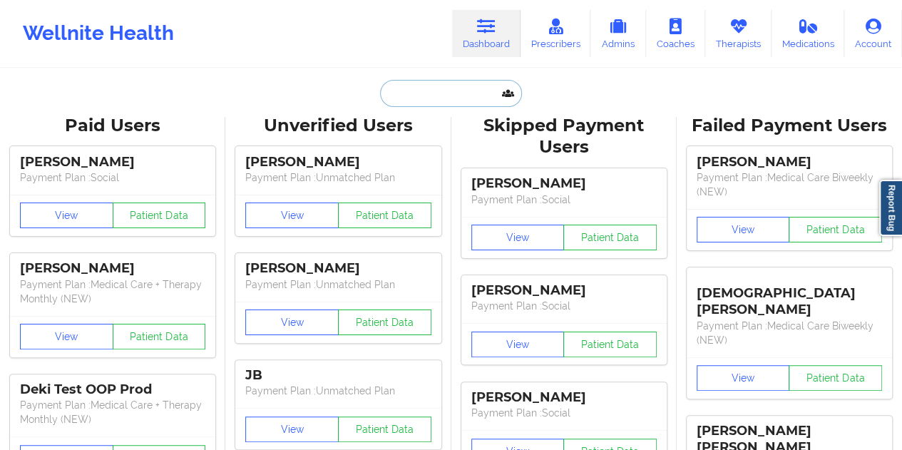
click at [443, 96] on input "text" at bounding box center [450, 93] width 141 height 27
paste input "[EMAIL_ADDRESS][DOMAIN_NAME]"
type input "[EMAIL_ADDRESS][DOMAIN_NAME]"
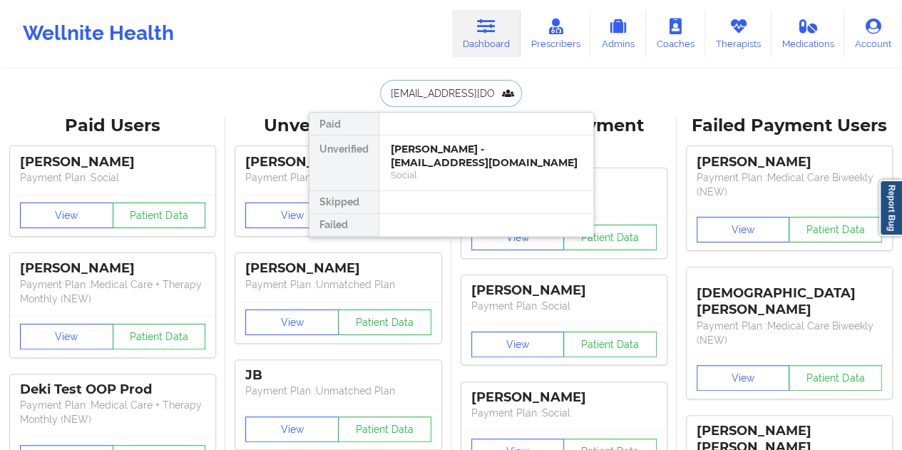
scroll to position [0, 4]
click at [467, 169] on div "Social" at bounding box center [486, 175] width 191 height 12
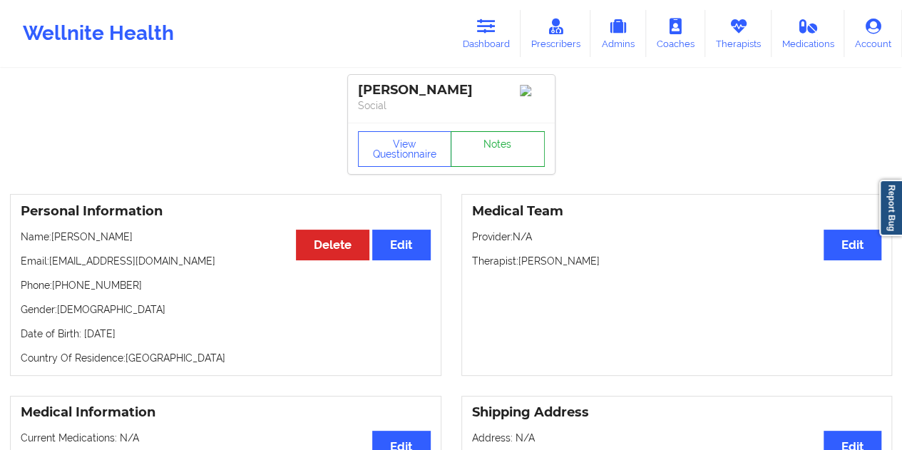
click at [502, 158] on link "Notes" at bounding box center [498, 149] width 94 height 36
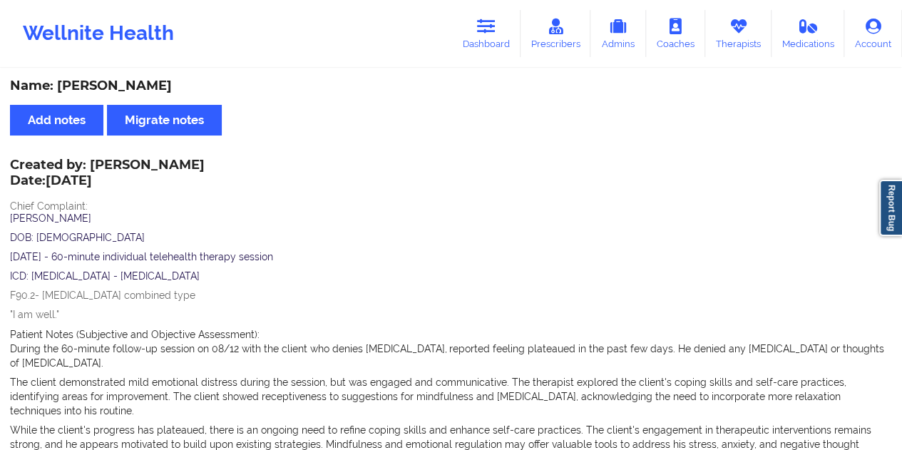
drag, startPoint x: 495, startPoint y: 48, endPoint x: 482, endPoint y: 64, distance: 20.8
click at [495, 48] on link "Dashboard" at bounding box center [486, 33] width 68 height 47
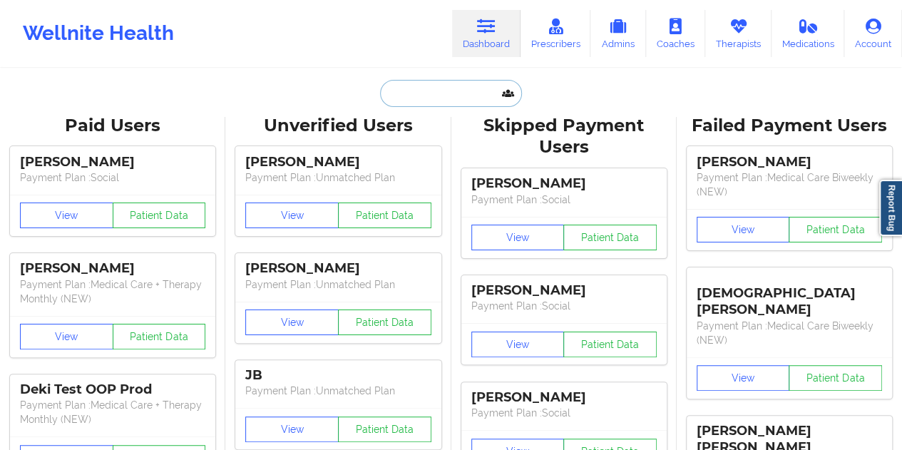
click at [453, 89] on input "text" at bounding box center [450, 93] width 141 height 27
paste input "[EMAIL_ADDRESS][DOMAIN_NAME]"
type input "[EMAIL_ADDRESS][DOMAIN_NAME]"
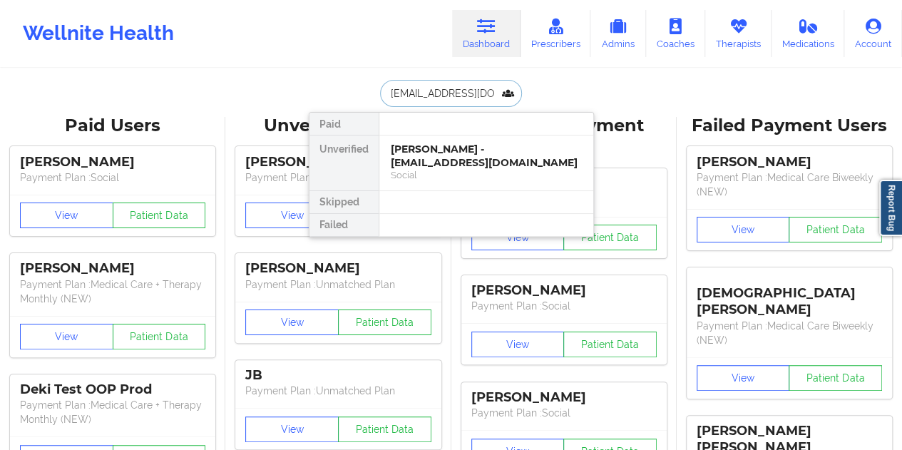
scroll to position [0, 7]
click at [427, 165] on div "[PERSON_NAME] - [EMAIL_ADDRESS][DOMAIN_NAME]" at bounding box center [486, 156] width 191 height 26
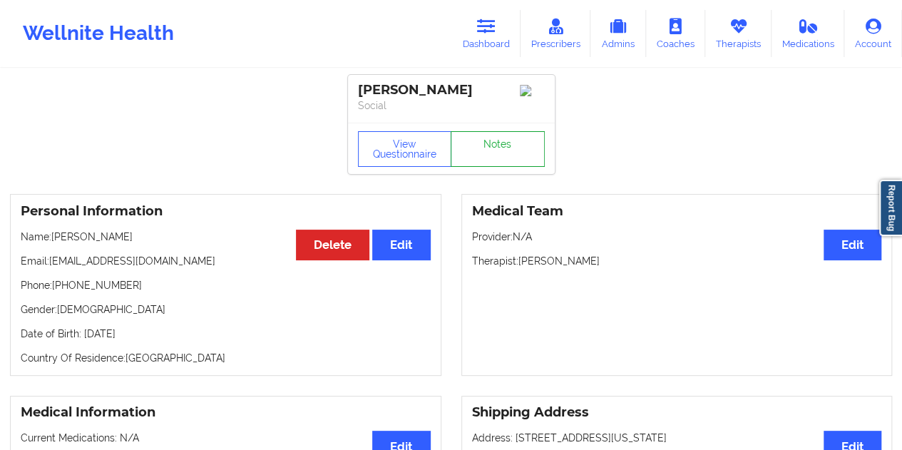
click at [498, 143] on link "Notes" at bounding box center [498, 149] width 94 height 36
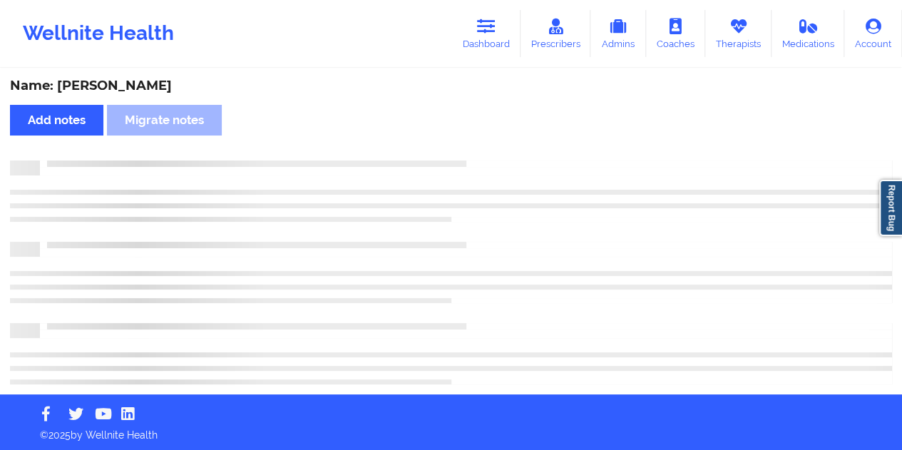
click at [138, 83] on div "Name: [PERSON_NAME]" at bounding box center [451, 86] width 882 height 16
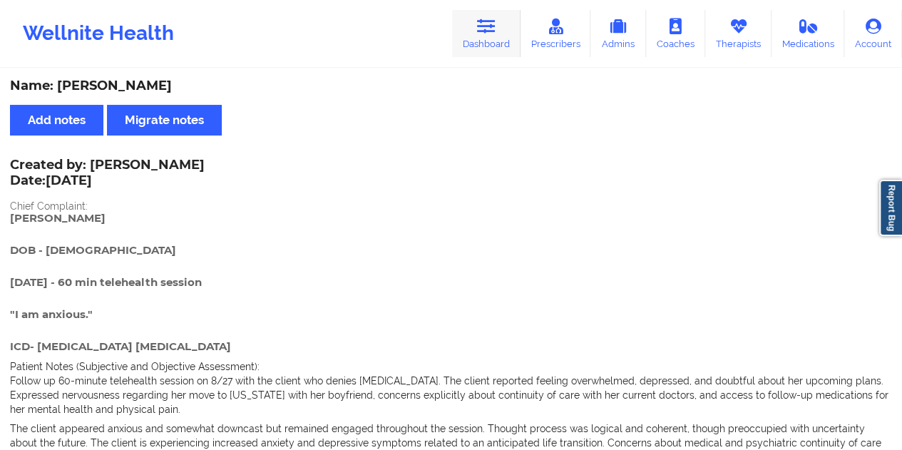
click at [509, 38] on link "Dashboard" at bounding box center [486, 33] width 68 height 47
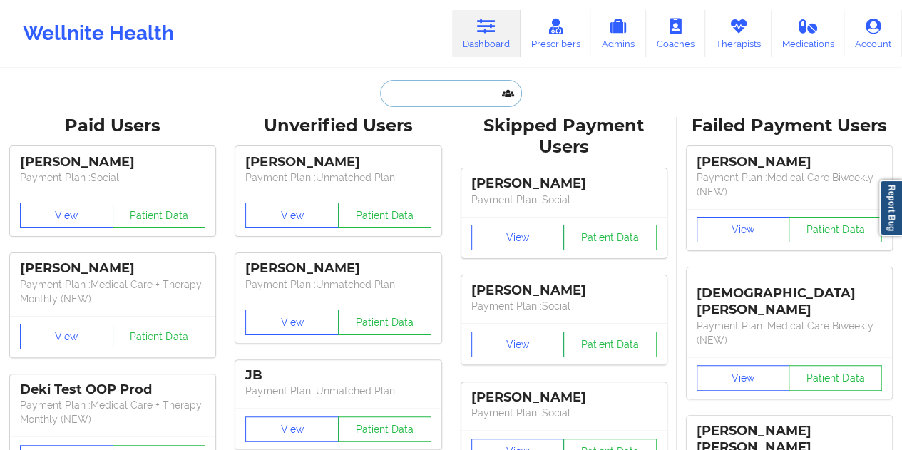
drag, startPoint x: 494, startPoint y: 63, endPoint x: 445, endPoint y: 101, distance: 62.0
click at [445, 101] on input "text" at bounding box center [450, 93] width 141 height 27
paste input "[EMAIL_ADDRESS][DOMAIN_NAME]"
type input "[EMAIL_ADDRESS][DOMAIN_NAME]"
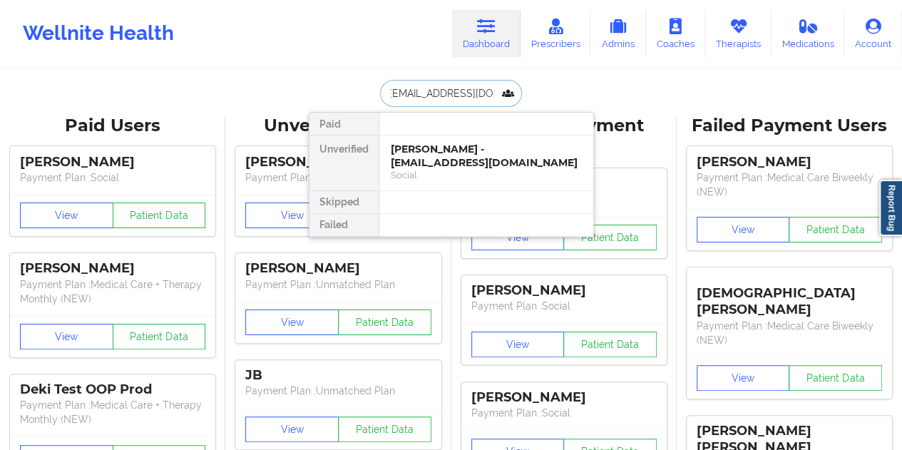
click at [493, 175] on div "Social" at bounding box center [486, 175] width 191 height 12
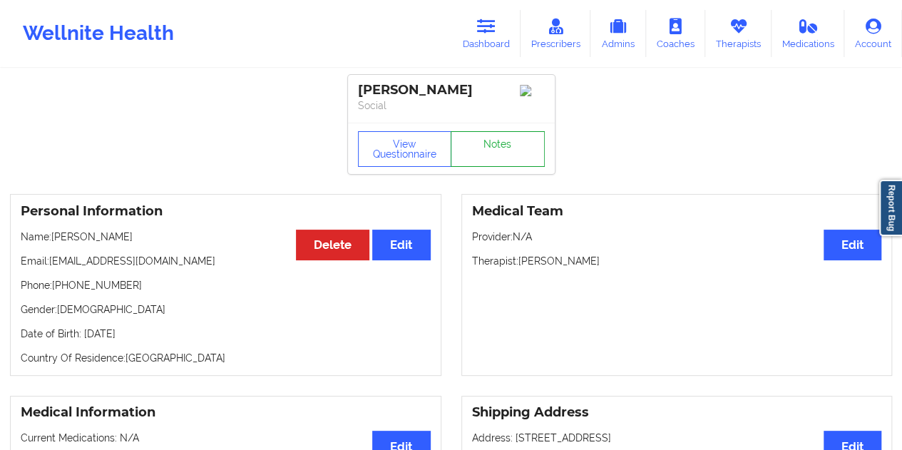
click at [496, 145] on link "Notes" at bounding box center [498, 149] width 94 height 36
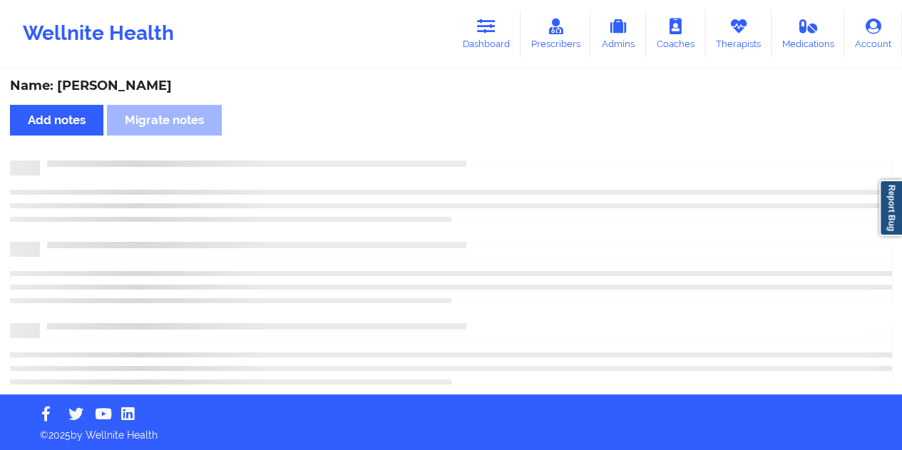
click at [115, 85] on div "Name: [PERSON_NAME]" at bounding box center [451, 86] width 882 height 16
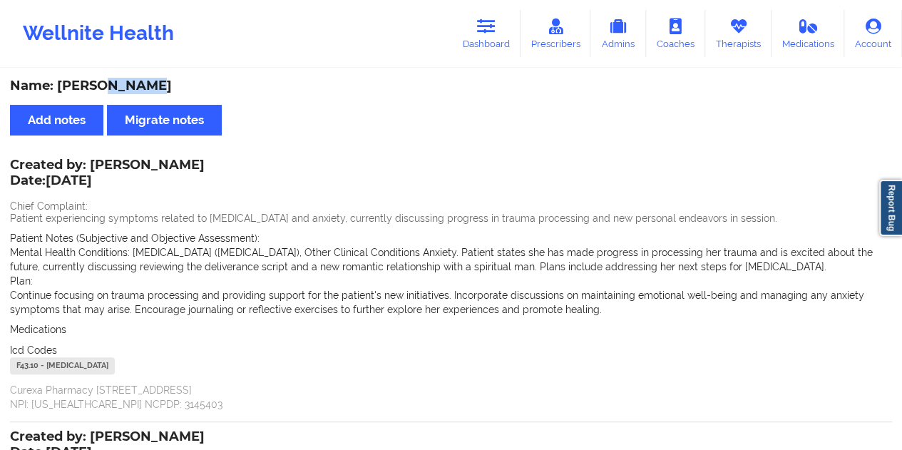
click at [115, 85] on div "Name: [PERSON_NAME]" at bounding box center [451, 86] width 882 height 16
drag, startPoint x: 93, startPoint y: 162, endPoint x: 174, endPoint y: 162, distance: 81.3
click at [174, 162] on div "Created by: [PERSON_NAME] Date: [DATE]" at bounding box center [107, 174] width 195 height 33
click at [503, 40] on link "Dashboard" at bounding box center [486, 33] width 68 height 47
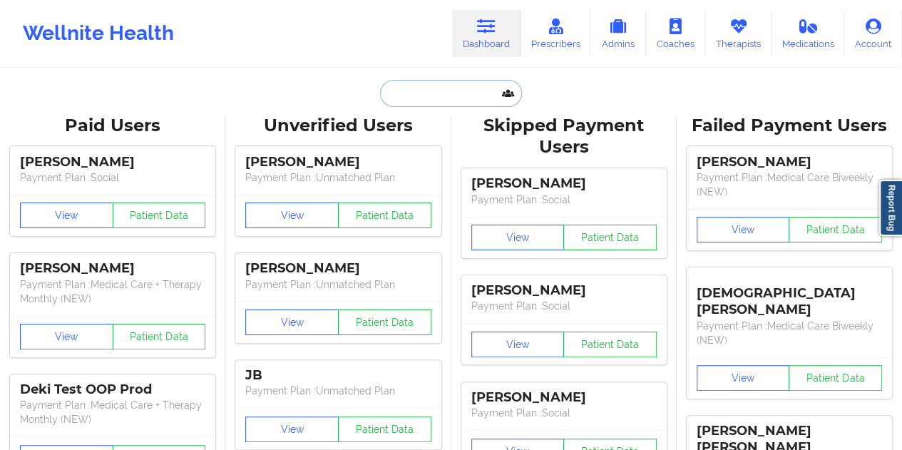
click at [426, 91] on input "text" at bounding box center [450, 93] width 141 height 27
paste input "[EMAIL_ADDRESS][DOMAIN_NAME]"
type input "[EMAIL_ADDRESS][DOMAIN_NAME]"
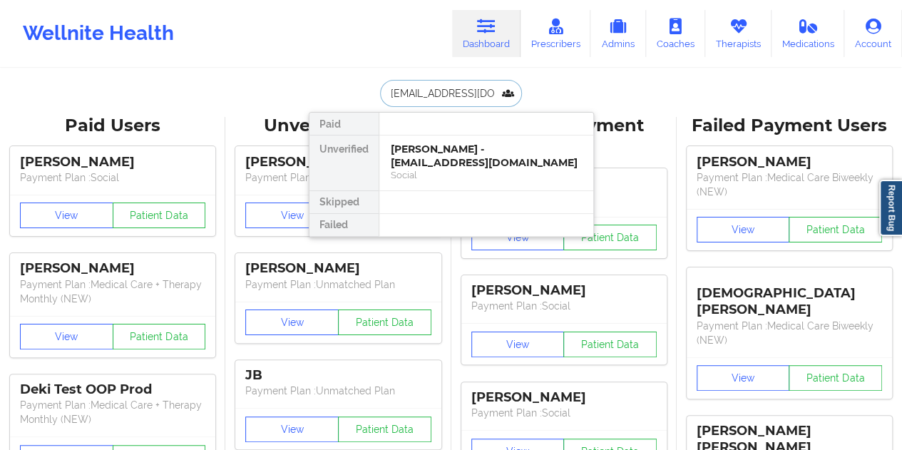
scroll to position [0, 1]
click at [463, 164] on div "[PERSON_NAME] - [EMAIL_ADDRESS][DOMAIN_NAME]" at bounding box center [486, 156] width 191 height 26
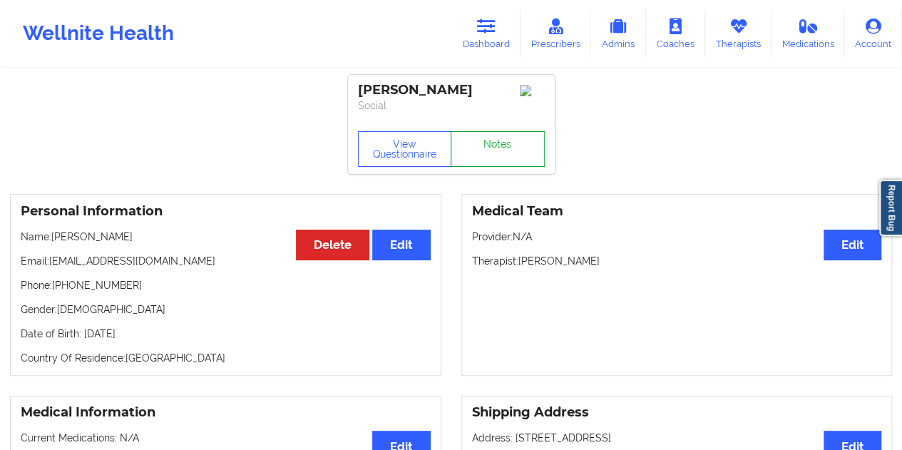
click at [503, 148] on link "Notes" at bounding box center [498, 149] width 94 height 36
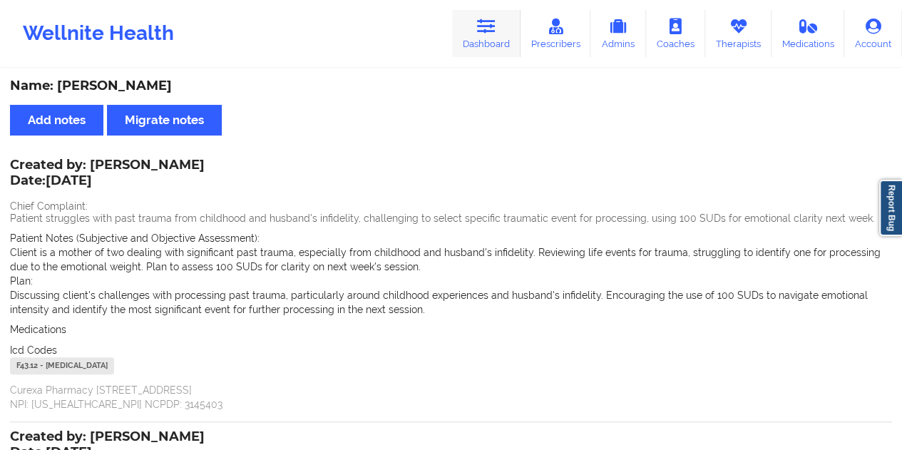
click at [478, 21] on link "Dashboard" at bounding box center [486, 33] width 68 height 47
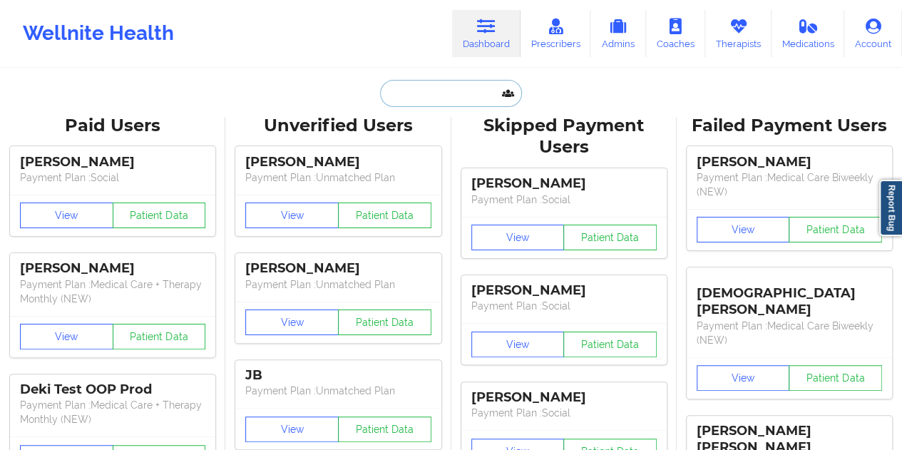
click at [450, 88] on input "text" at bounding box center [450, 93] width 141 height 27
paste input "[EMAIL_ADDRESS][DOMAIN_NAME]"
type input "[EMAIL_ADDRESS][DOMAIN_NAME]"
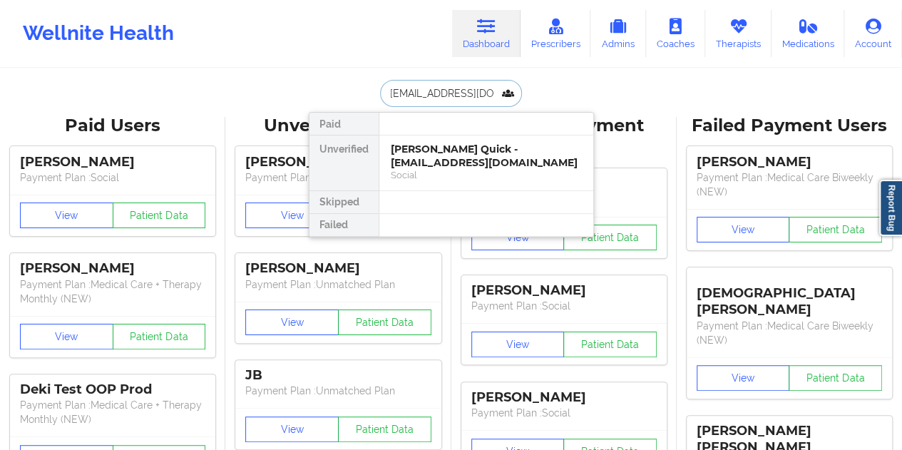
click at [458, 165] on div "[PERSON_NAME] Quick - [EMAIL_ADDRESS][DOMAIN_NAME]" at bounding box center [486, 156] width 191 height 26
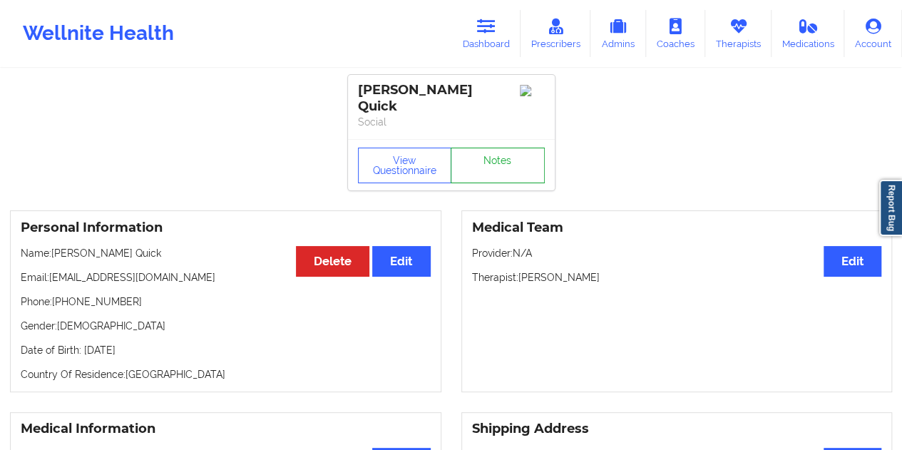
click at [489, 148] on link "Notes" at bounding box center [498, 166] width 94 height 36
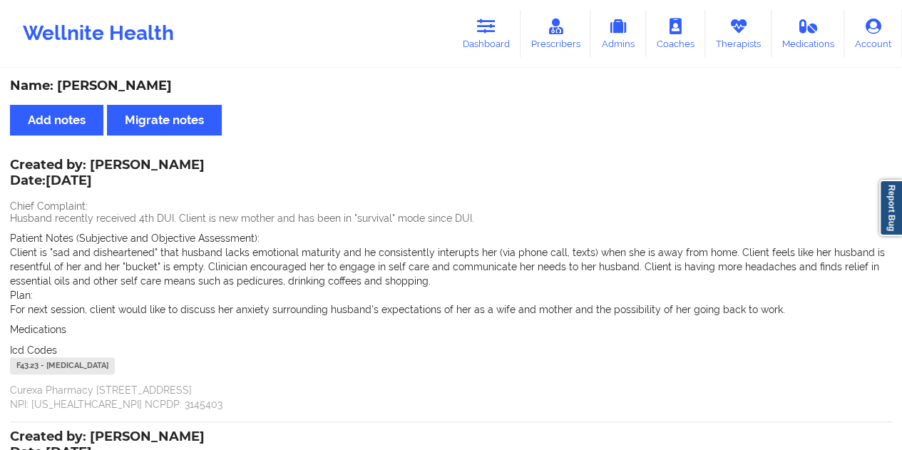
click at [117, 81] on div "Name: [PERSON_NAME]" at bounding box center [451, 86] width 882 height 16
drag, startPoint x: 94, startPoint y: 164, endPoint x: 195, endPoint y: 165, distance: 101.2
click at [195, 165] on div "Created by: [PERSON_NAME] Date: [DATE]" at bounding box center [107, 174] width 195 height 33
drag, startPoint x: 476, startPoint y: 38, endPoint x: 463, endPoint y: 62, distance: 27.4
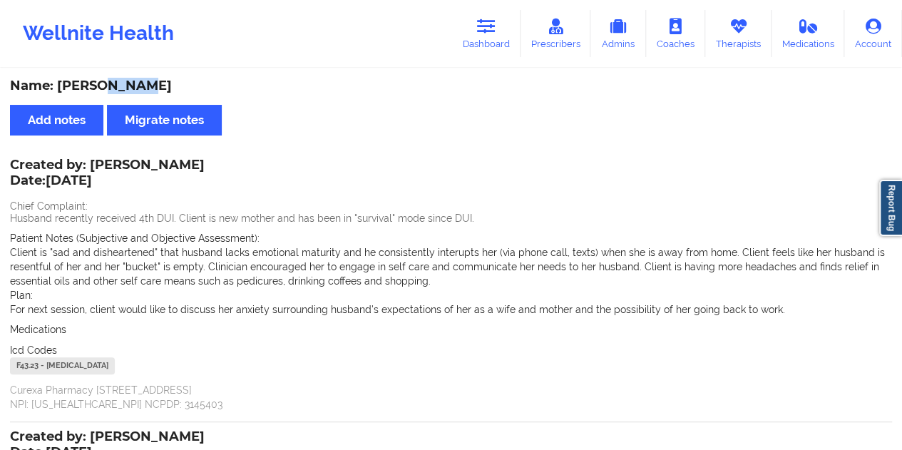
click at [476, 38] on link "Dashboard" at bounding box center [486, 33] width 68 height 47
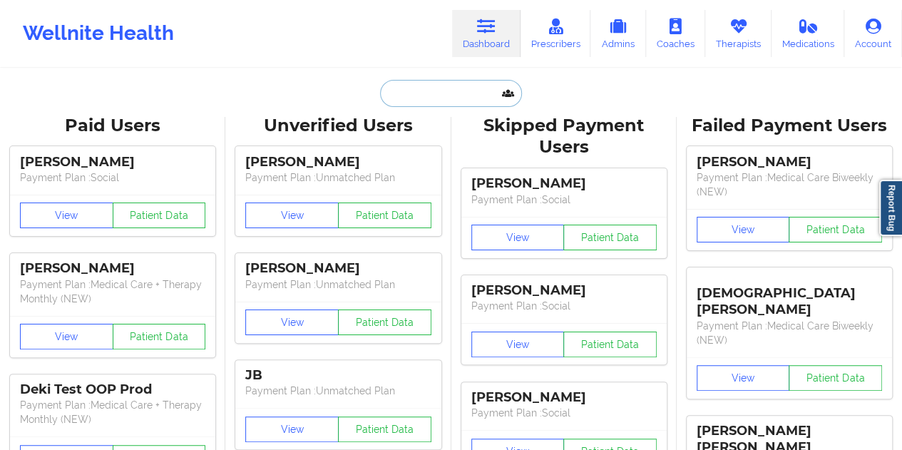
click at [422, 92] on input "text" at bounding box center [450, 93] width 141 height 27
paste input "[EMAIL_ADDRESS][DOMAIN_NAME]"
type input "[EMAIL_ADDRESS][DOMAIN_NAME]"
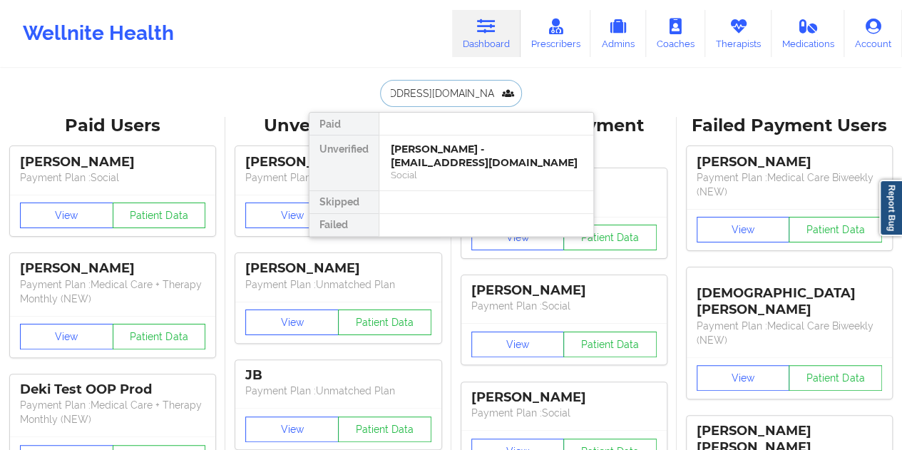
click at [429, 158] on div "[PERSON_NAME] - [EMAIL_ADDRESS][DOMAIN_NAME]" at bounding box center [486, 156] width 191 height 26
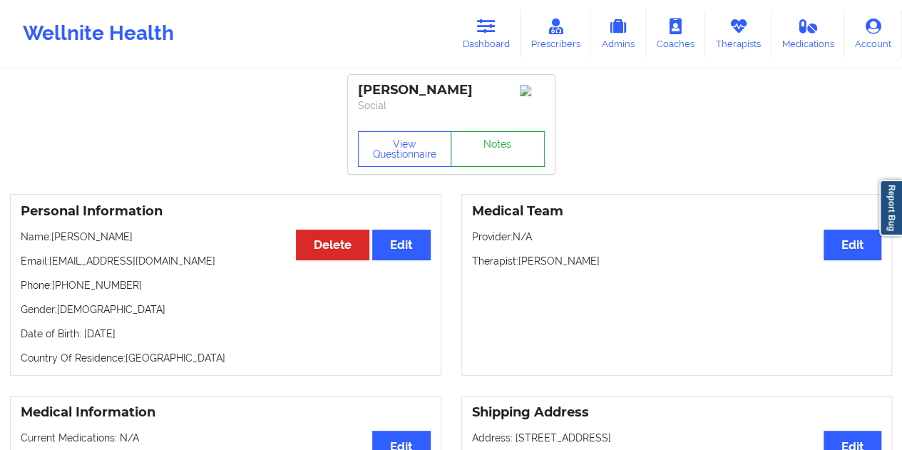
click at [499, 145] on link "Notes" at bounding box center [498, 149] width 94 height 36
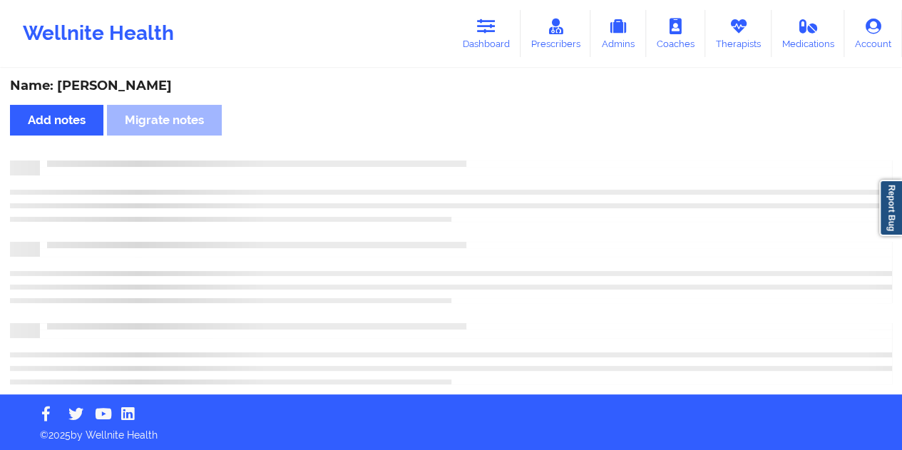
click at [127, 86] on div "Name: [PERSON_NAME]" at bounding box center [451, 86] width 882 height 16
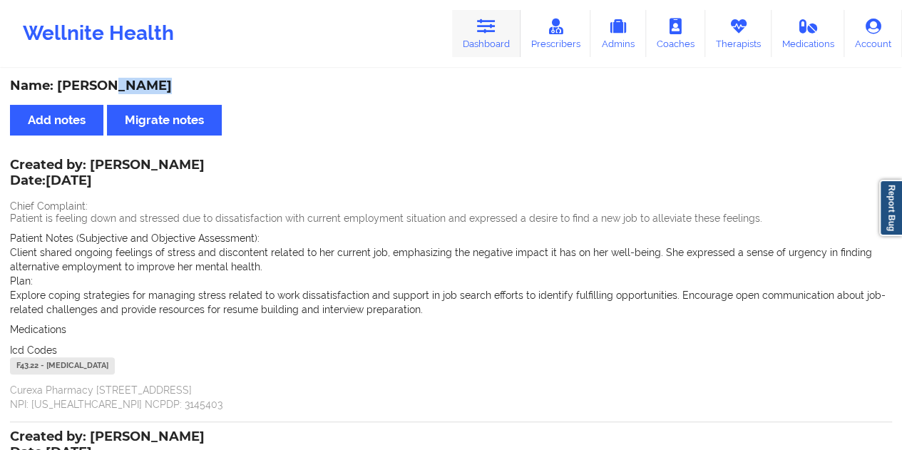
click at [499, 41] on link "Dashboard" at bounding box center [486, 33] width 68 height 47
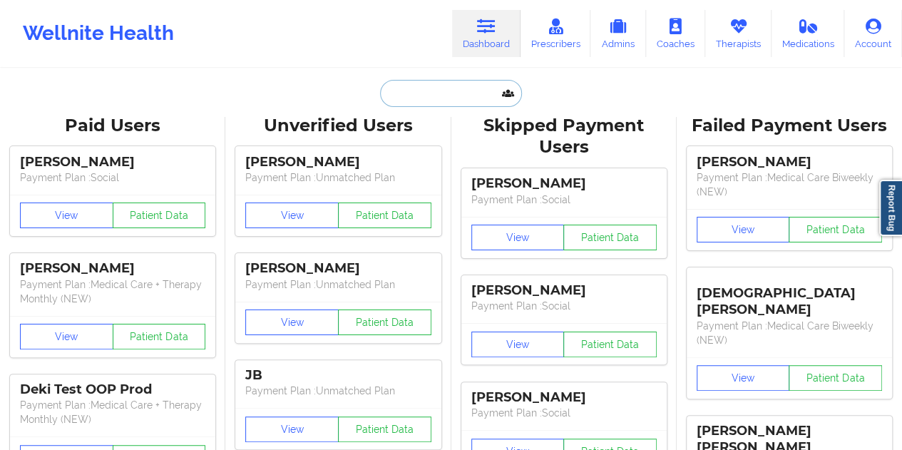
click at [437, 96] on input "text" at bounding box center [450, 93] width 141 height 27
paste input "[EMAIL_ADDRESS][DOMAIN_NAME]"
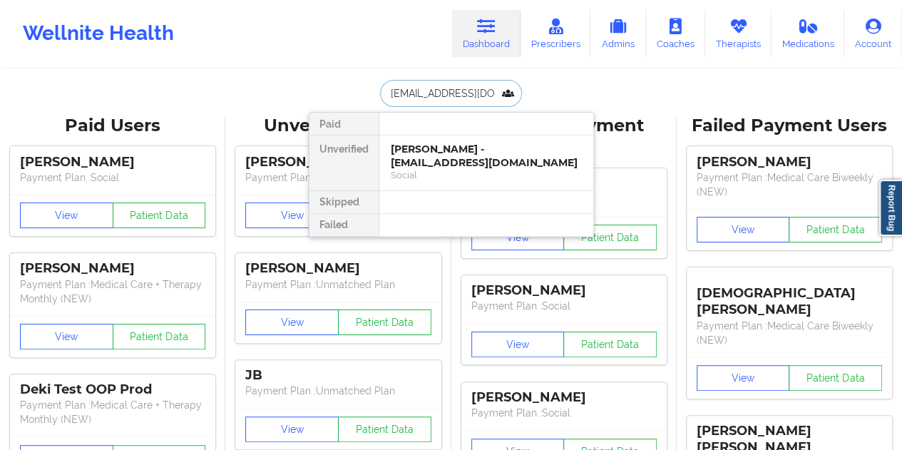
scroll to position [0, 19]
type input "[EMAIL_ADDRESS][DOMAIN_NAME]"
click at [468, 150] on div "[PERSON_NAME] - [EMAIL_ADDRESS][DOMAIN_NAME]" at bounding box center [486, 156] width 191 height 26
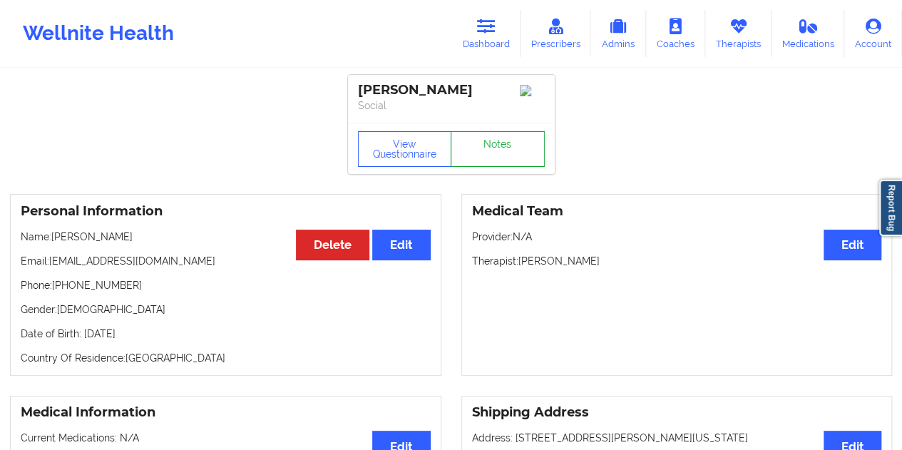
click at [496, 158] on link "Notes" at bounding box center [498, 149] width 94 height 36
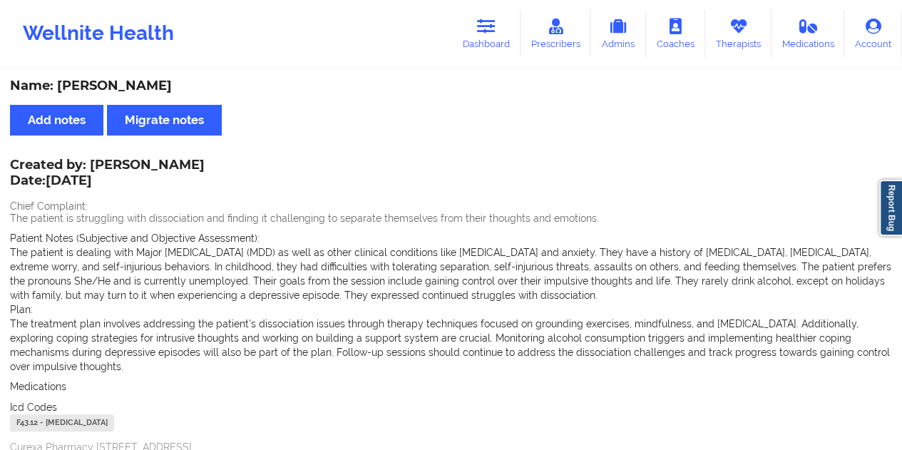
click at [438, 84] on div "Name: [PERSON_NAME]" at bounding box center [451, 86] width 882 height 16
click at [486, 27] on icon at bounding box center [486, 27] width 19 height 16
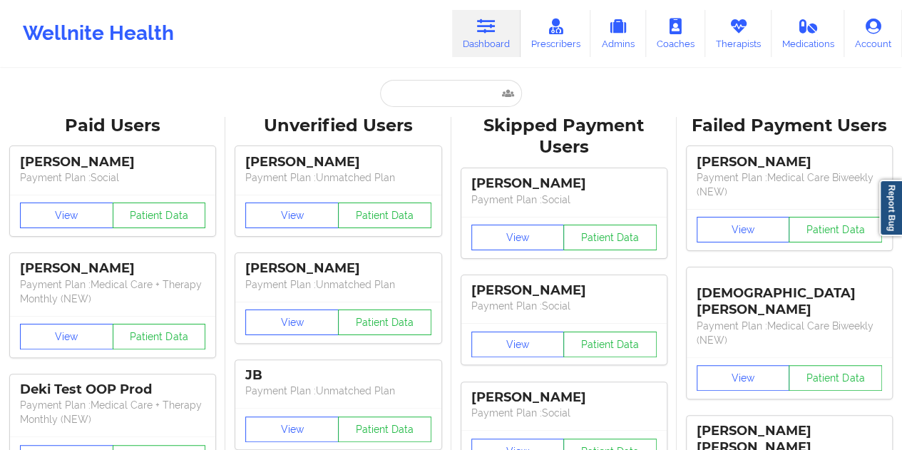
click at [431, 88] on input "text" at bounding box center [450, 93] width 141 height 27
paste input "[EMAIL_ADDRESS][DOMAIN_NAME]"
type input "[EMAIL_ADDRESS][DOMAIN_NAME]"
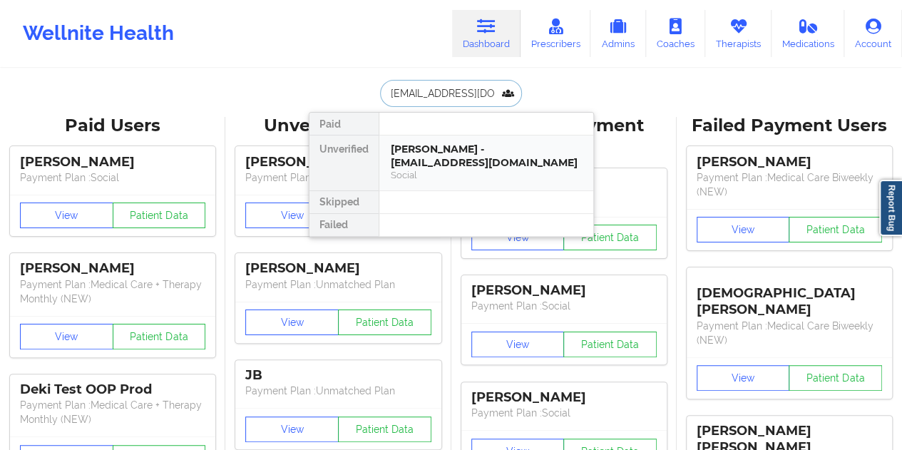
click at [453, 166] on div "[PERSON_NAME] - [EMAIL_ADDRESS][DOMAIN_NAME]" at bounding box center [486, 156] width 191 height 26
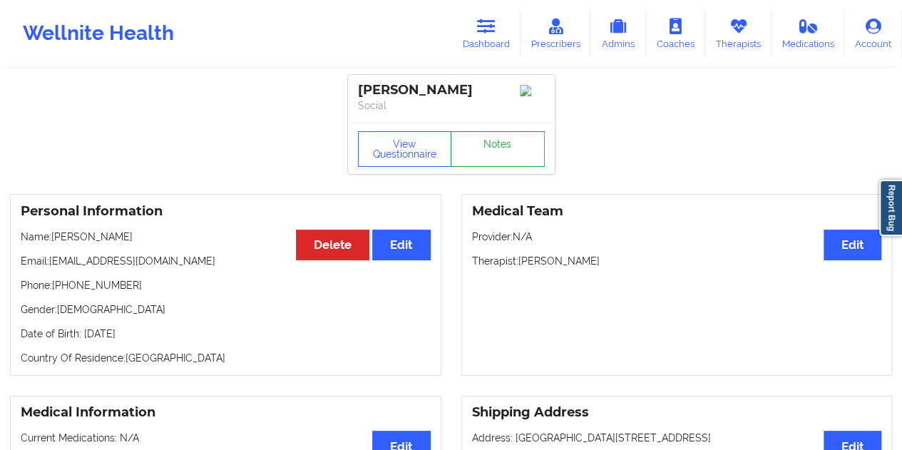
click at [504, 149] on link "Notes" at bounding box center [498, 149] width 94 height 36
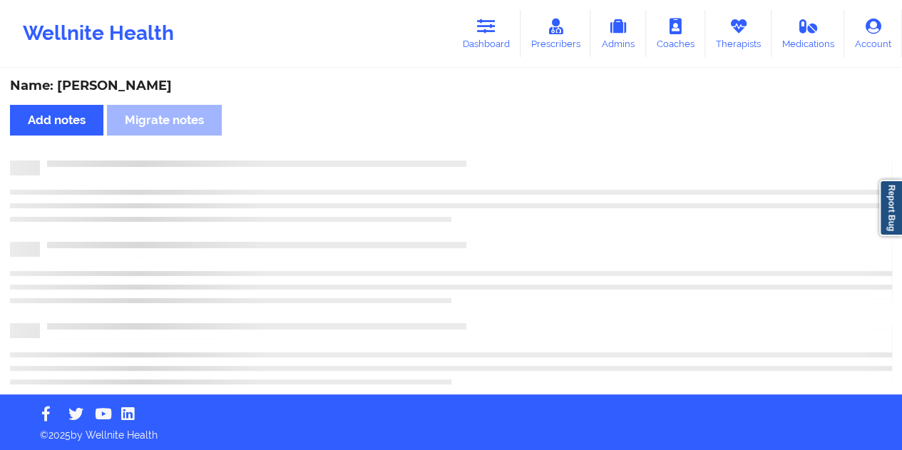
click at [151, 78] on div "Name: [PERSON_NAME]" at bounding box center [451, 86] width 882 height 16
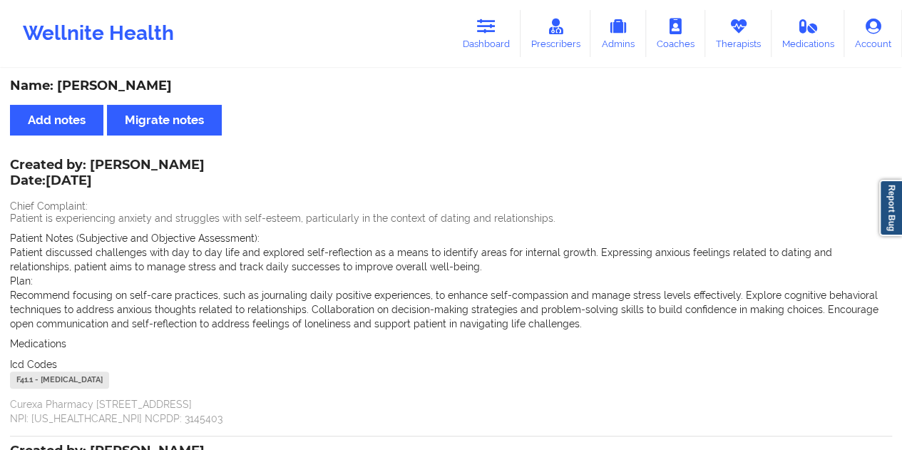
click at [229, 75] on div "Name: [PERSON_NAME] Add notes Migrate notes Created by: [PERSON_NAME] Date: [DA…" at bounding box center [451, 413] width 902 height 686
drag, startPoint x: 113, startPoint y: 86, endPoint x: 58, endPoint y: 86, distance: 54.2
click at [58, 86] on div "Name: [PERSON_NAME]" at bounding box center [451, 86] width 882 height 16
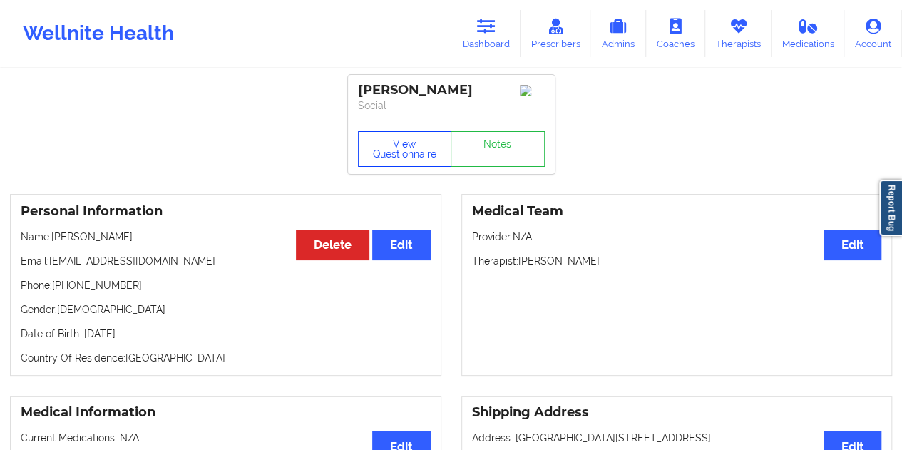
click at [405, 164] on button "View Questionnaire" at bounding box center [405, 149] width 94 height 36
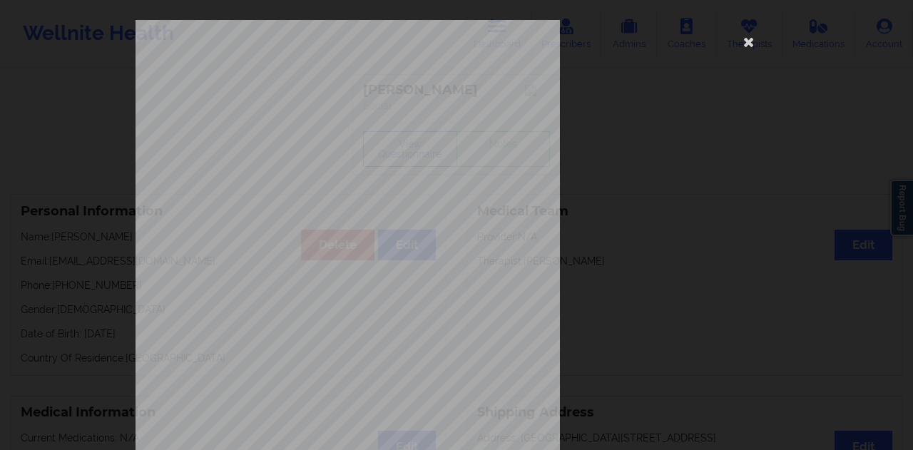
click at [523, 267] on body "Wellnite Health Dashboard Prescribers Admins Coaches Therapists Medications Acc…" at bounding box center [456, 225] width 913 height 450
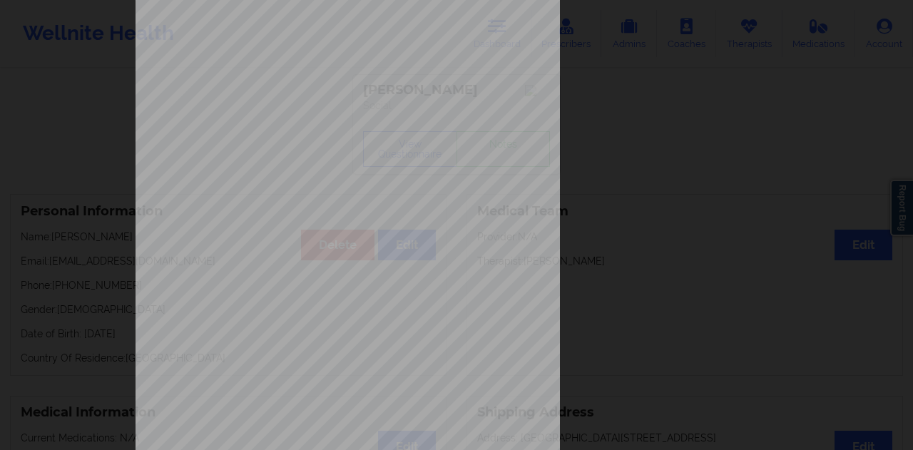
scroll to position [230, 0]
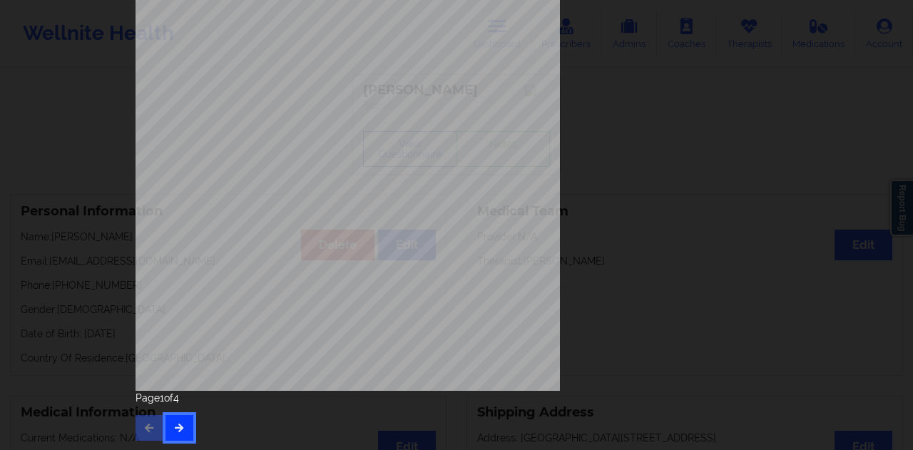
click at [183, 428] on button "button" at bounding box center [179, 428] width 28 height 26
click at [186, 424] on button "button" at bounding box center [179, 428] width 28 height 26
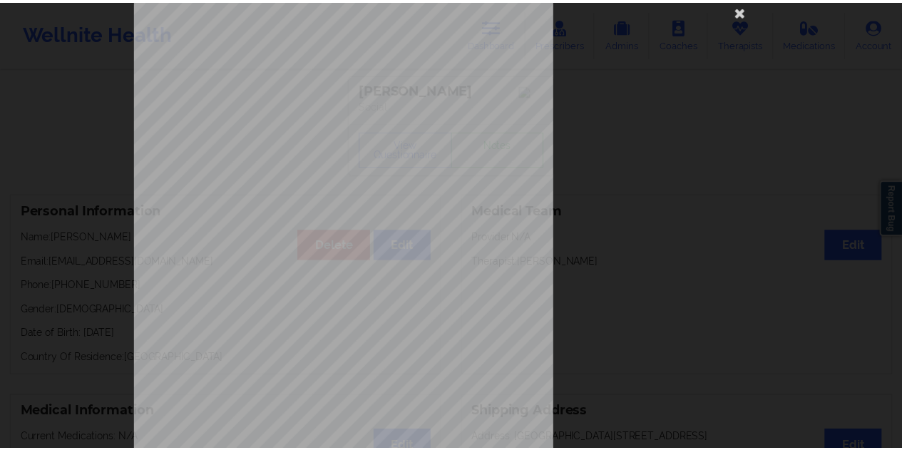
scroll to position [0, 0]
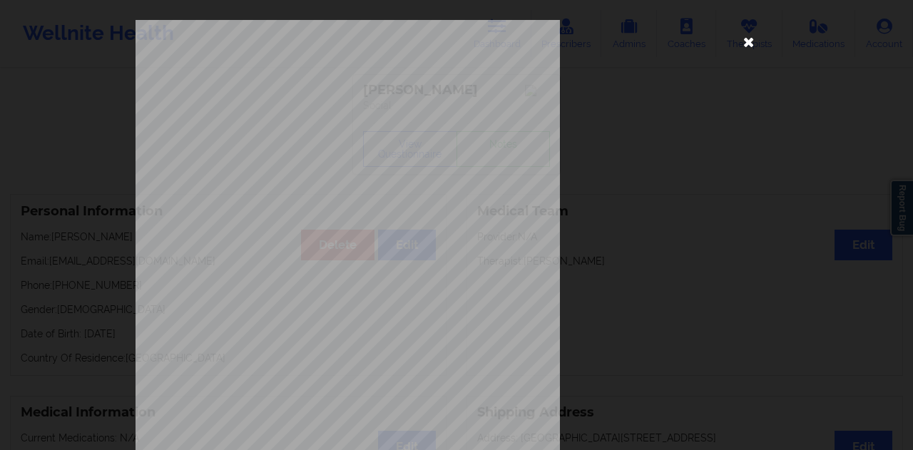
click at [744, 37] on icon at bounding box center [748, 41] width 23 height 23
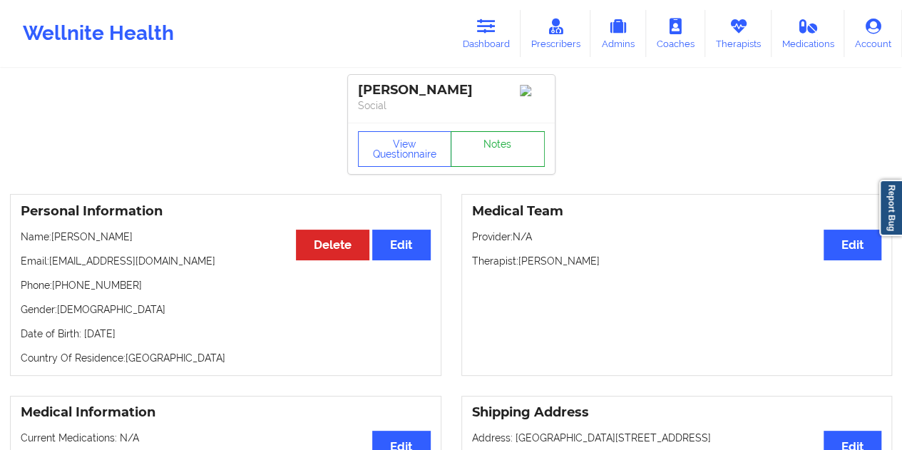
click at [513, 166] on link "Notes" at bounding box center [498, 149] width 94 height 36
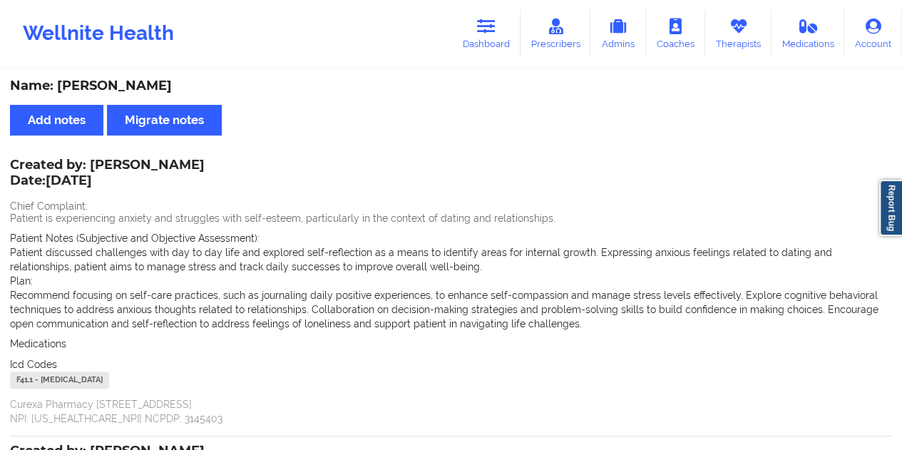
click at [486, 41] on link "Dashboard" at bounding box center [486, 33] width 68 height 47
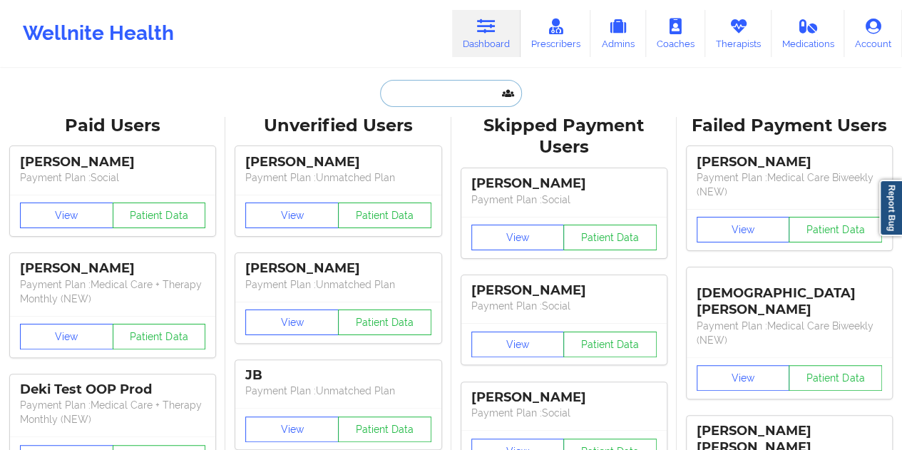
click at [419, 88] on input "text" at bounding box center [450, 93] width 141 height 27
paste input "[EMAIL_ADDRESS][PERSON_NAME][PERSON_NAME][DOMAIN_NAME]"
type input "[EMAIL_ADDRESS][PERSON_NAME][PERSON_NAME][DOMAIN_NAME]"
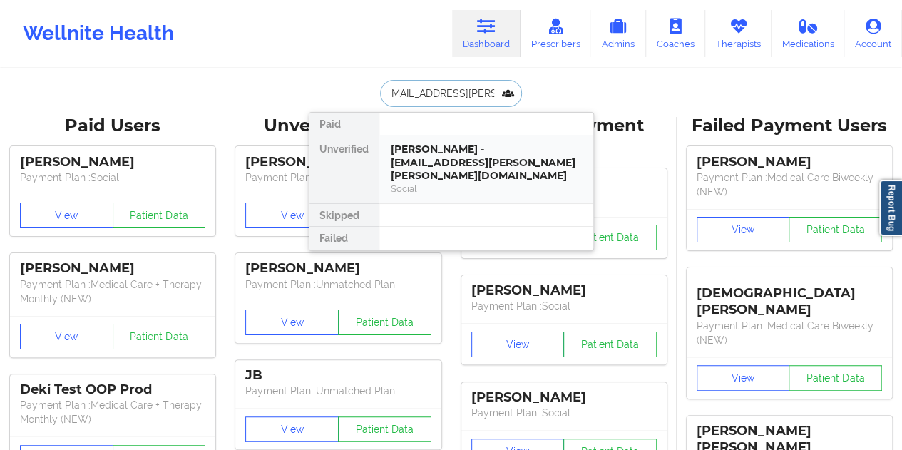
click at [431, 159] on div "[PERSON_NAME] - [EMAIL_ADDRESS][PERSON_NAME][PERSON_NAME][DOMAIN_NAME]" at bounding box center [486, 163] width 191 height 40
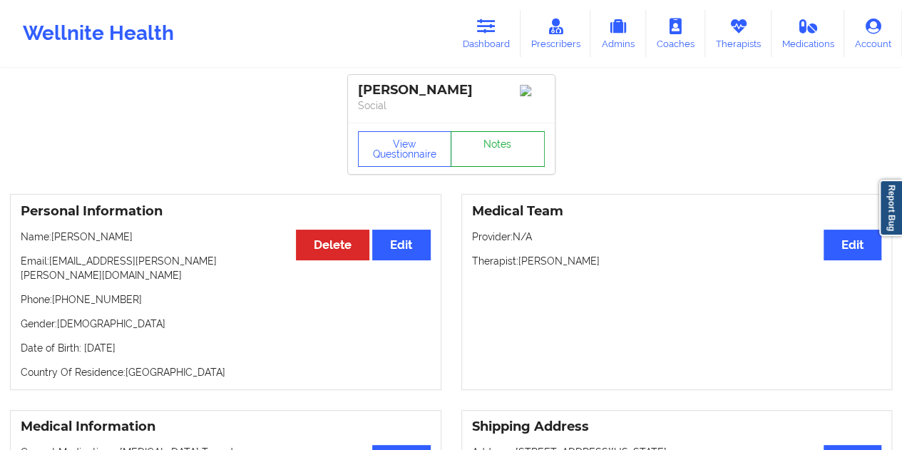
click at [505, 143] on link "Notes" at bounding box center [498, 149] width 94 height 36
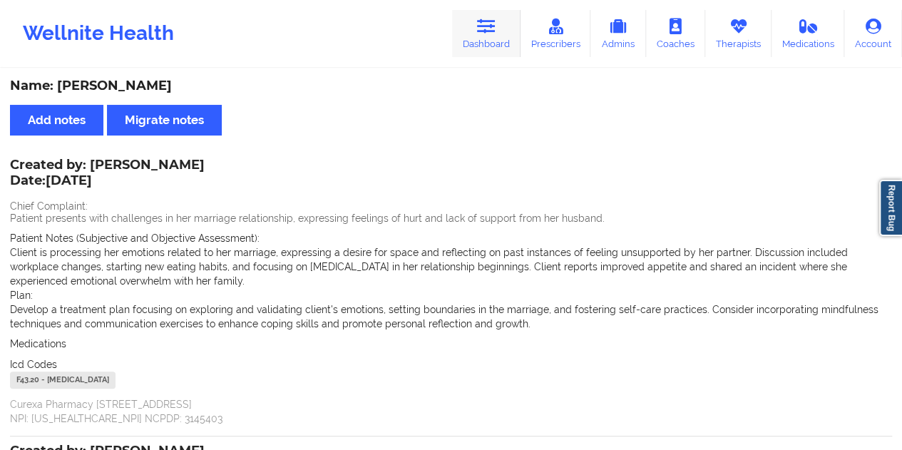
click at [510, 34] on link "Dashboard" at bounding box center [486, 33] width 68 height 47
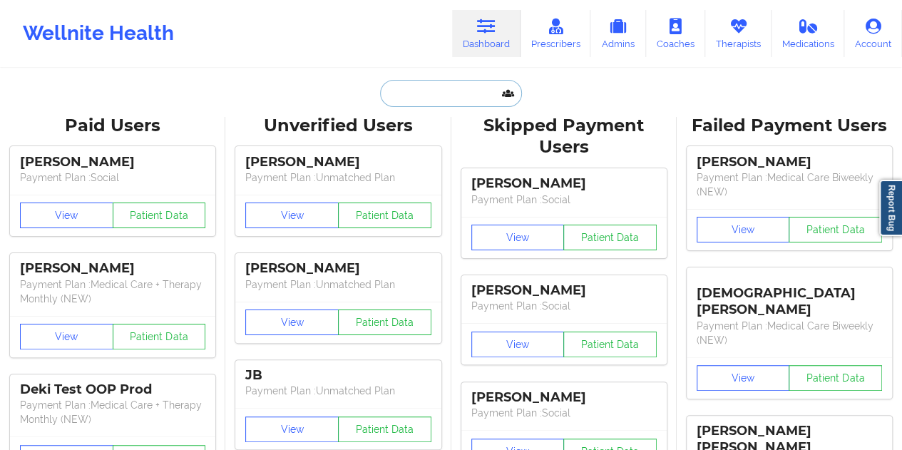
click at [478, 88] on input "text" at bounding box center [450, 93] width 141 height 27
paste input "[EMAIL_ADDRESS][DOMAIN_NAME]"
type input "[EMAIL_ADDRESS][DOMAIN_NAME]"
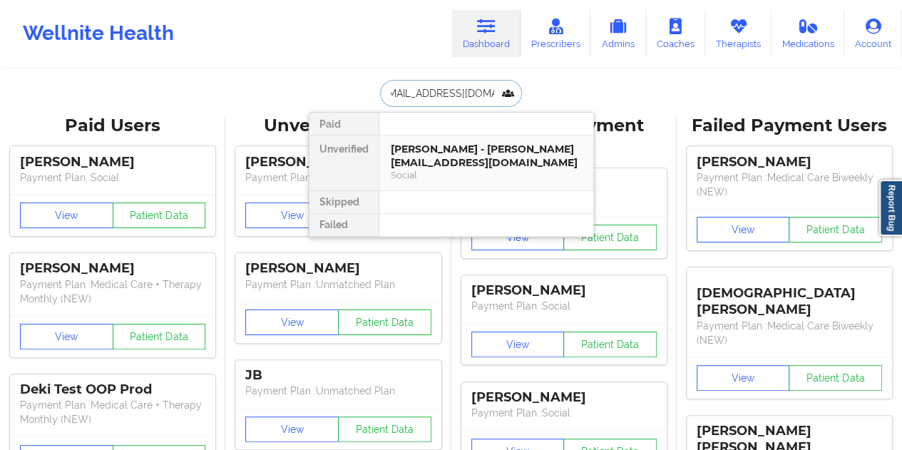
click at [444, 173] on div "Social" at bounding box center [486, 175] width 191 height 12
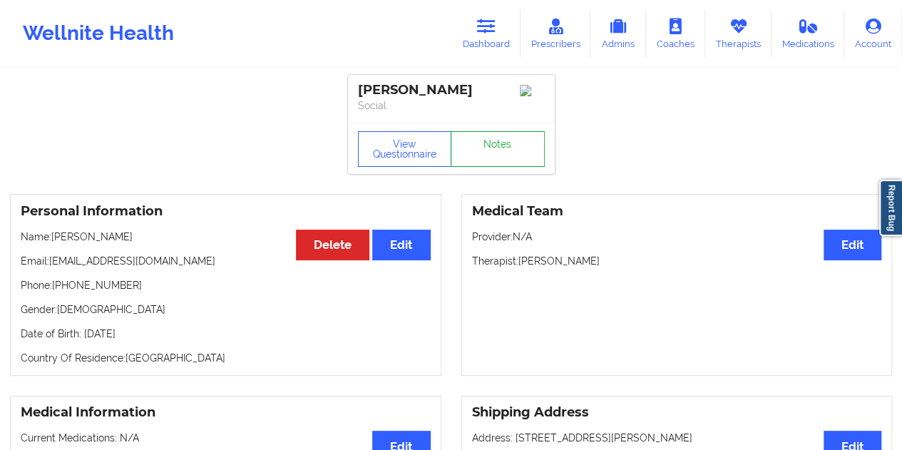
click at [483, 155] on link "Notes" at bounding box center [498, 149] width 94 height 36
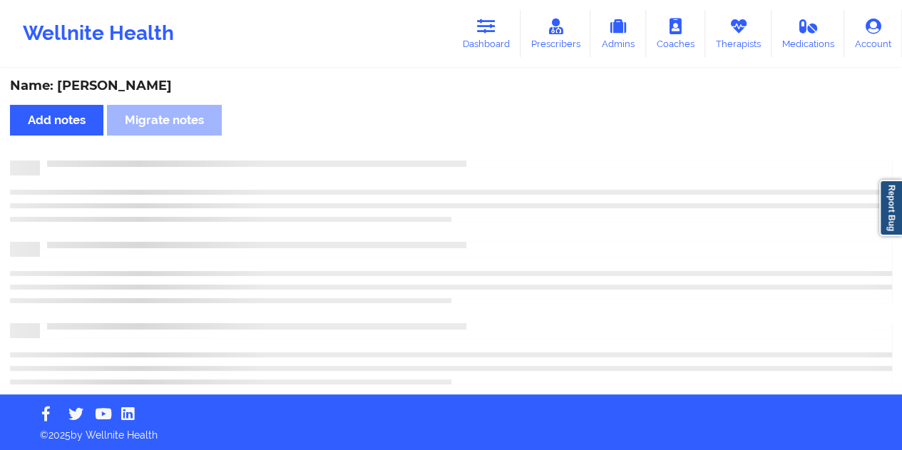
click at [155, 85] on div "Name: [PERSON_NAME]" at bounding box center [451, 86] width 882 height 16
click at [152, 86] on div "Name: [PERSON_NAME]" at bounding box center [451, 86] width 882 height 16
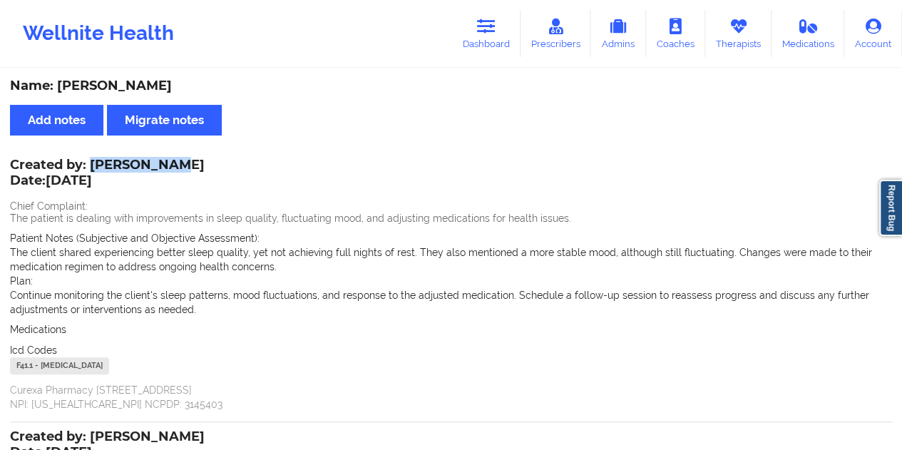
drag, startPoint x: 93, startPoint y: 165, endPoint x: 180, endPoint y: 169, distance: 87.1
click at [180, 169] on div "Created by: [PERSON_NAME] Date: [DATE]" at bounding box center [107, 174] width 195 height 33
click at [471, 43] on link "Dashboard" at bounding box center [486, 33] width 68 height 47
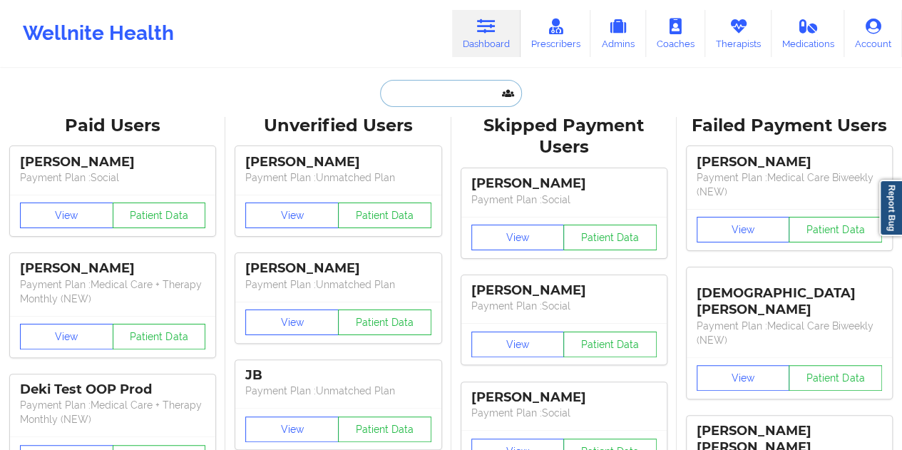
click at [431, 102] on input "text" at bounding box center [450, 93] width 141 height 27
paste input "[EMAIL_ADDRESS][DOMAIN_NAME]"
type input "[EMAIL_ADDRESS][DOMAIN_NAME]"
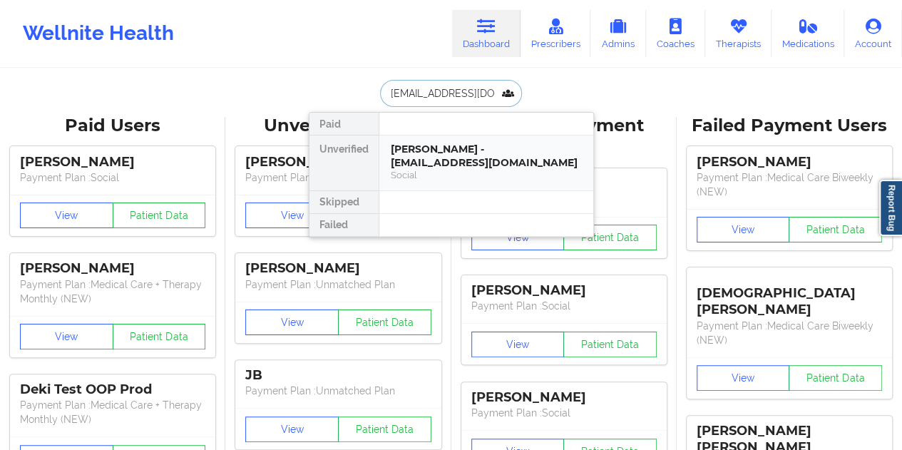
click at [454, 152] on div "[PERSON_NAME] - [EMAIL_ADDRESS][DOMAIN_NAME]" at bounding box center [486, 156] width 191 height 26
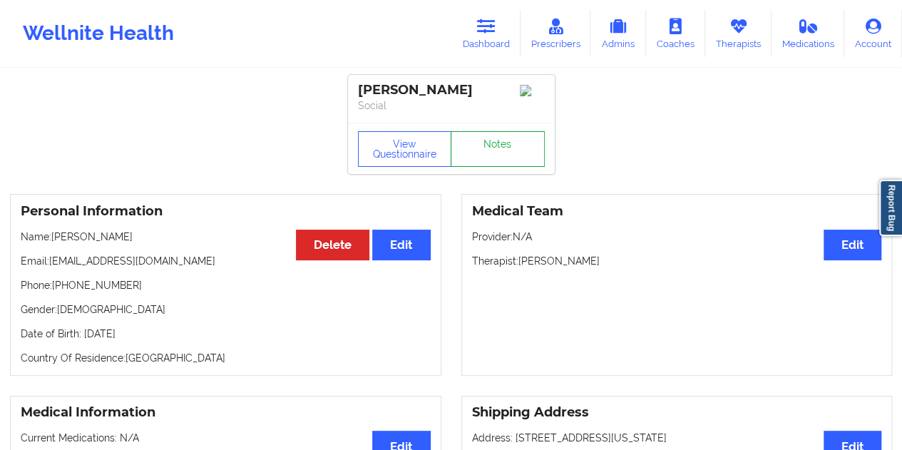
click at [491, 145] on link "Notes" at bounding box center [498, 149] width 94 height 36
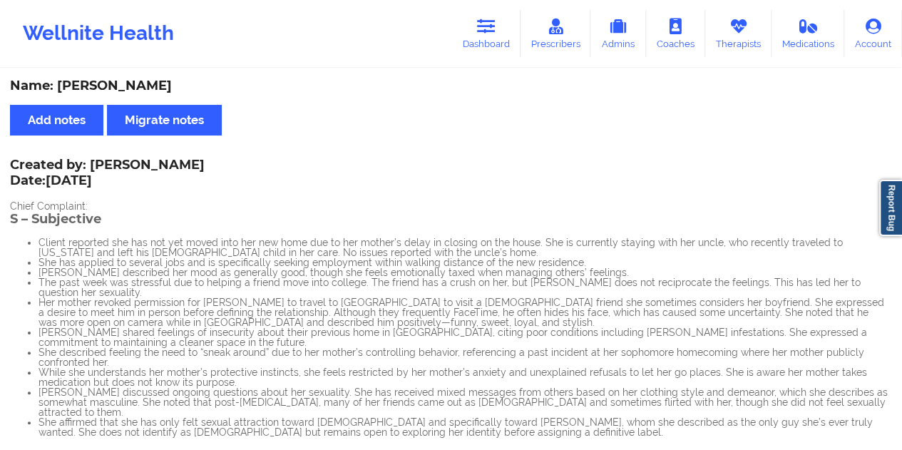
click at [130, 85] on div "Name: [PERSON_NAME]" at bounding box center [451, 86] width 882 height 16
